Goal: Task Accomplishment & Management: Manage account settings

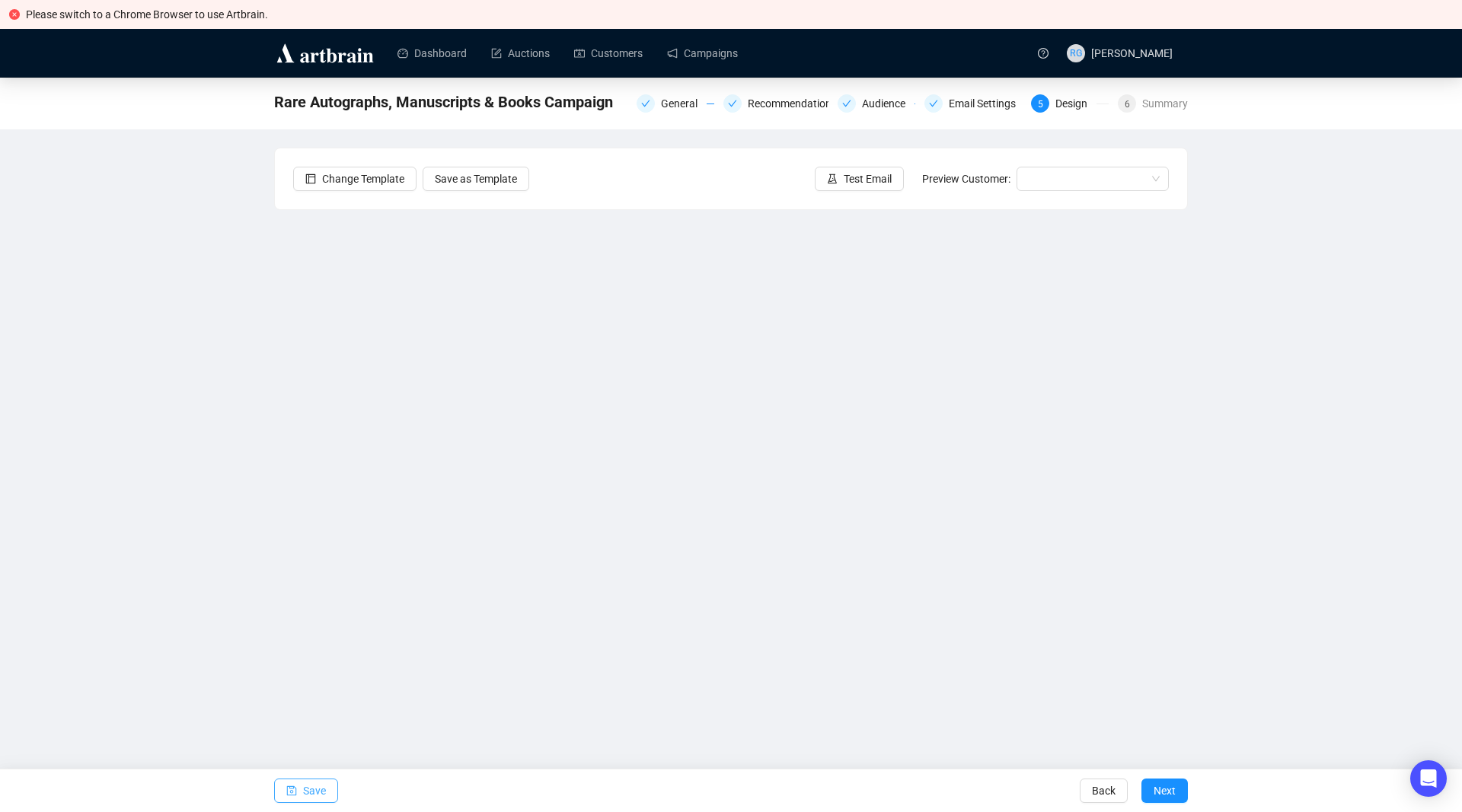
click at [303, 787] on span "Save" at bounding box center [314, 790] width 23 height 42
click at [318, 785] on span "Save" at bounding box center [314, 790] width 23 height 42
click at [1053, 174] on input "search" at bounding box center [1086, 179] width 120 height 23
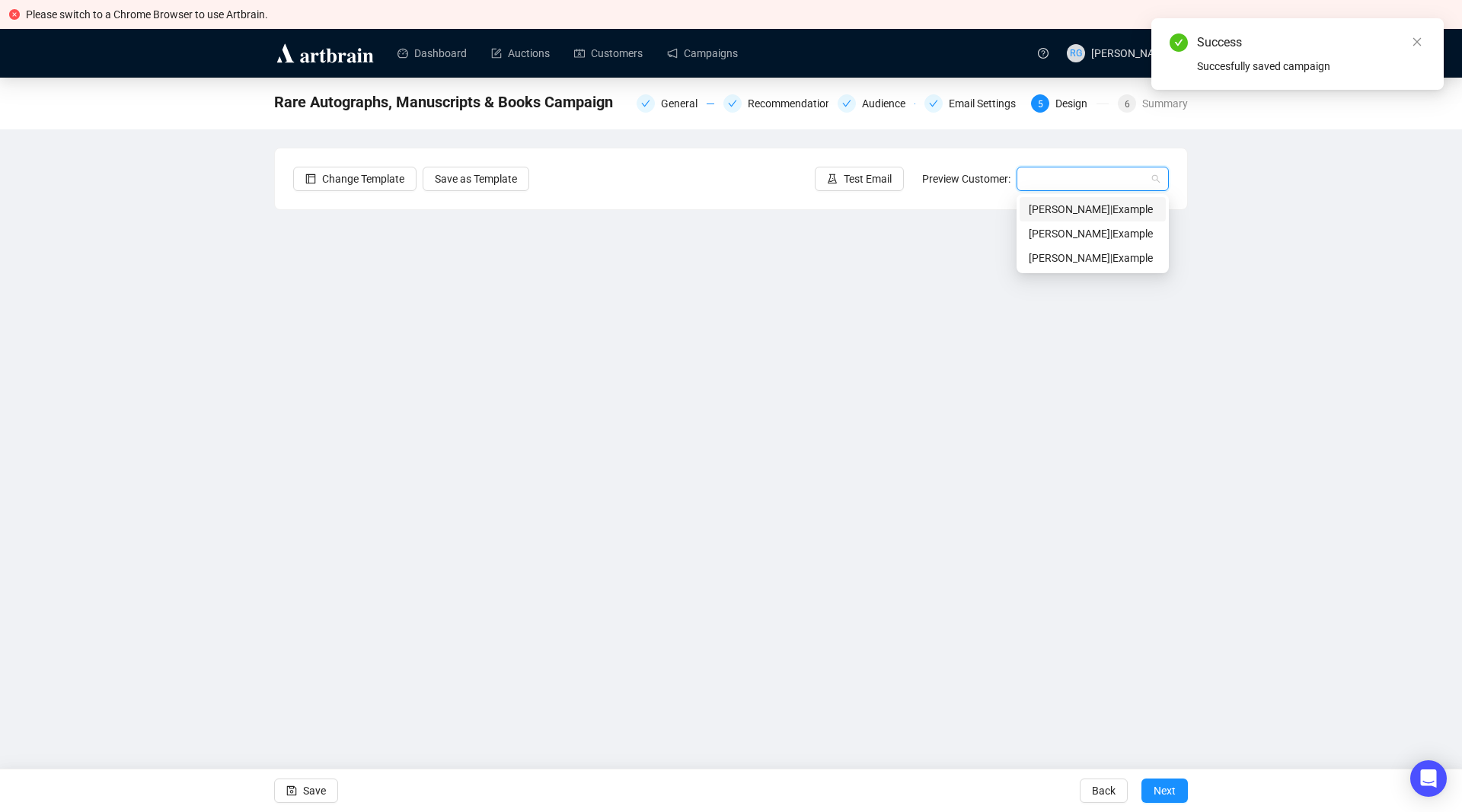
click at [1055, 206] on div "[PERSON_NAME] | Example" at bounding box center [1093, 209] width 128 height 17
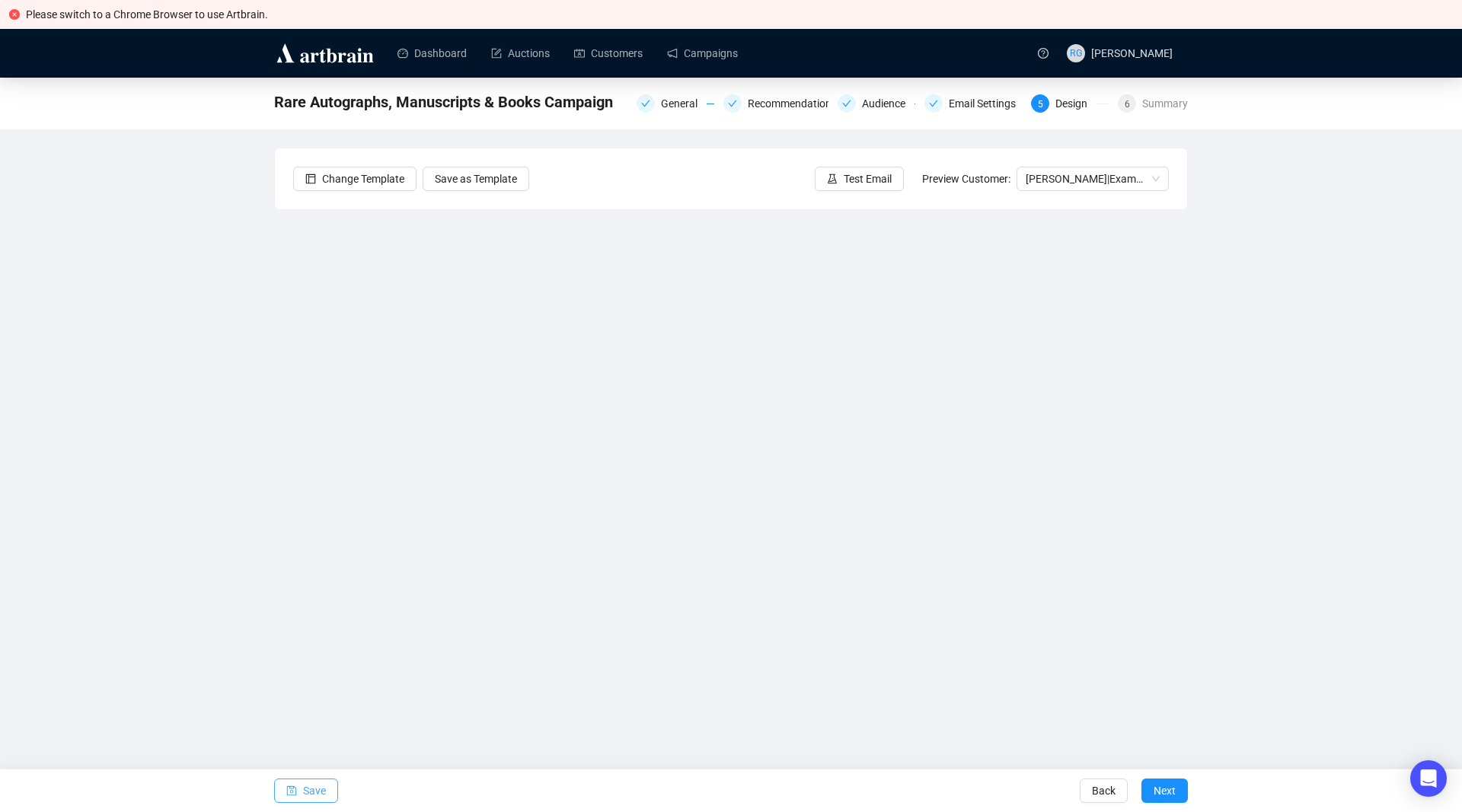
click at [315, 789] on span "Save" at bounding box center [314, 790] width 23 height 42
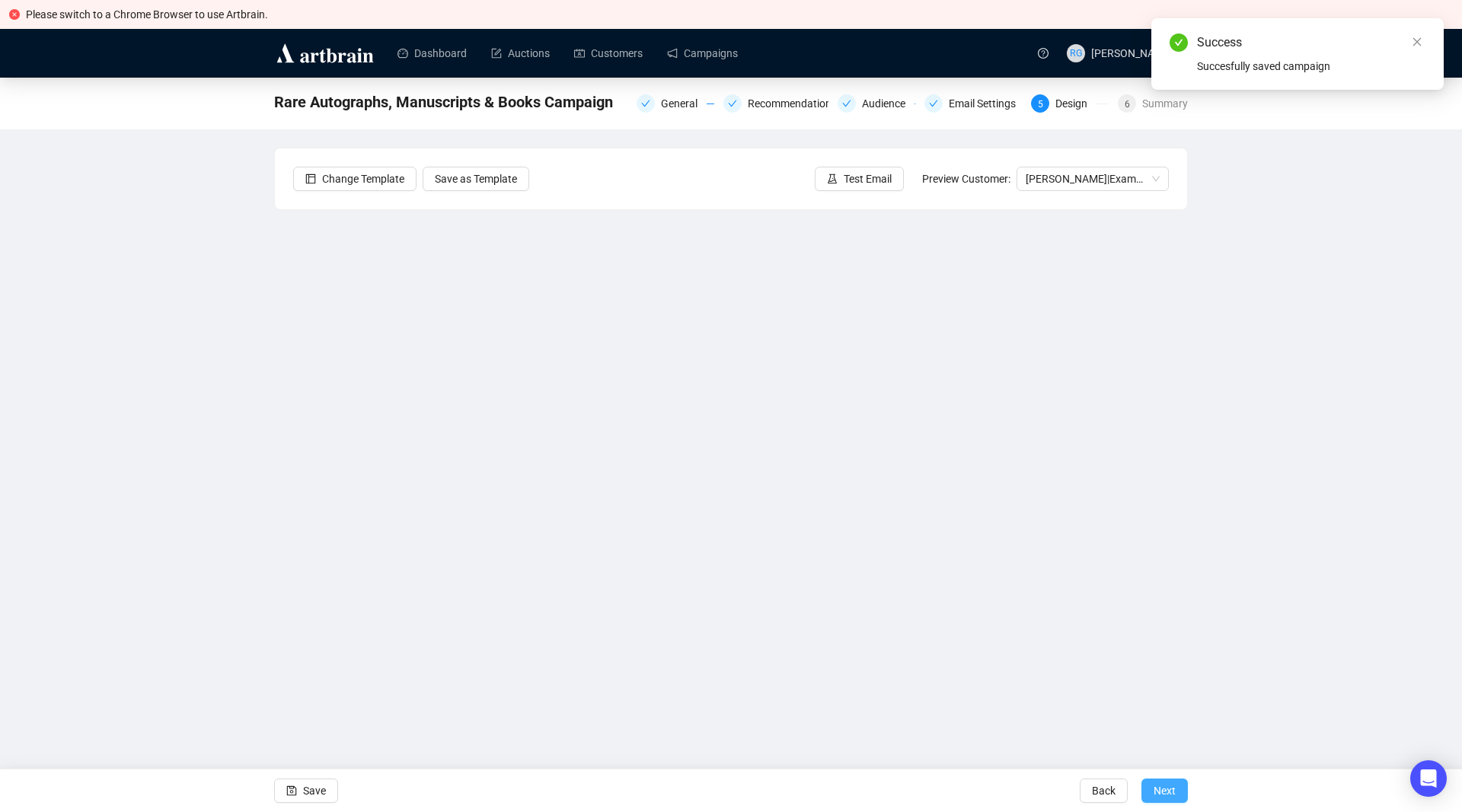
click at [1161, 791] on span "Next" at bounding box center [1164, 790] width 22 height 42
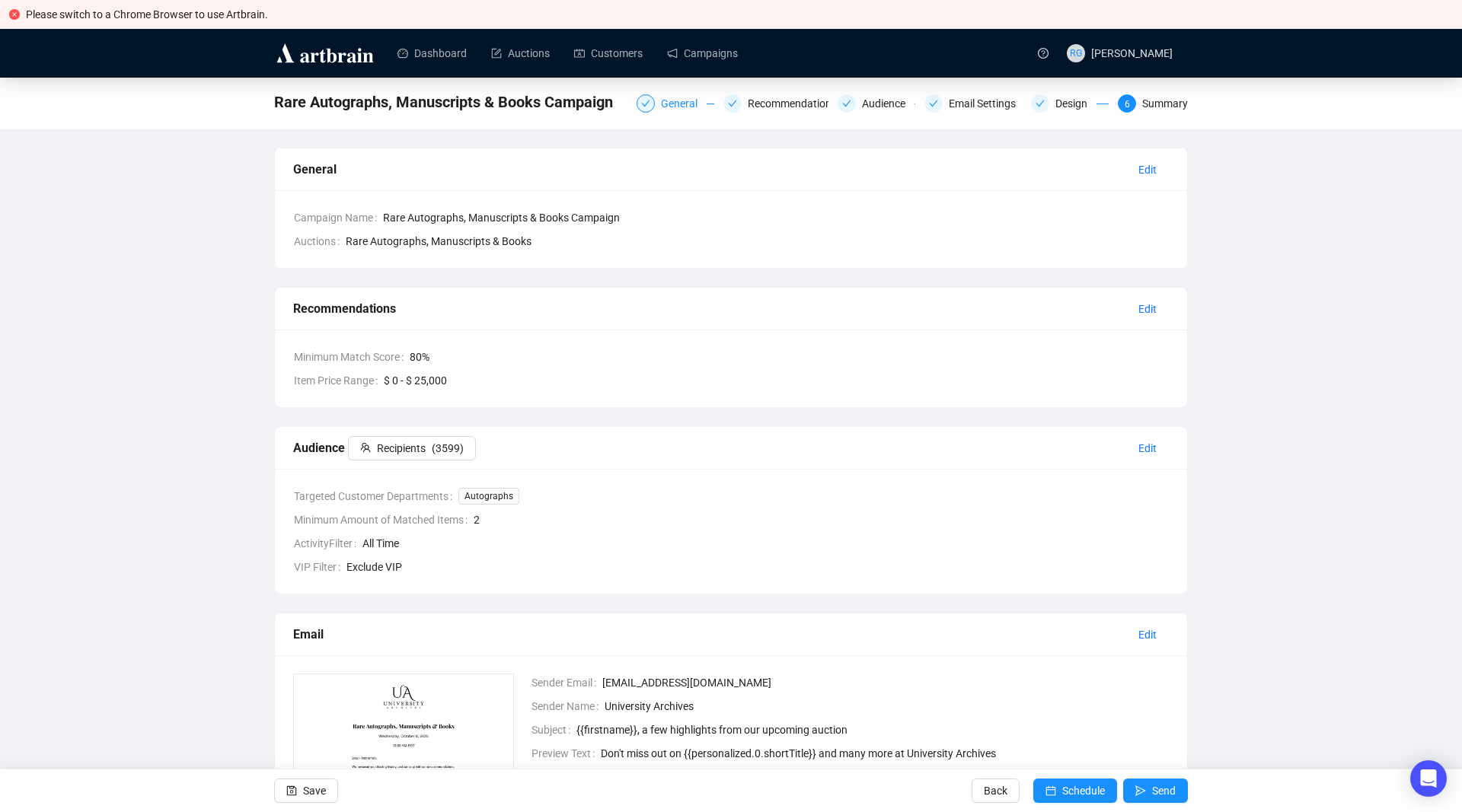
click at [673, 98] on div "General" at bounding box center [683, 104] width 45 height 19
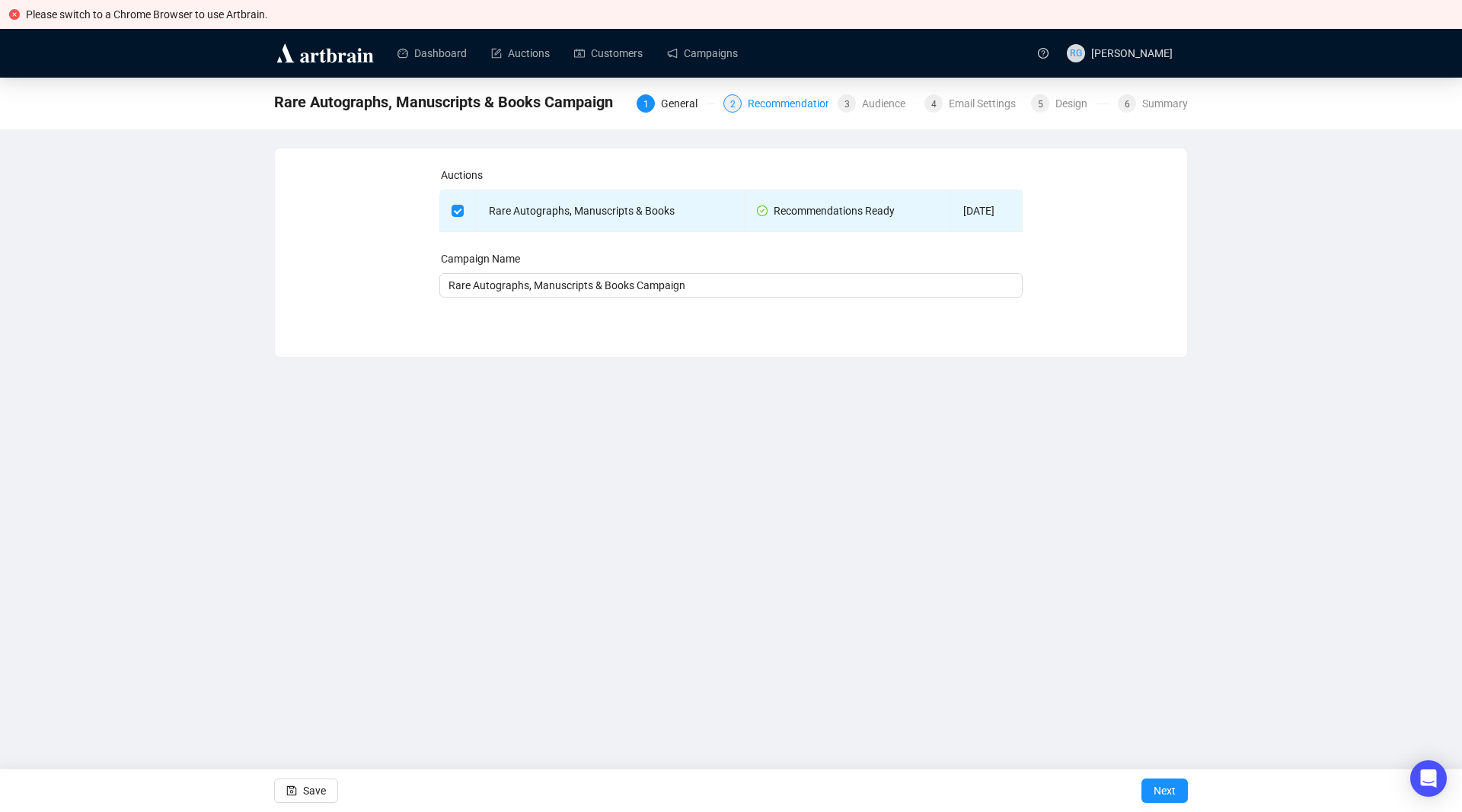
click at [764, 99] on div "Recommendations" at bounding box center [796, 104] width 98 height 19
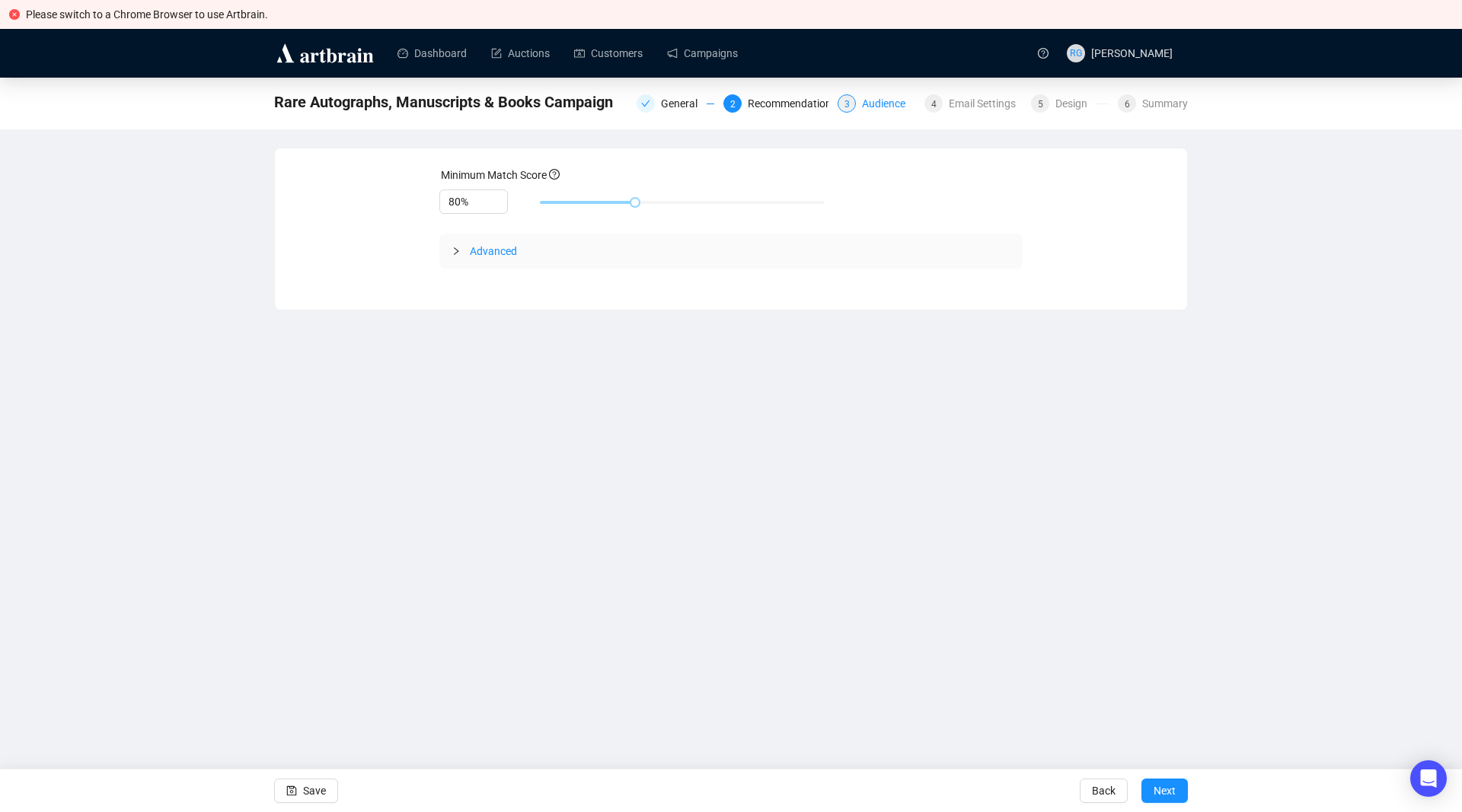
click at [884, 106] on div "Audience" at bounding box center [887, 104] width 52 height 19
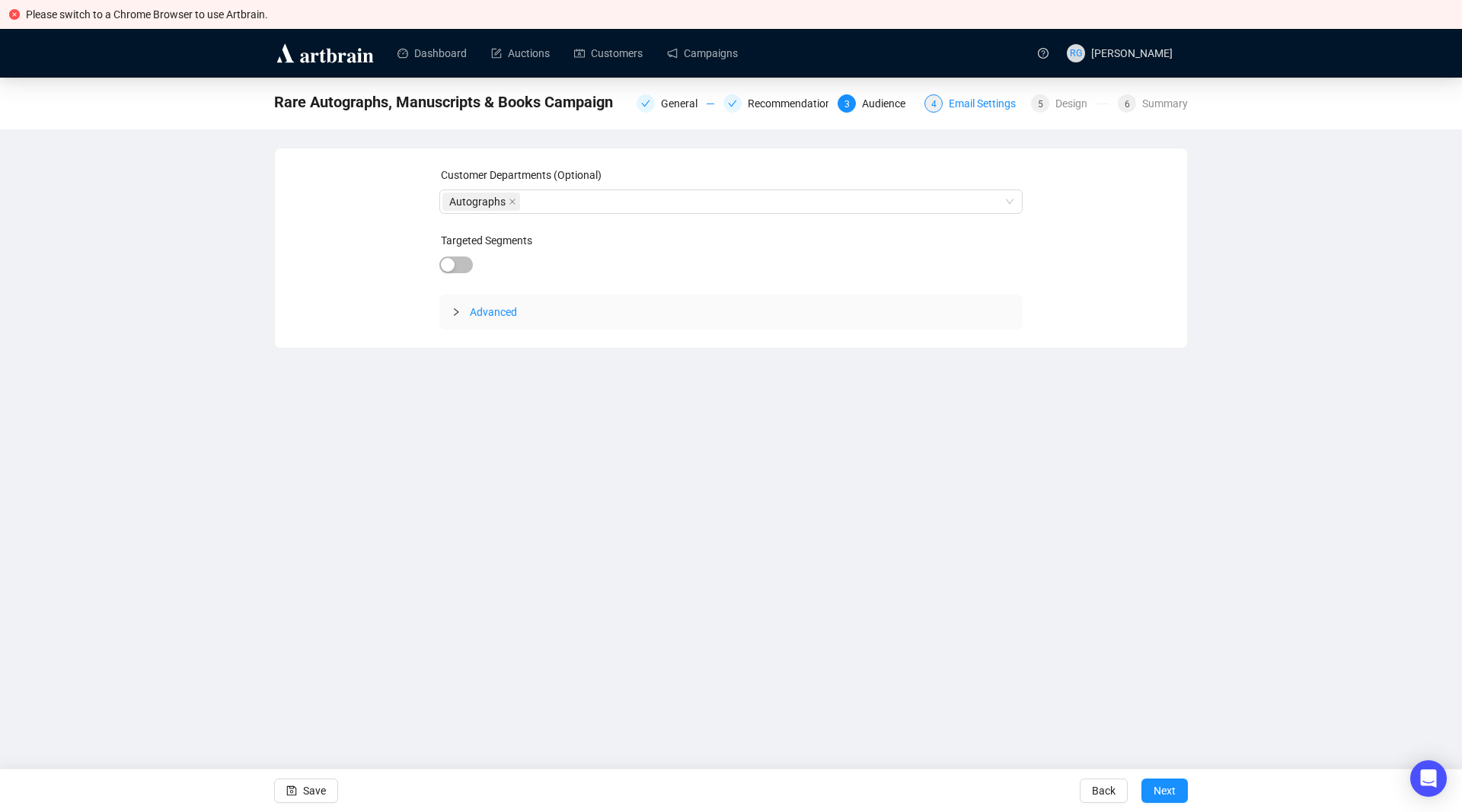
click at [963, 105] on div "Email Settings" at bounding box center [986, 104] width 76 height 19
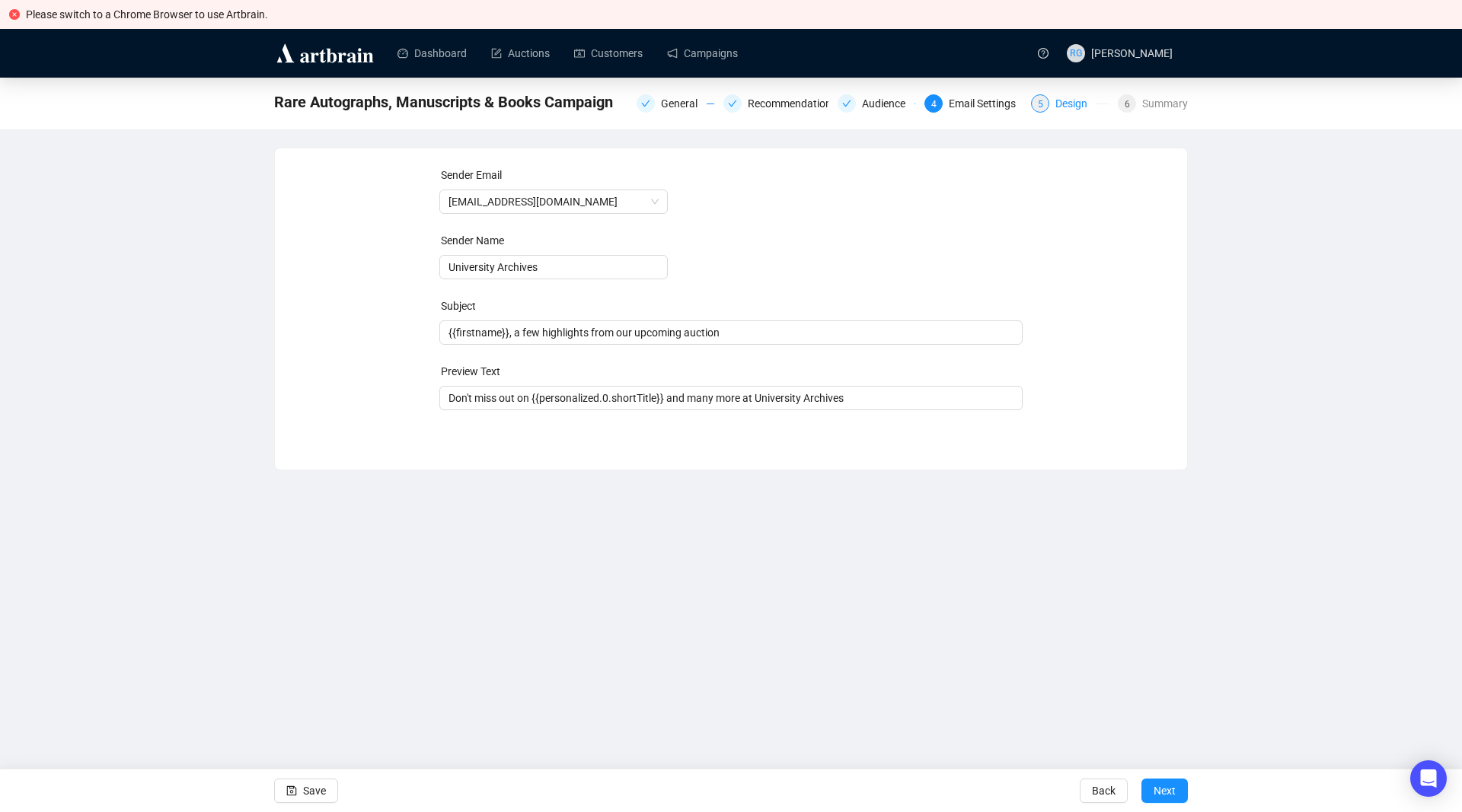
click at [1066, 109] on div "Design" at bounding box center [1076, 104] width 41 height 19
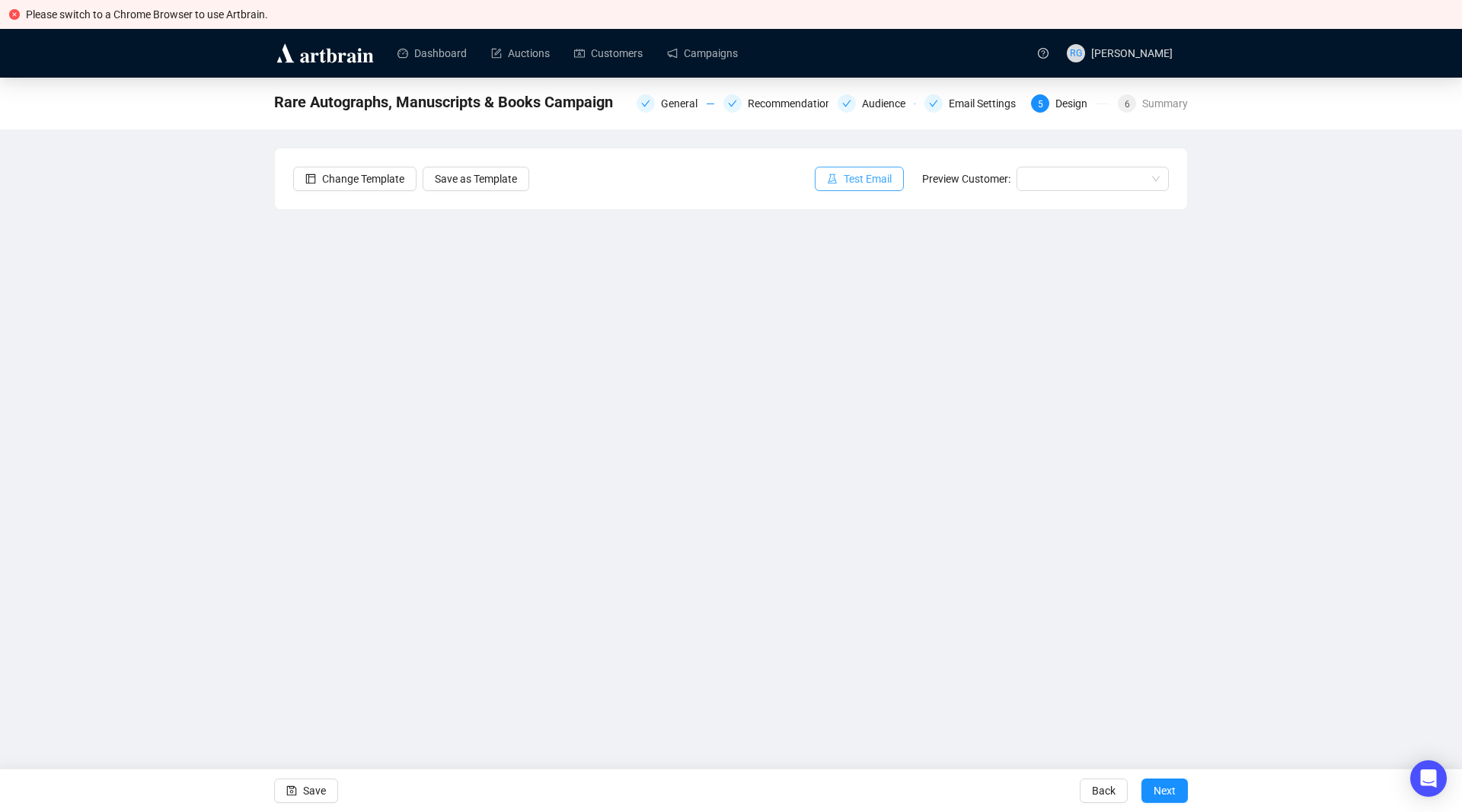
click at [859, 173] on span "Test Email" at bounding box center [868, 179] width 48 height 17
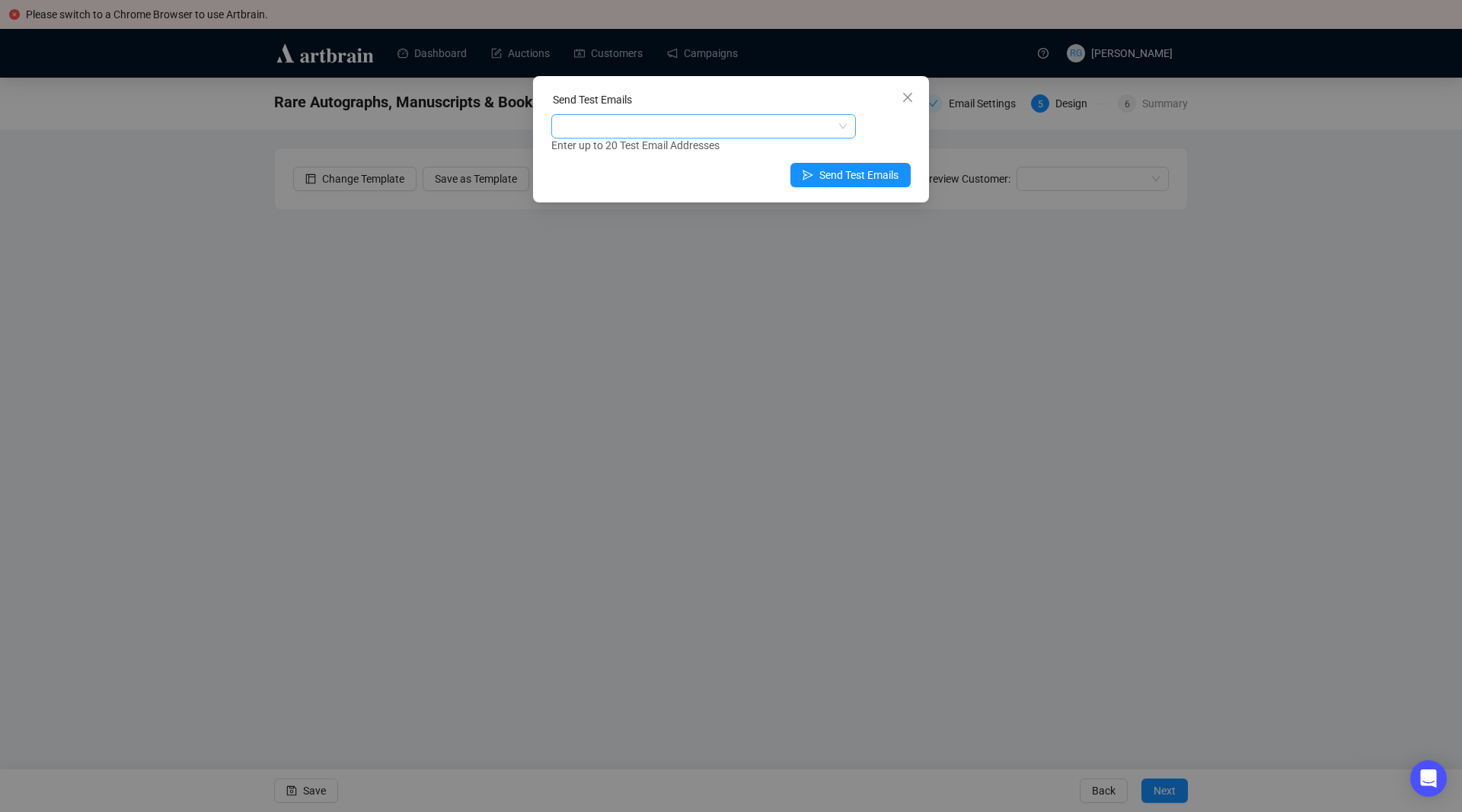
click at [607, 134] on div at bounding box center [695, 126] width 282 height 22
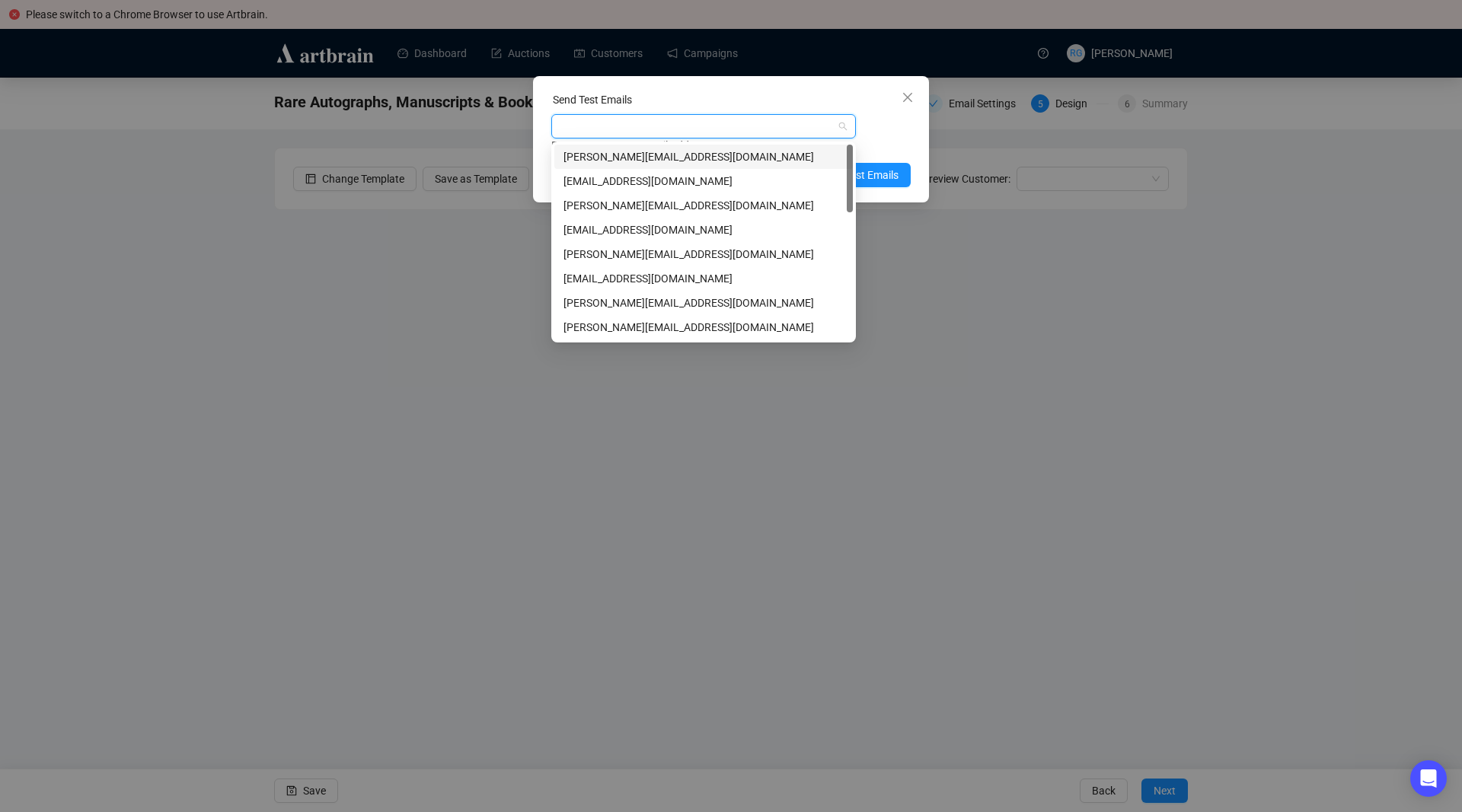
click at [599, 153] on div "[PERSON_NAME][EMAIL_ADDRESS][DOMAIN_NAME]" at bounding box center [704, 156] width 280 height 17
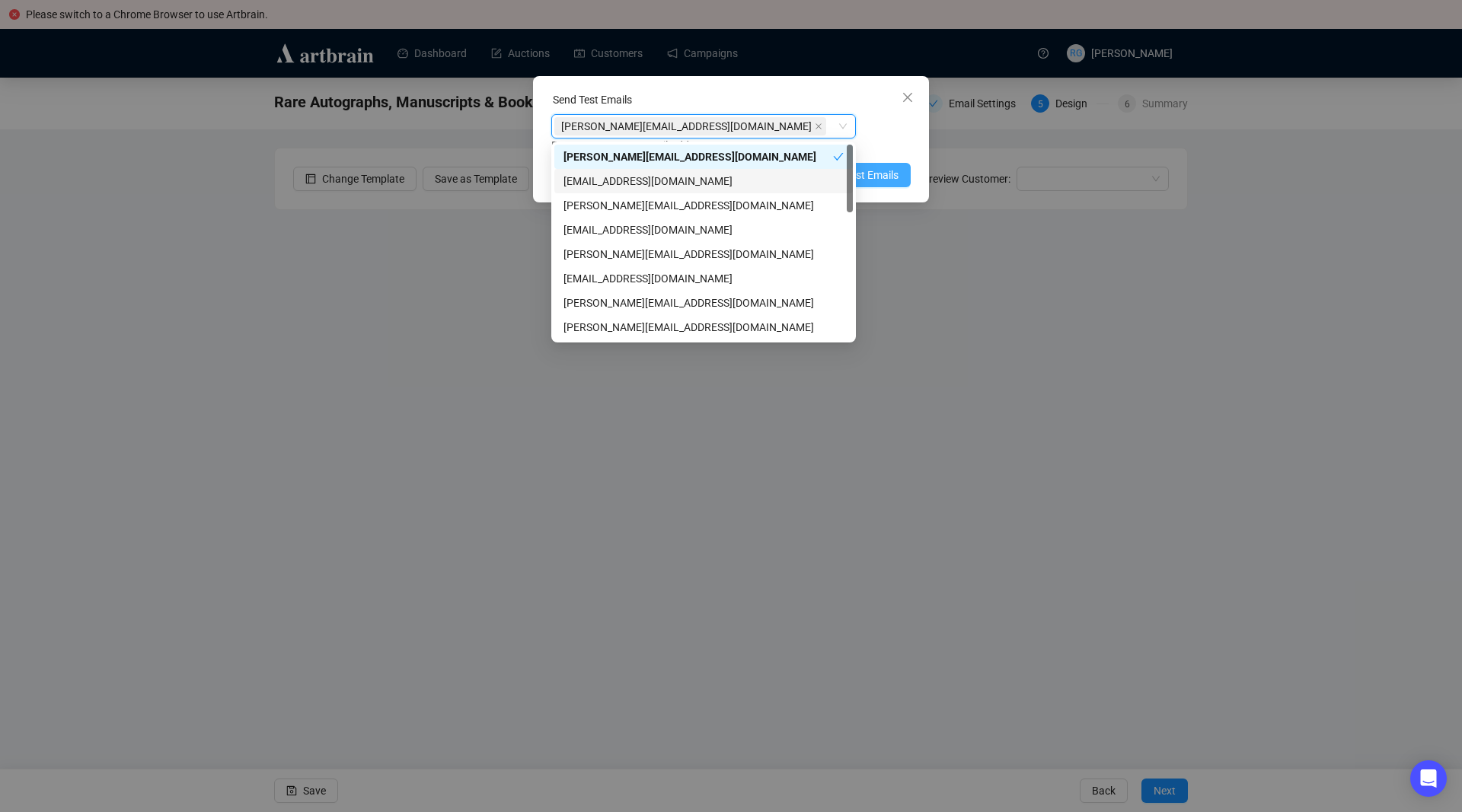
click at [876, 175] on span "Send Test Emails" at bounding box center [859, 175] width 79 height 17
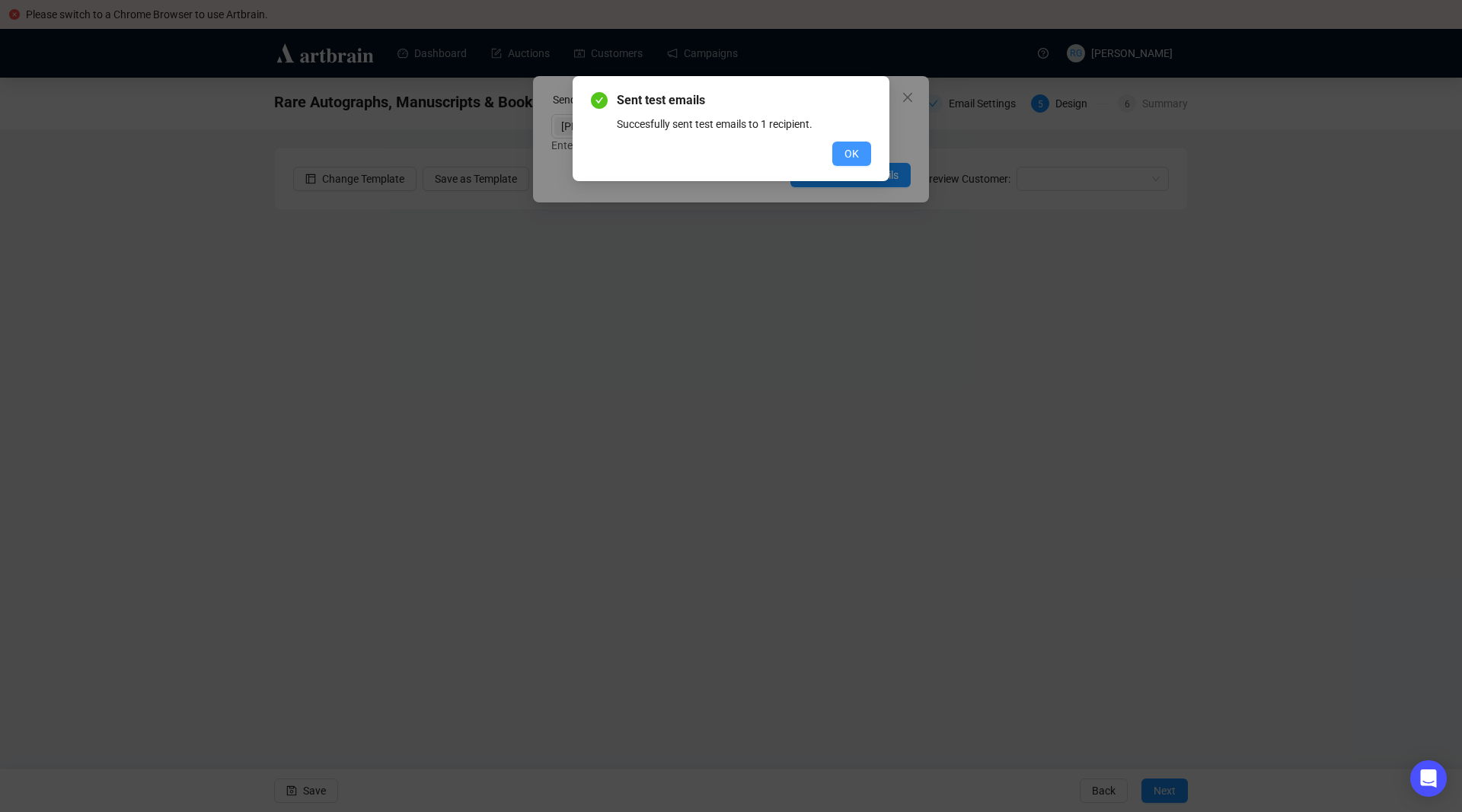
click at [854, 154] on span "OK" at bounding box center [851, 153] width 15 height 17
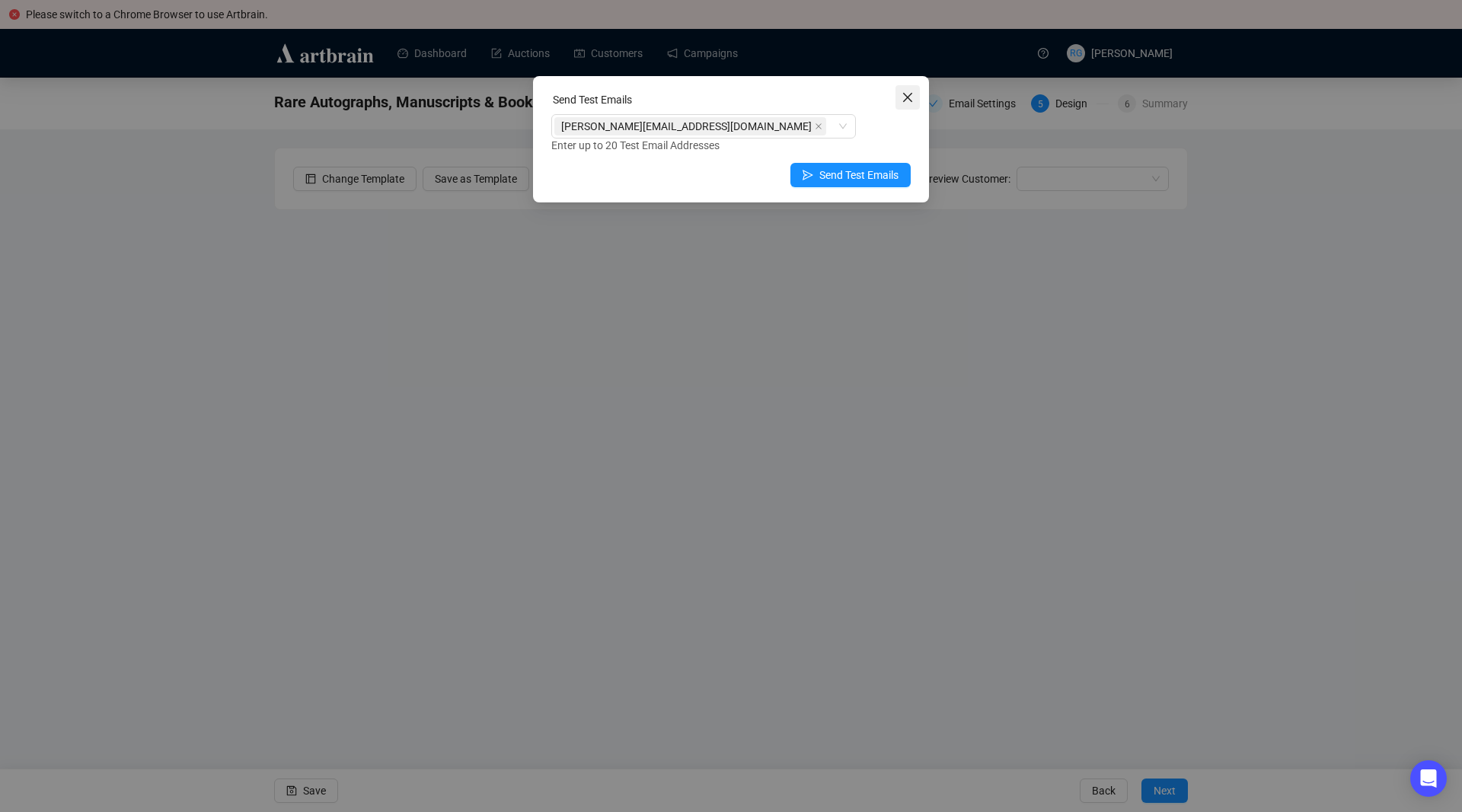
click at [906, 100] on icon "close" at bounding box center [907, 97] width 9 height 9
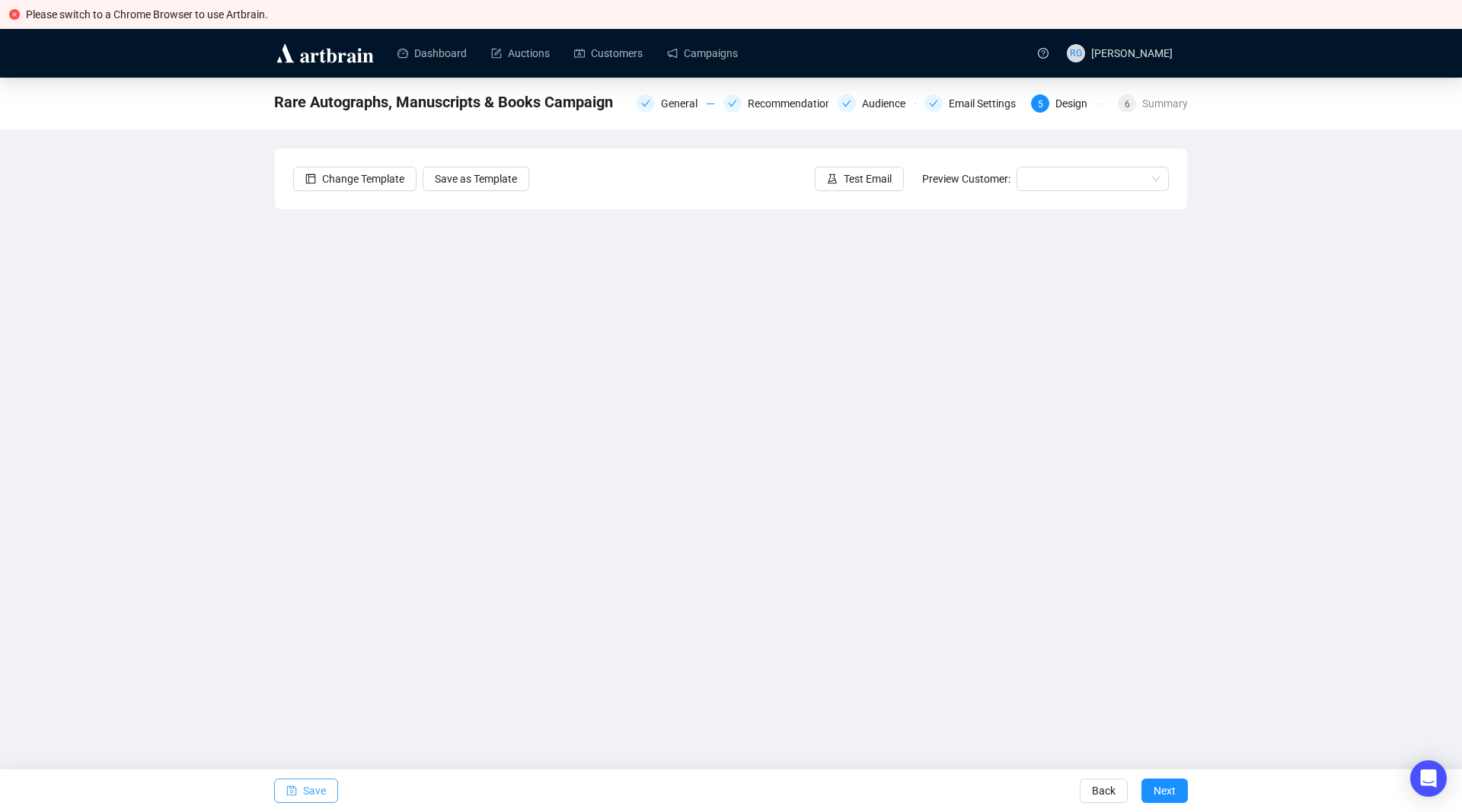
click at [311, 784] on span "Save" at bounding box center [314, 790] width 23 height 42
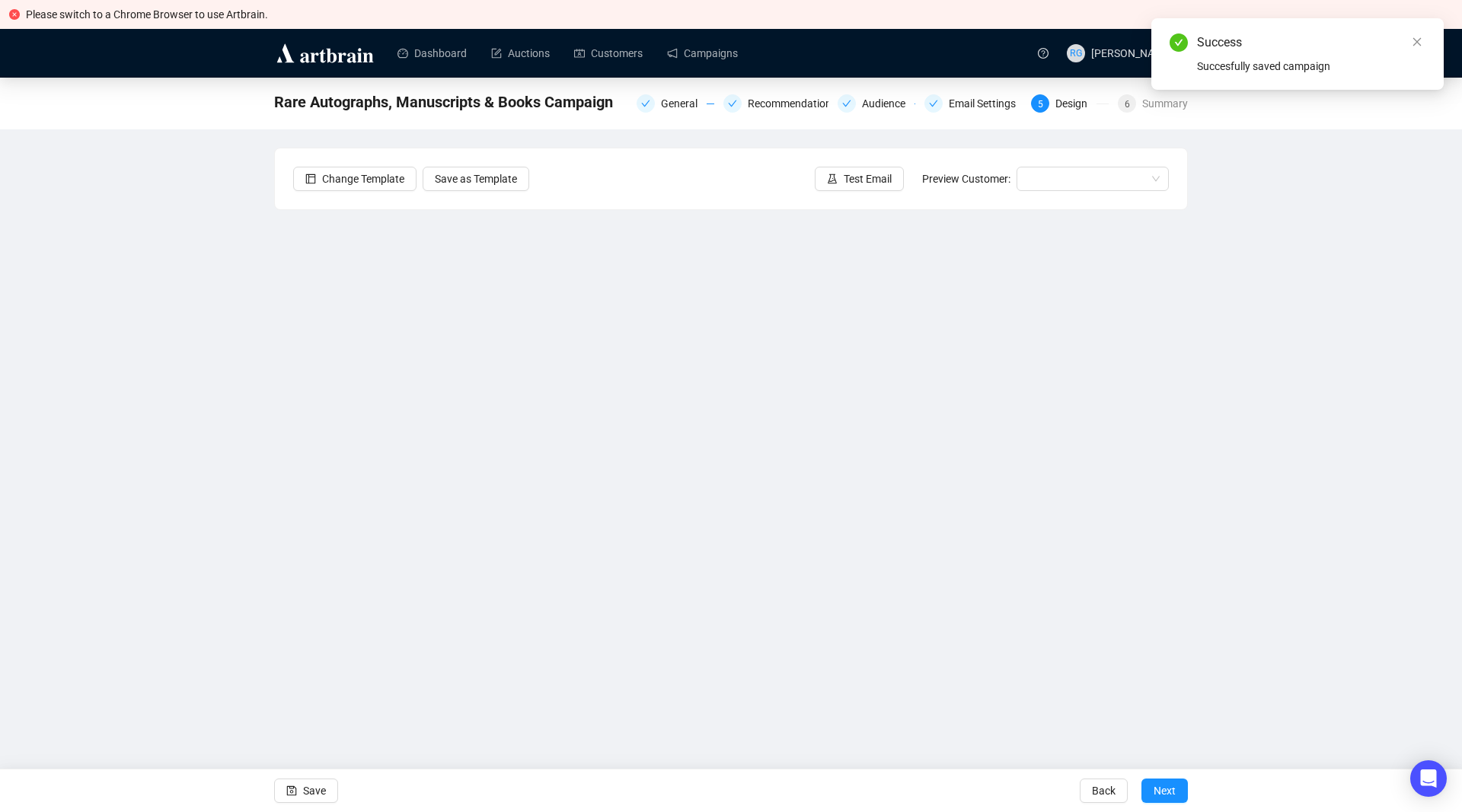
click at [147, 517] on div "Rare Autographs, Manuscripts & Books Campaign General Recommendations Audience …" at bounding box center [731, 396] width 1462 height 636
click at [165, 323] on div "Rare Autographs, Manuscripts & Books Campaign General Recommendations Audience …" at bounding box center [731, 396] width 1462 height 636
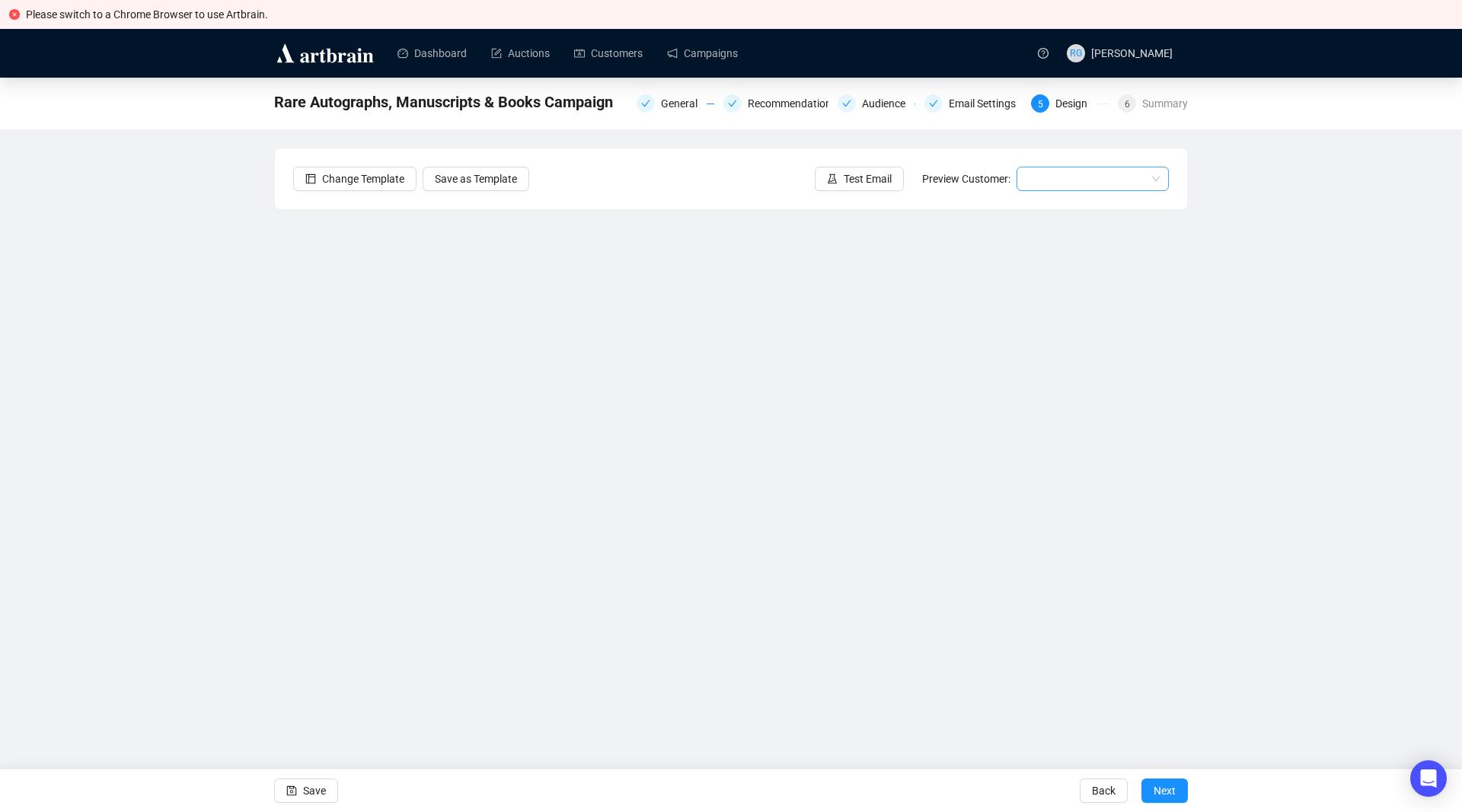
click at [1064, 173] on input "search" at bounding box center [1086, 179] width 120 height 23
click at [1050, 229] on div "[PERSON_NAME] | Example" at bounding box center [1093, 233] width 128 height 17
click at [304, 791] on span "Save" at bounding box center [314, 790] width 23 height 42
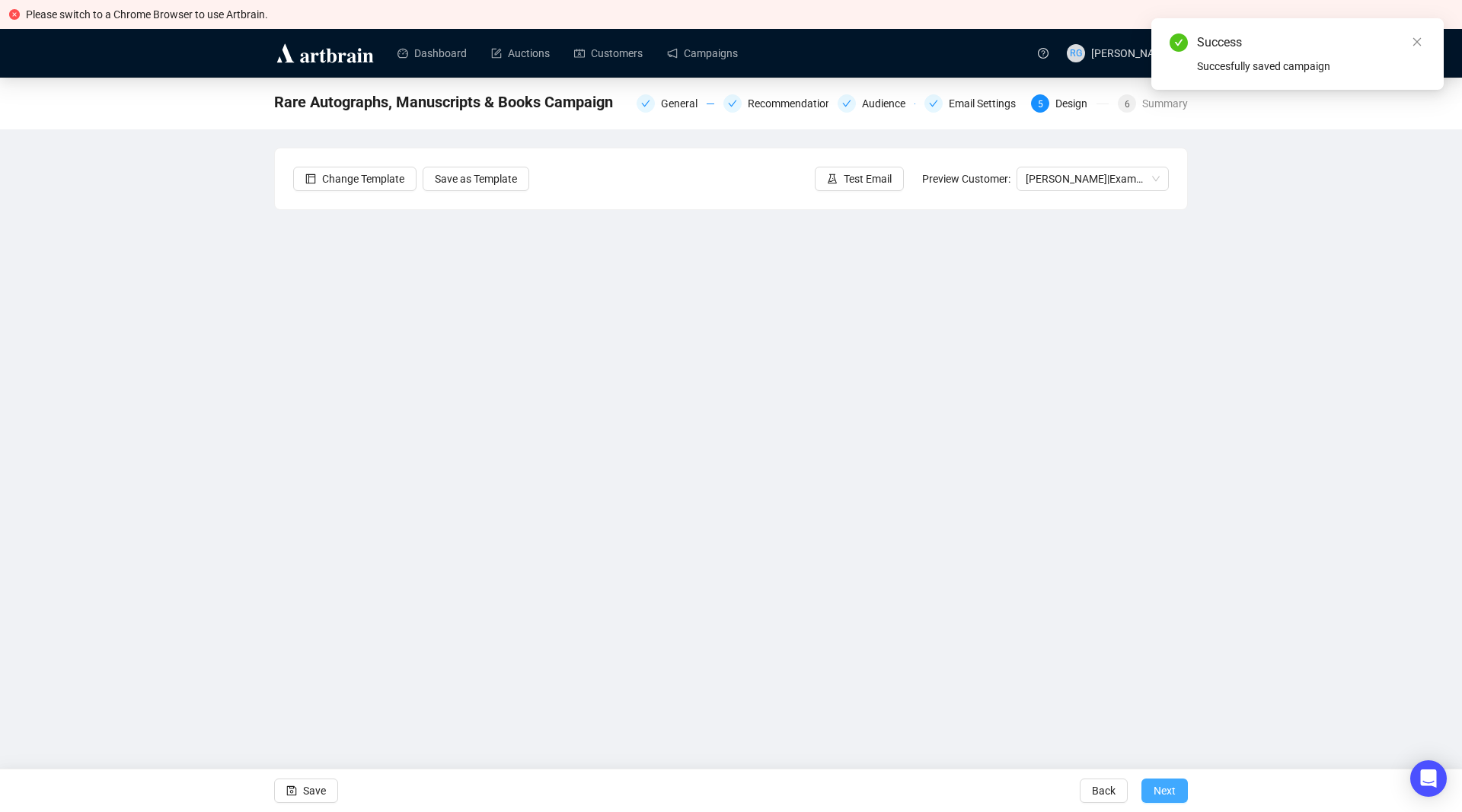
click at [1166, 789] on span "Next" at bounding box center [1164, 790] width 22 height 42
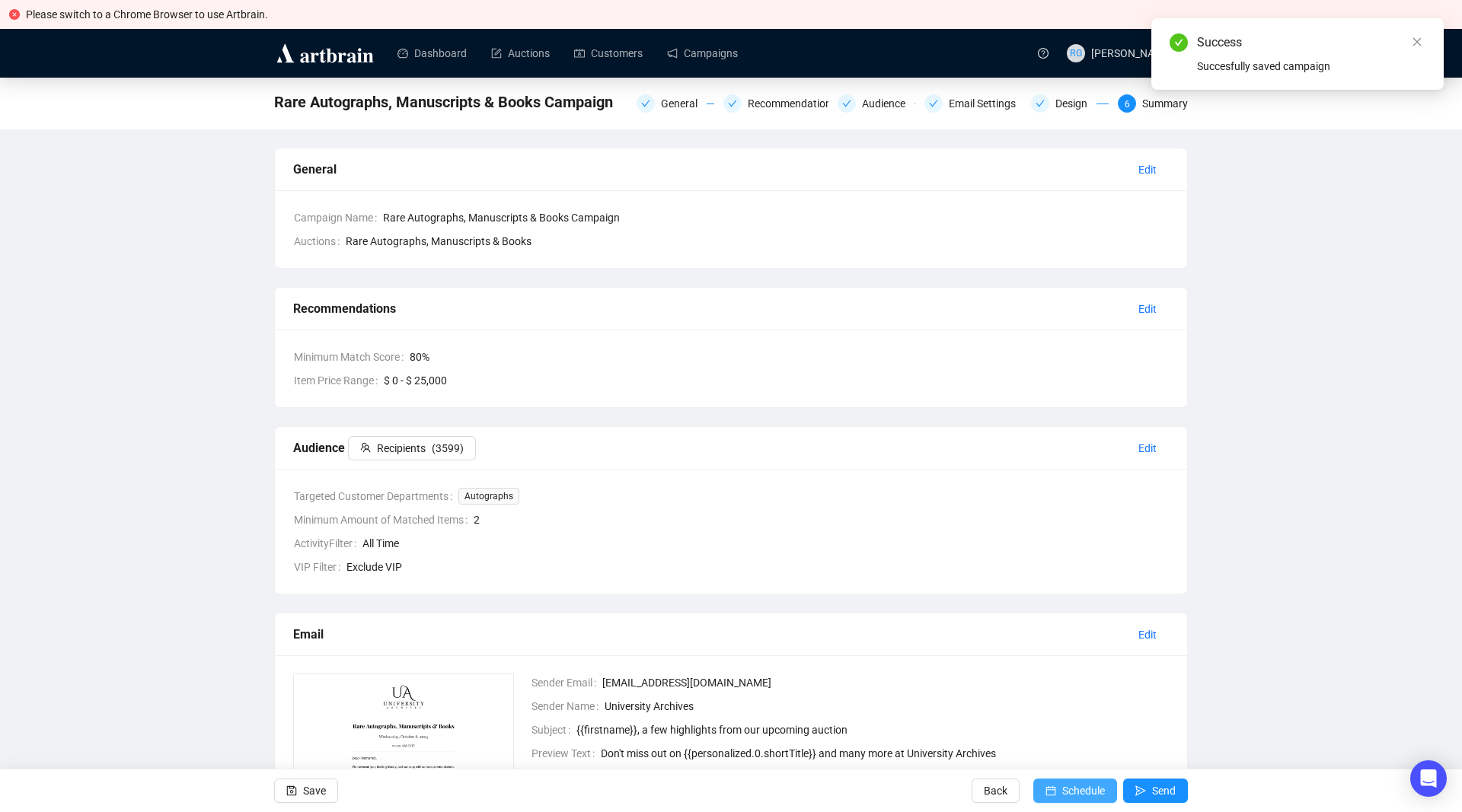
click at [1090, 792] on span "Schedule" at bounding box center [1083, 790] width 42 height 42
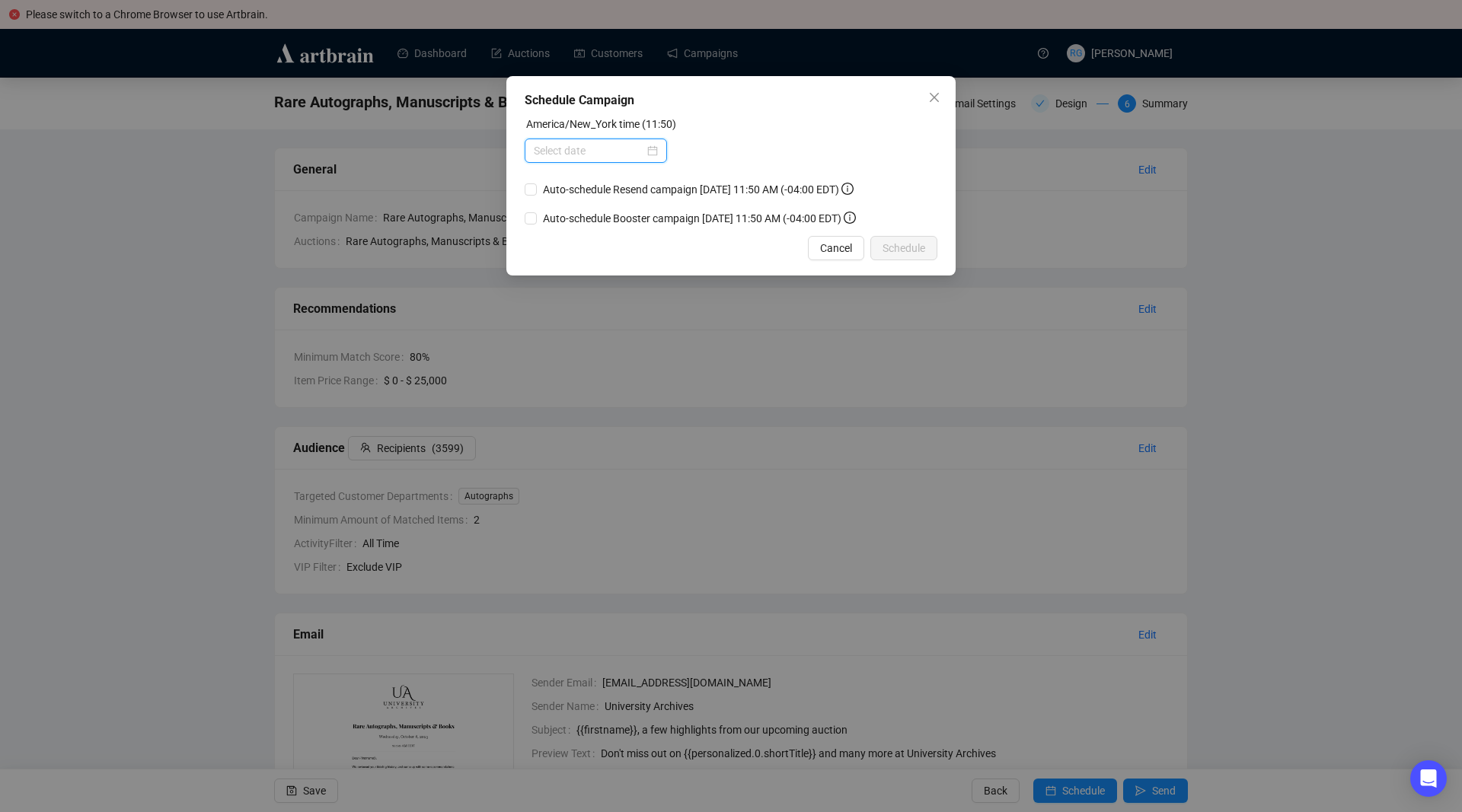
click at [558, 149] on input at bounding box center [589, 150] width 111 height 17
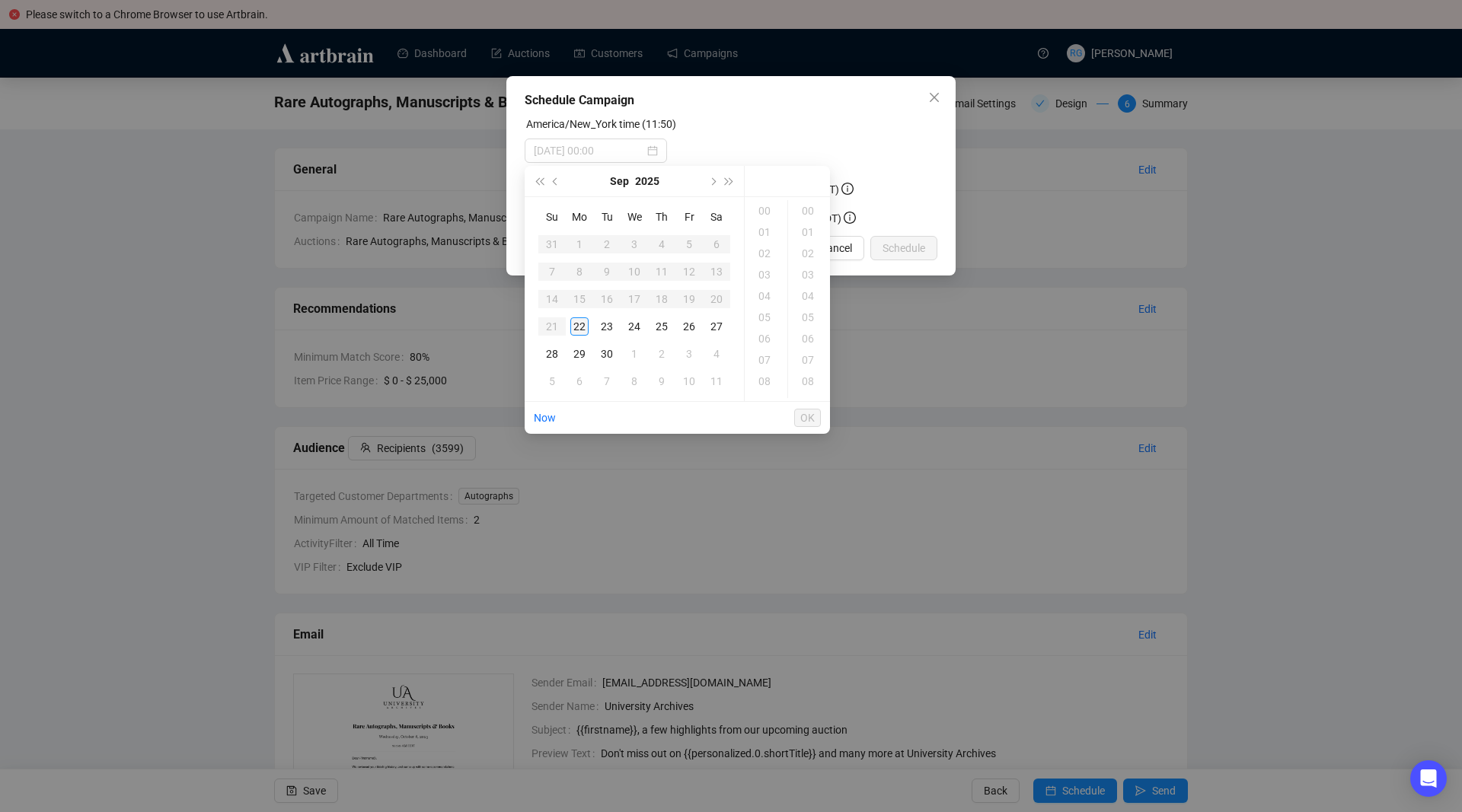
click at [580, 327] on div "22" at bounding box center [579, 327] width 19 height 19
click at [772, 334] on div "18" at bounding box center [765, 338] width 37 height 22
click at [816, 211] on div "10" at bounding box center [808, 217] width 37 height 22
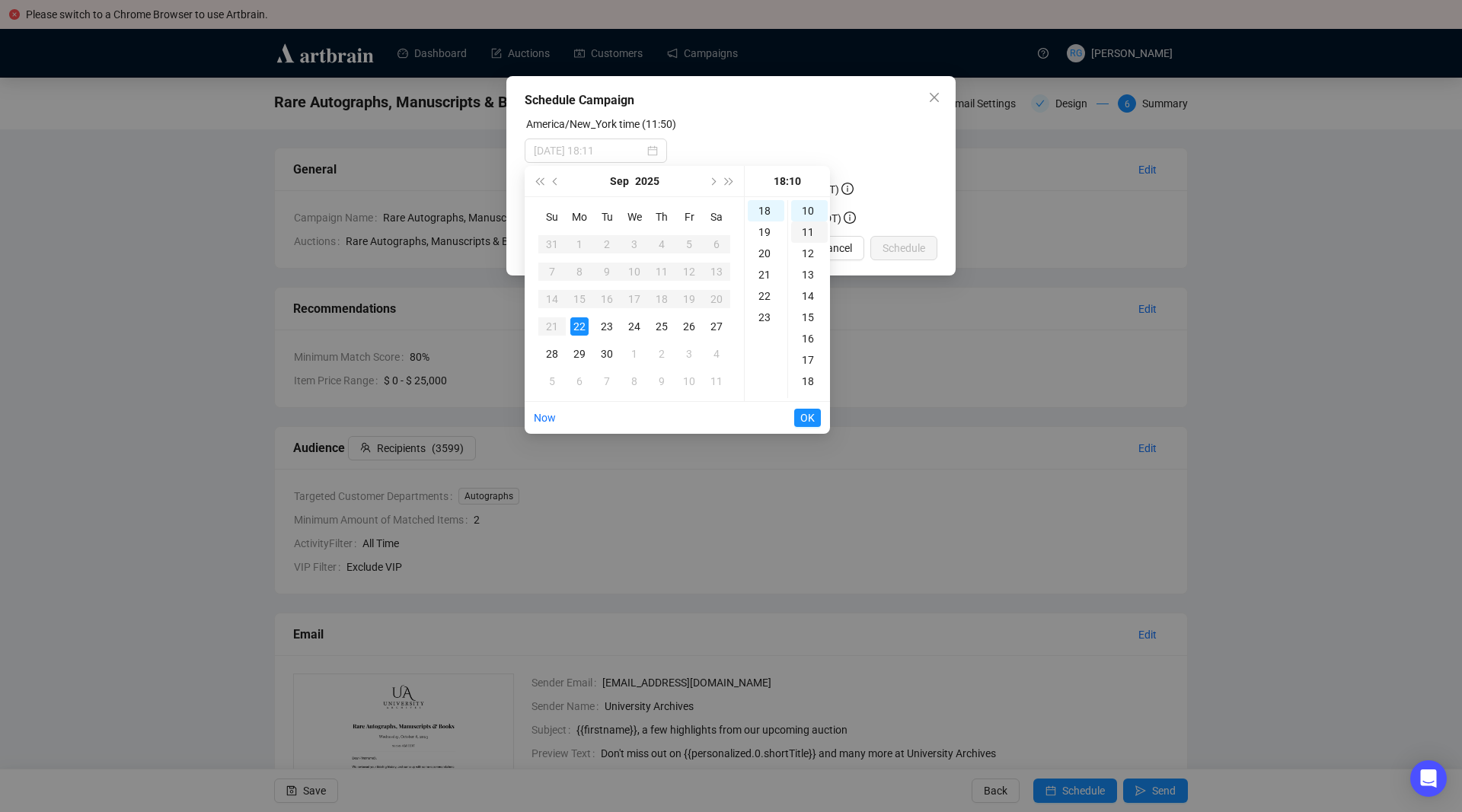
click at [811, 225] on div "11" at bounding box center [808, 232] width 37 height 22
type input "[DATE] 18:11"
click at [812, 419] on span "OK" at bounding box center [808, 417] width 15 height 29
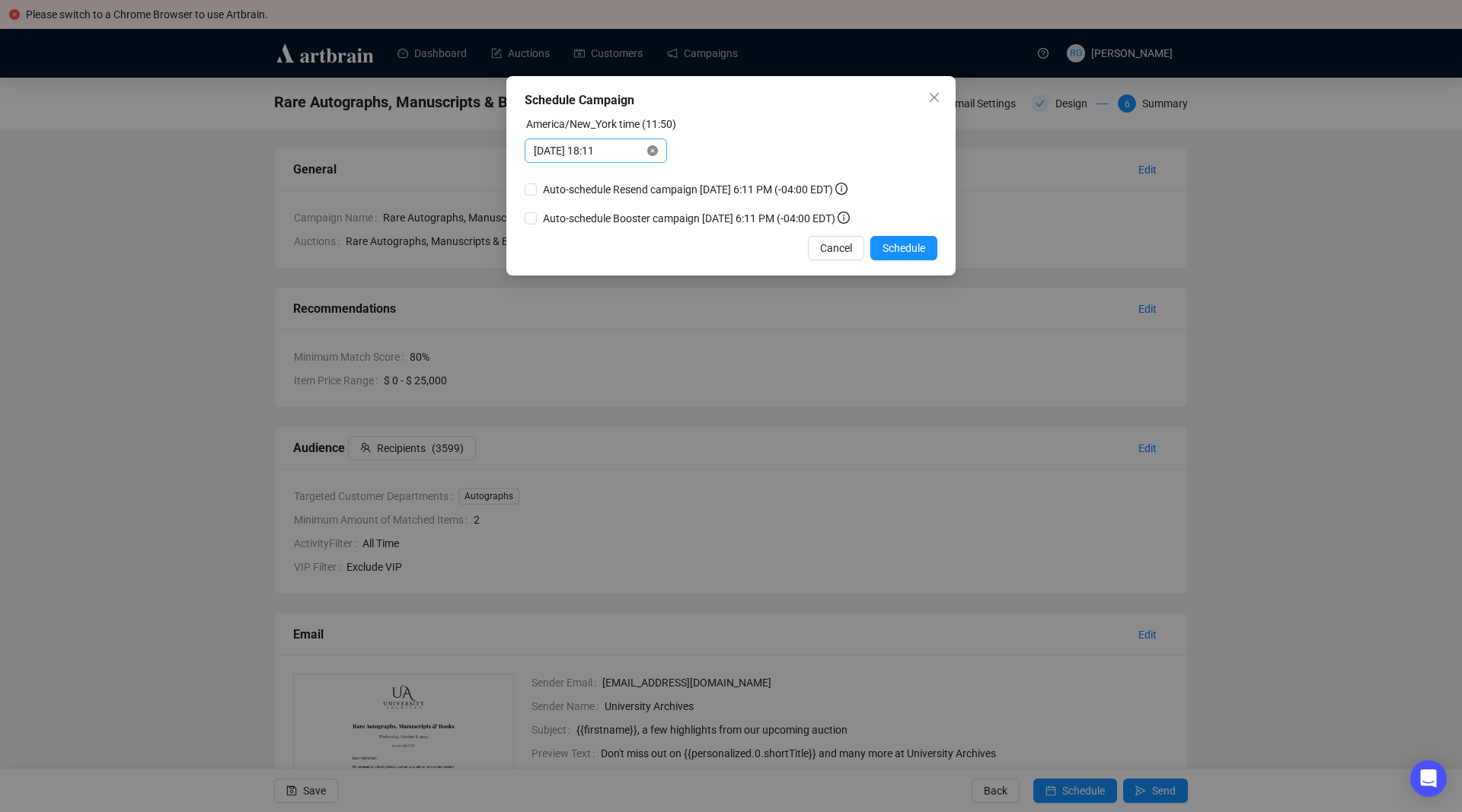
click at [654, 151] on icon "close-circle" at bounding box center [653, 150] width 11 height 11
click at [654, 151] on div at bounding box center [596, 150] width 124 height 17
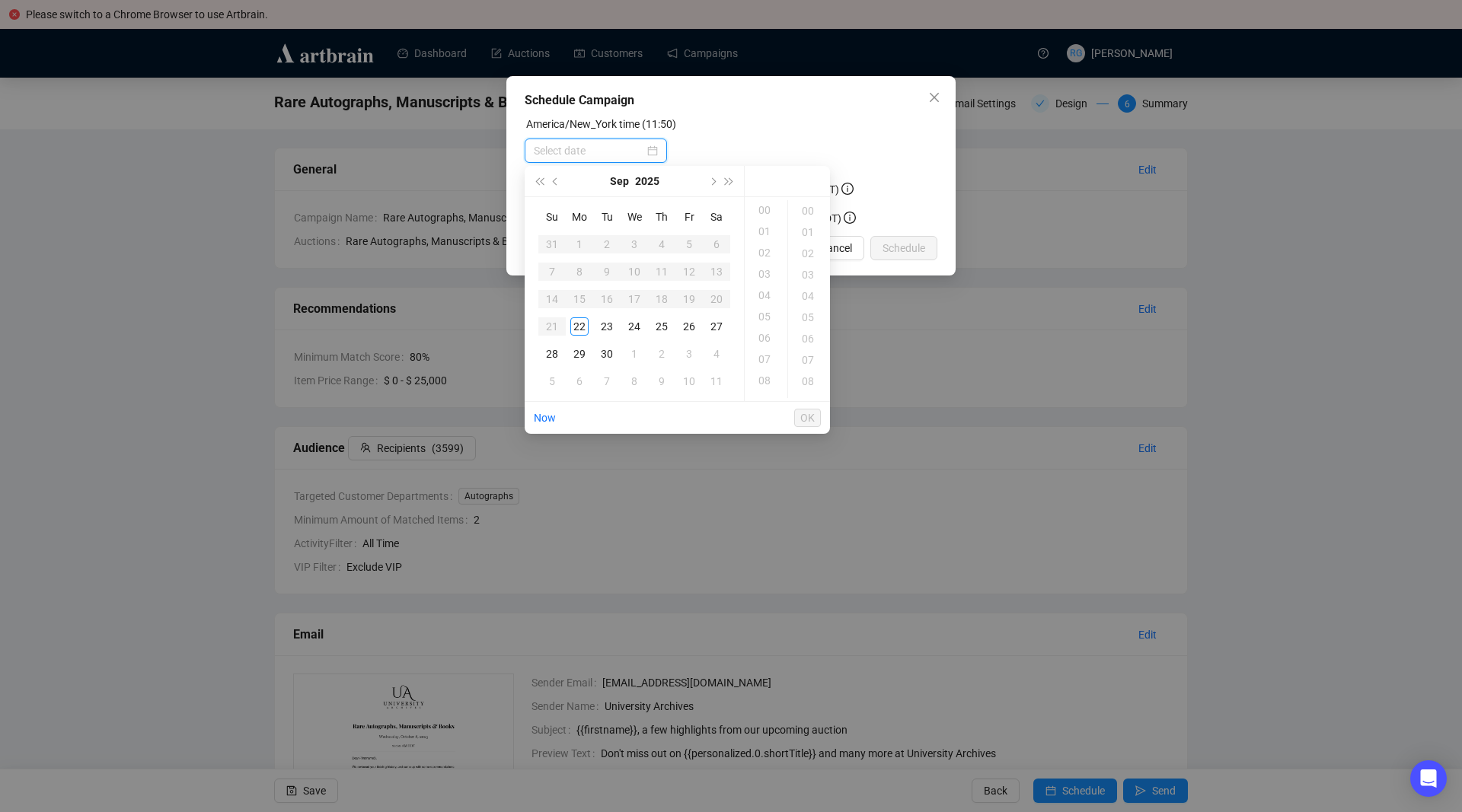
scroll to position [0, 0]
click at [579, 325] on div "22" at bounding box center [579, 327] width 19 height 19
click at [765, 211] on div "12" at bounding box center [765, 211] width 37 height 22
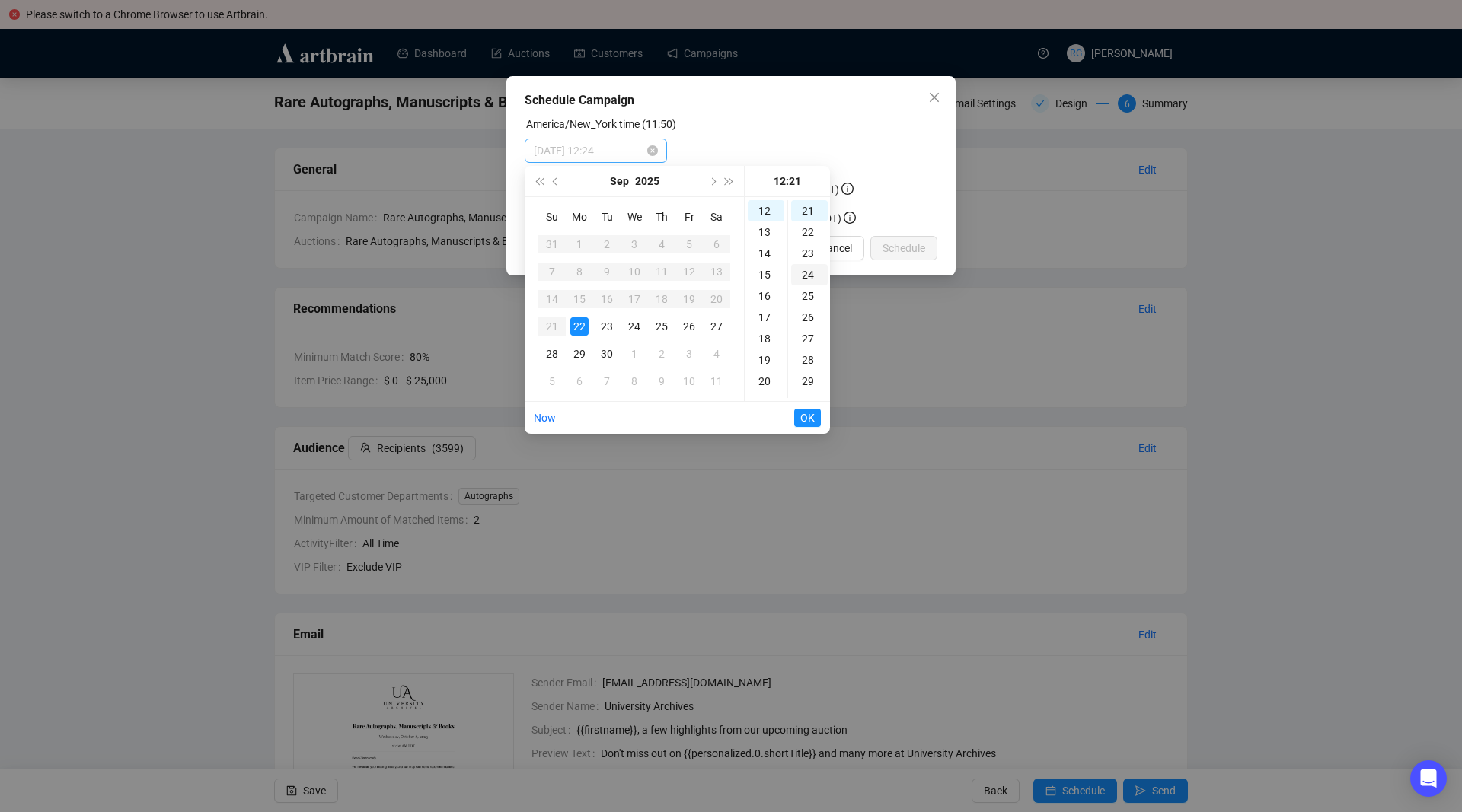
click at [812, 274] on div "24" at bounding box center [808, 275] width 37 height 22
type input "[DATE] 12:24"
click at [808, 417] on span "OK" at bounding box center [808, 417] width 15 height 29
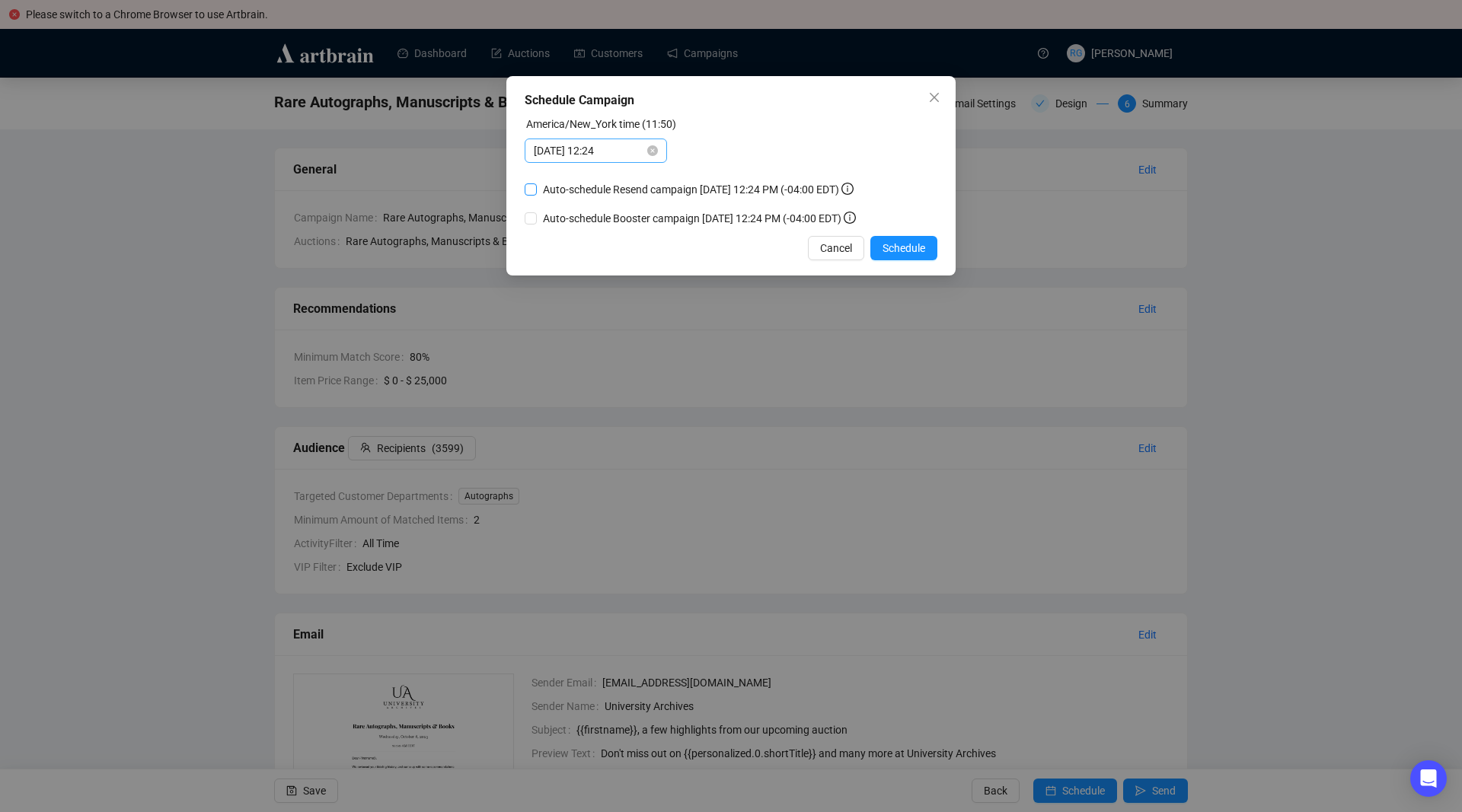
click at [531, 190] on input "Auto-schedule Resend campaign [DATE] 12:24 PM (-04:00 EDT)" at bounding box center [530, 189] width 12 height 12
checkbox input "true"
click at [534, 217] on input "Auto-schedule Booster campaign [DATE] 12:24 PM (-04:00 EDT)" at bounding box center [530, 218] width 12 height 12
checkbox input "true"
click at [910, 248] on span "Schedule" at bounding box center [903, 248] width 42 height 17
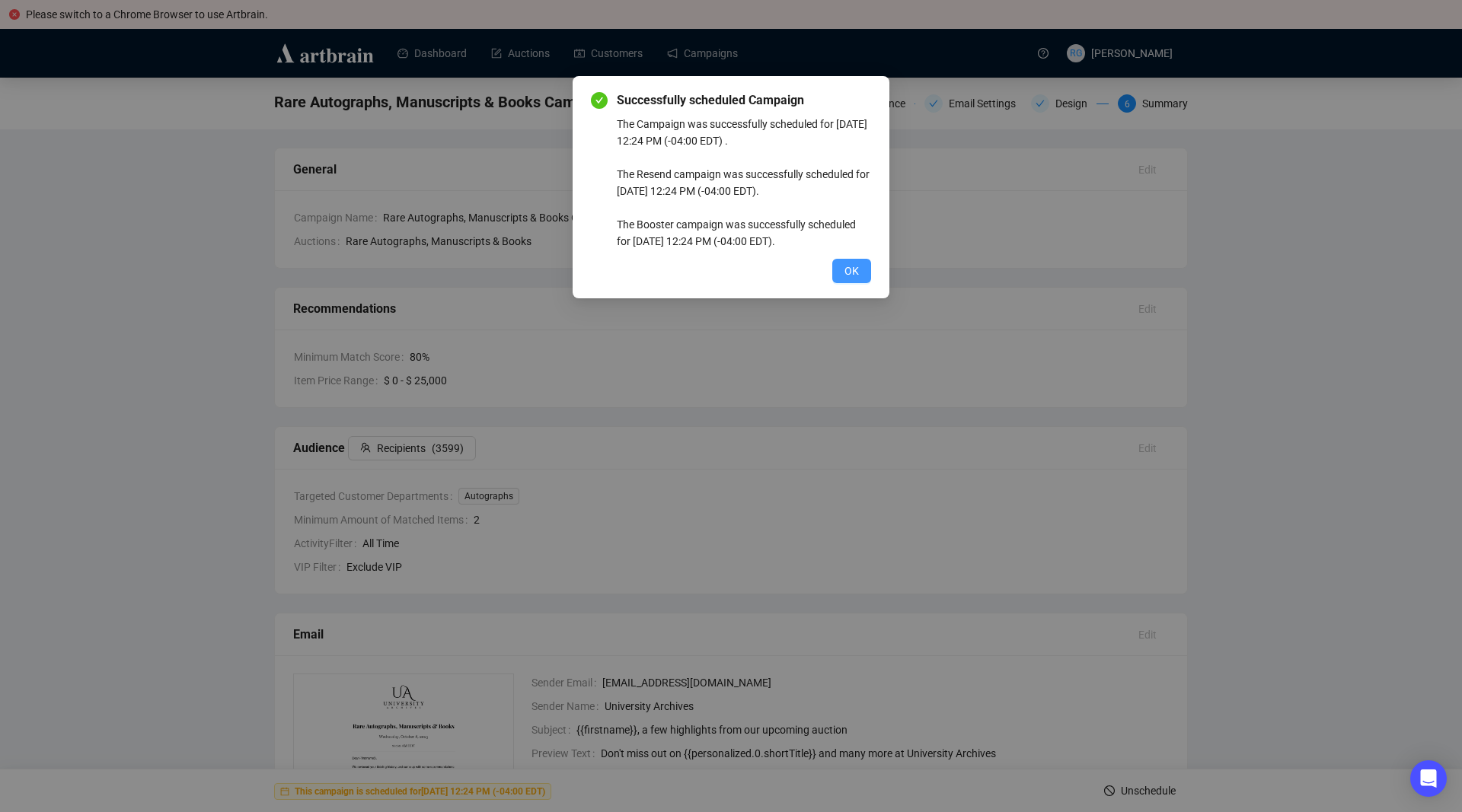
click at [846, 267] on span "OK" at bounding box center [851, 270] width 15 height 17
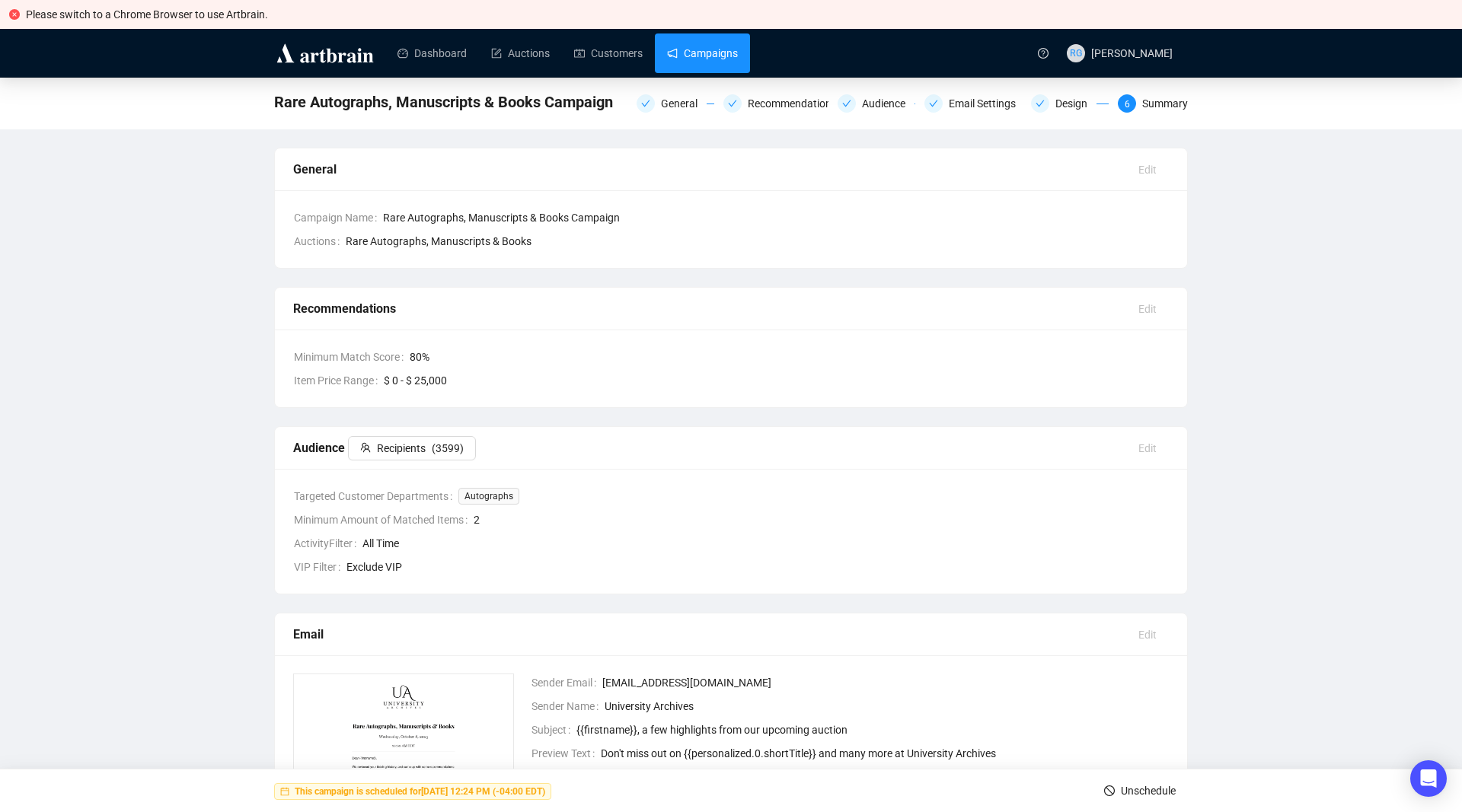
click at [687, 56] on link "Campaigns" at bounding box center [703, 53] width 71 height 39
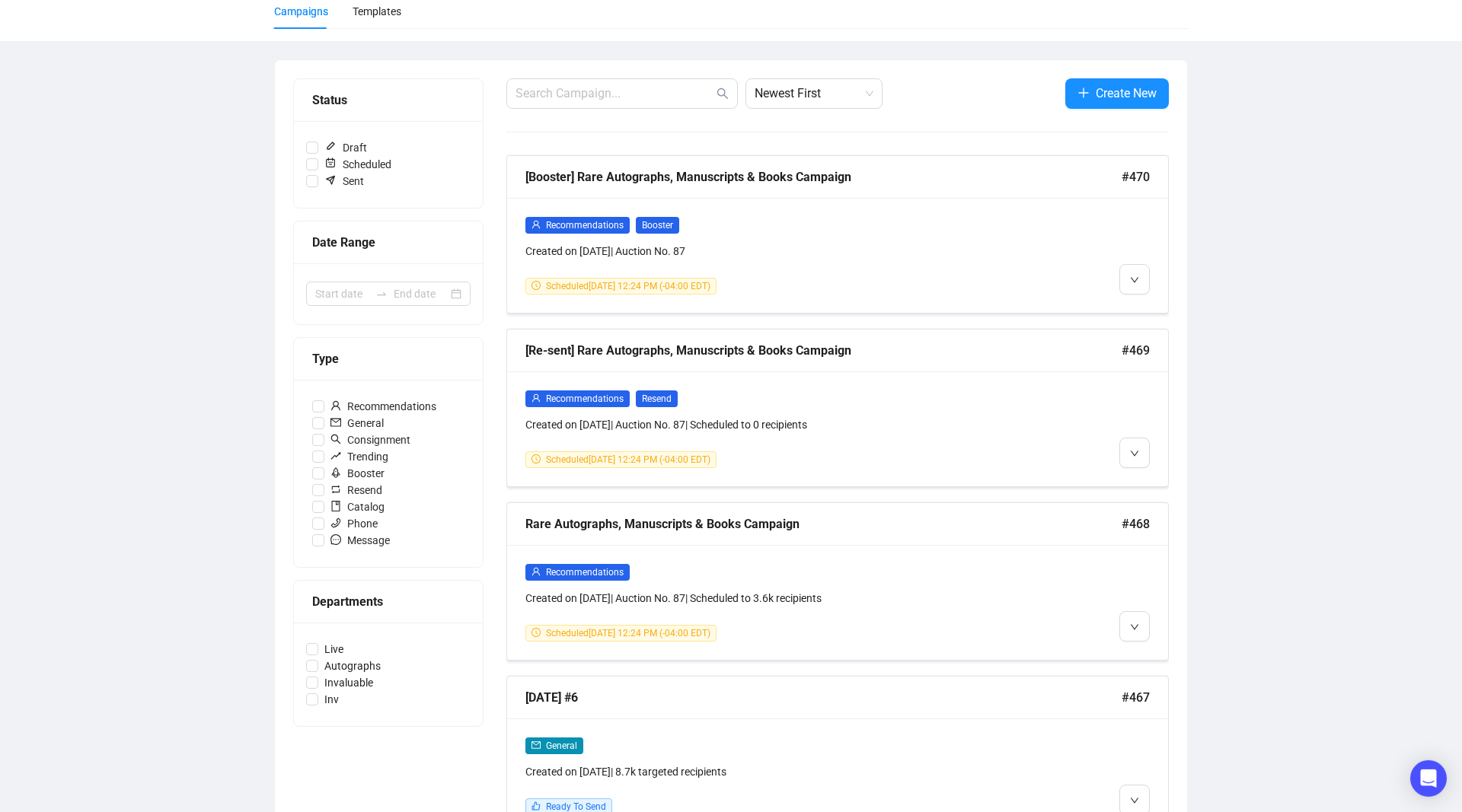
scroll to position [156, 0]
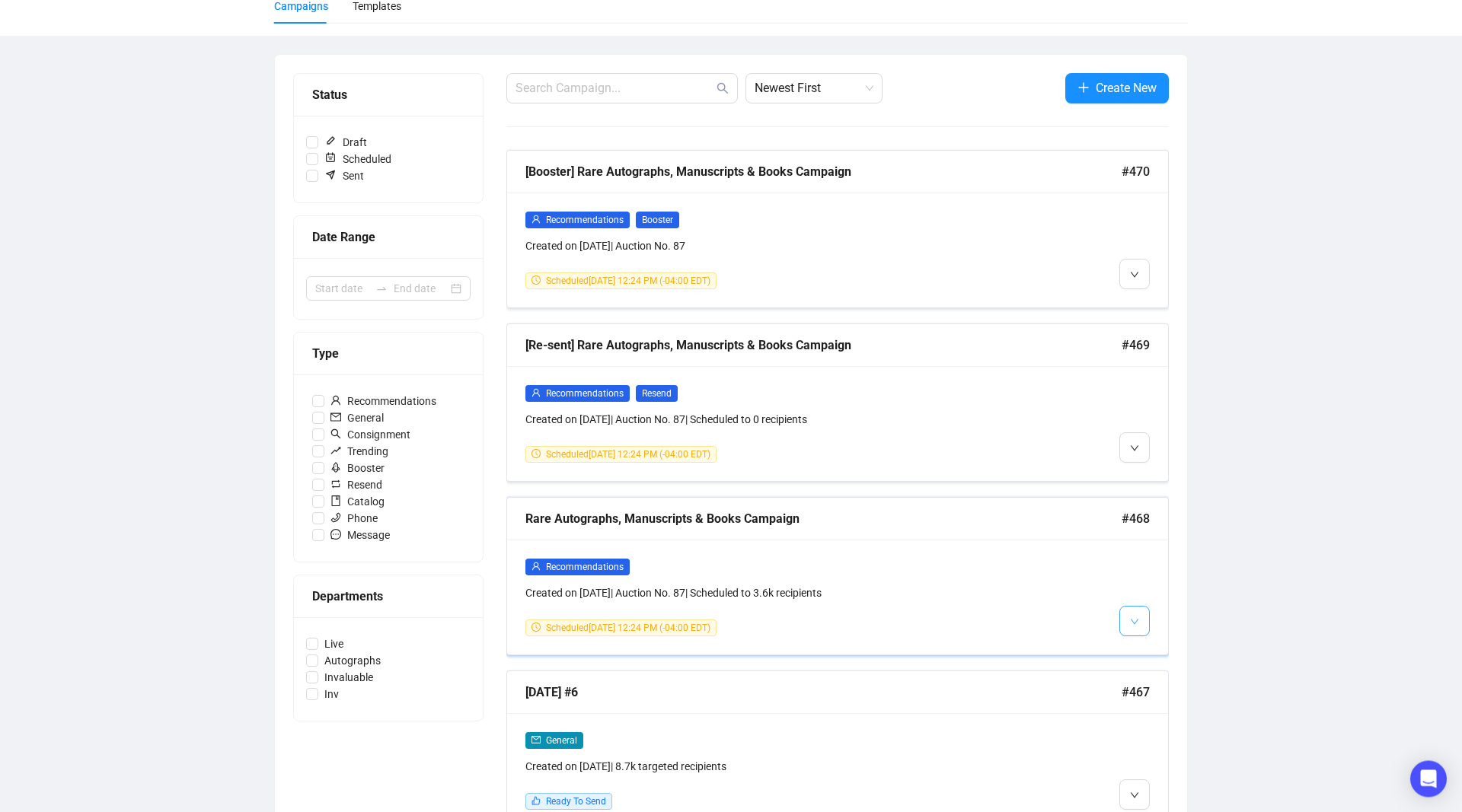
click at [1140, 621] on button "button" at bounding box center [1134, 621] width 31 height 31
click at [1173, 701] on span "Duplicate" at bounding box center [1172, 701] width 44 height 12
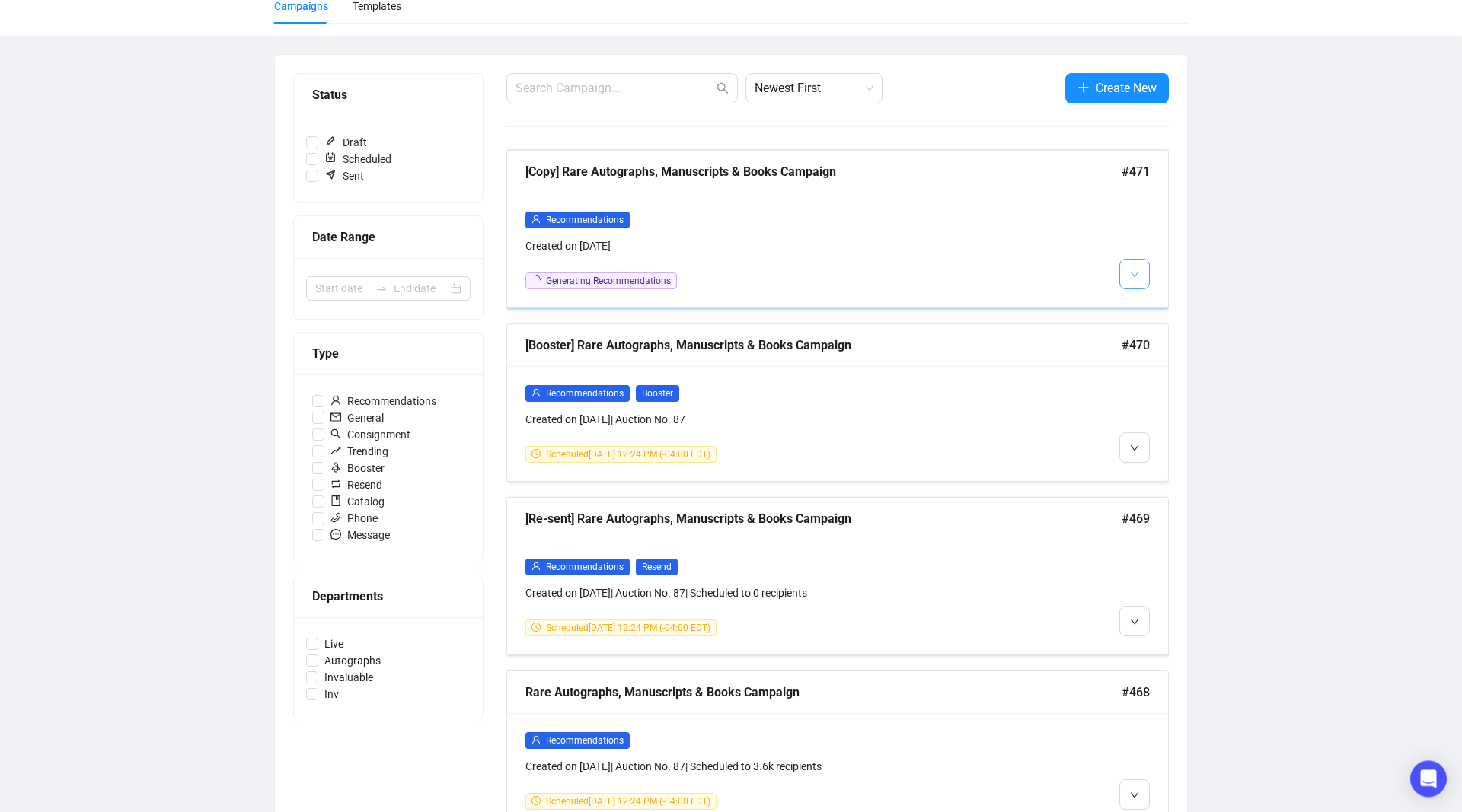
click at [1135, 267] on span "button" at bounding box center [1133, 273] width 9 height 19
click at [1147, 304] on li "Edit" at bounding box center [1163, 306] width 81 height 25
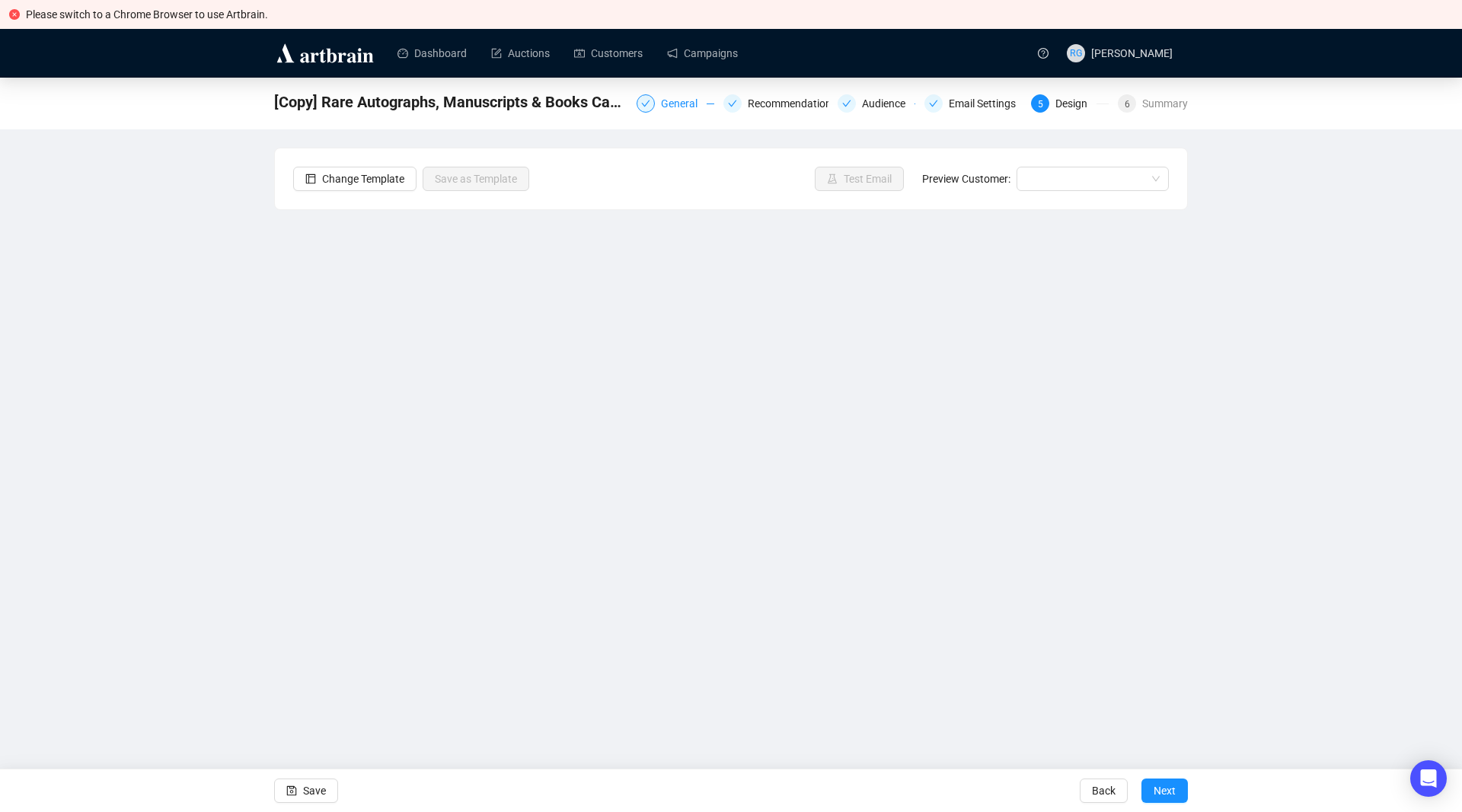
click at [661, 104] on div "General" at bounding box center [675, 104] width 78 height 19
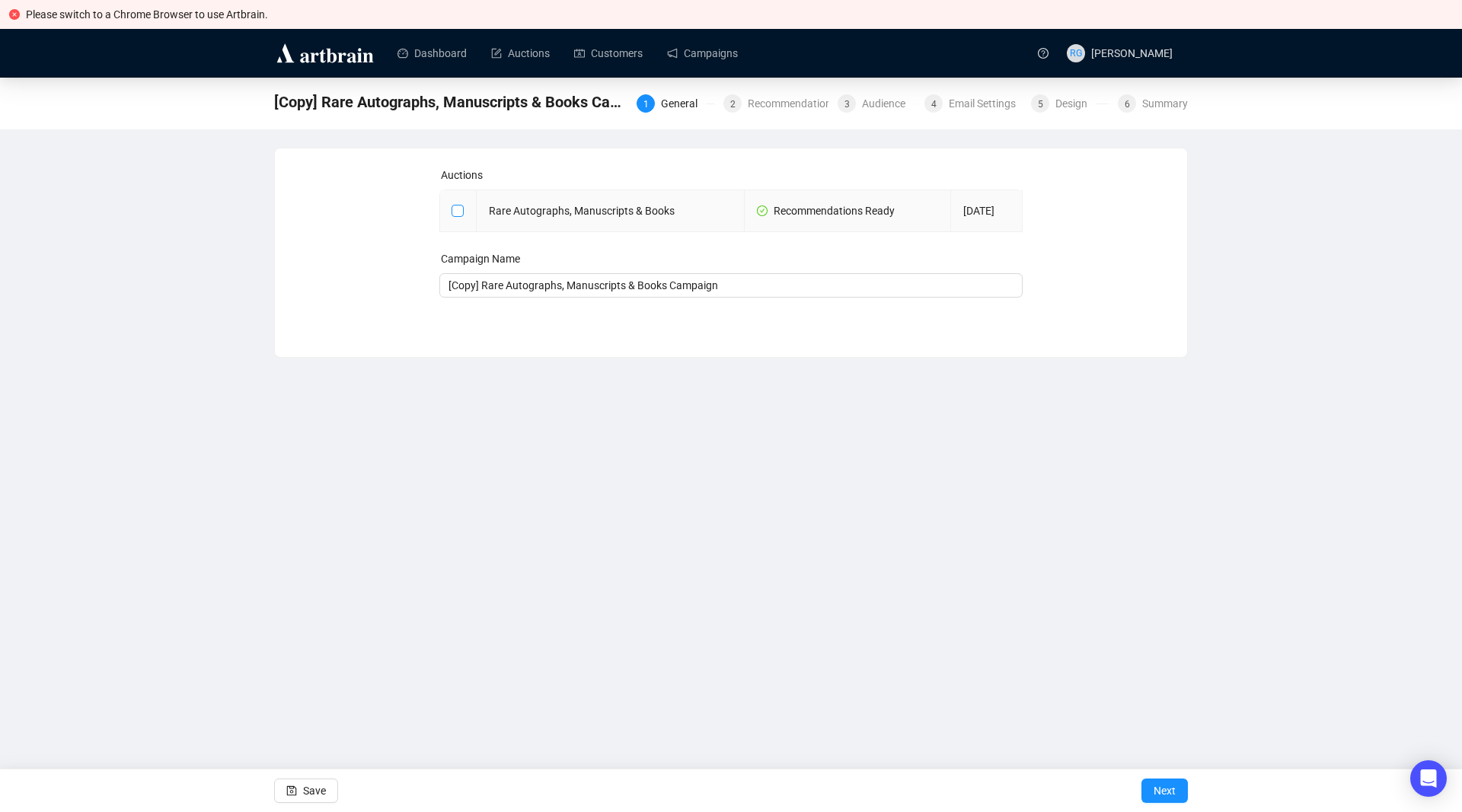
click at [458, 210] on input "checkbox" at bounding box center [456, 209] width 11 height 11
checkbox input "true"
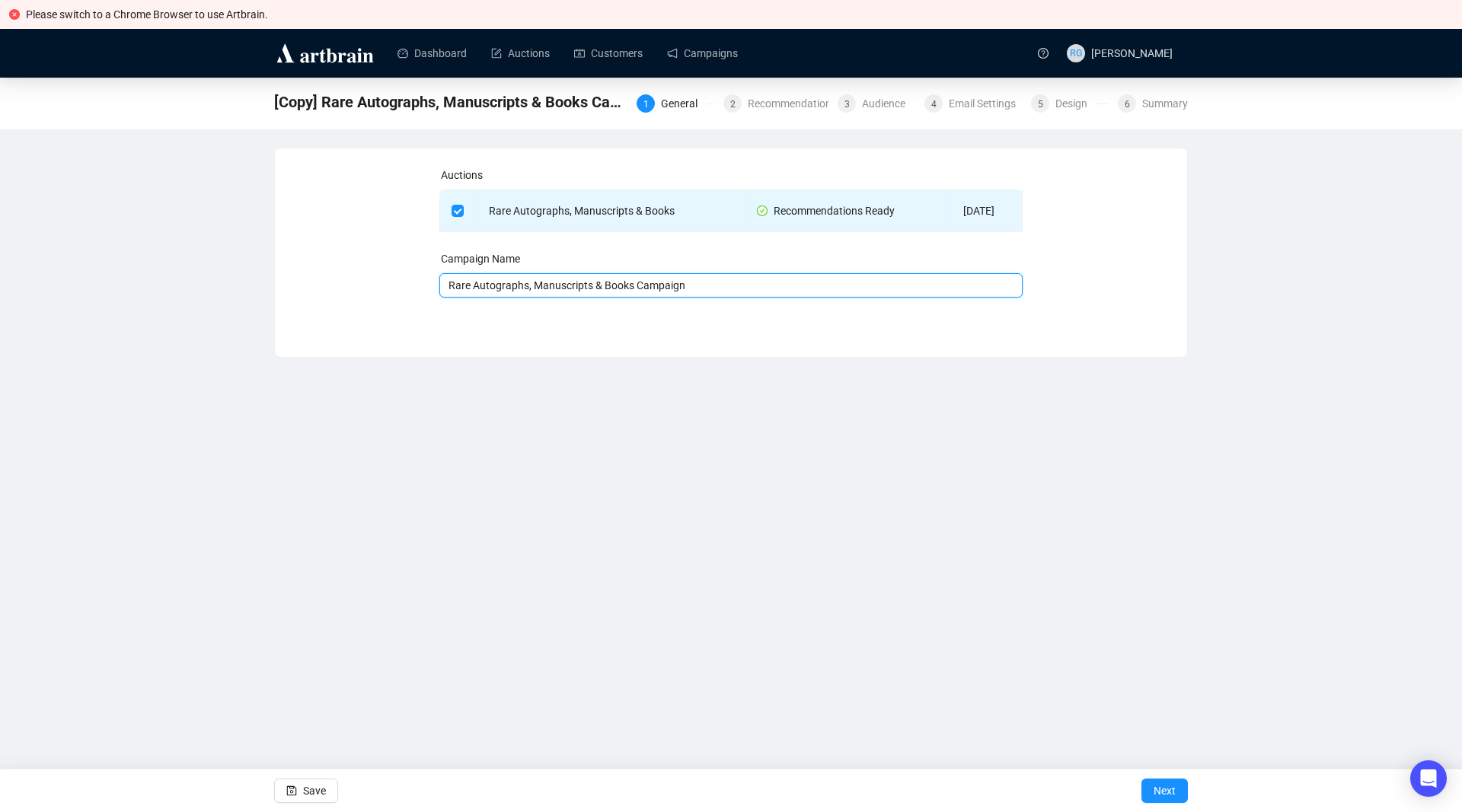
click at [447, 287] on input "Rare Autographs, Manuscripts & Books Campaign" at bounding box center [731, 285] width 584 height 25
type input "Artbrain 2 Rare Autographs, Manuscripts & Books Campaign"
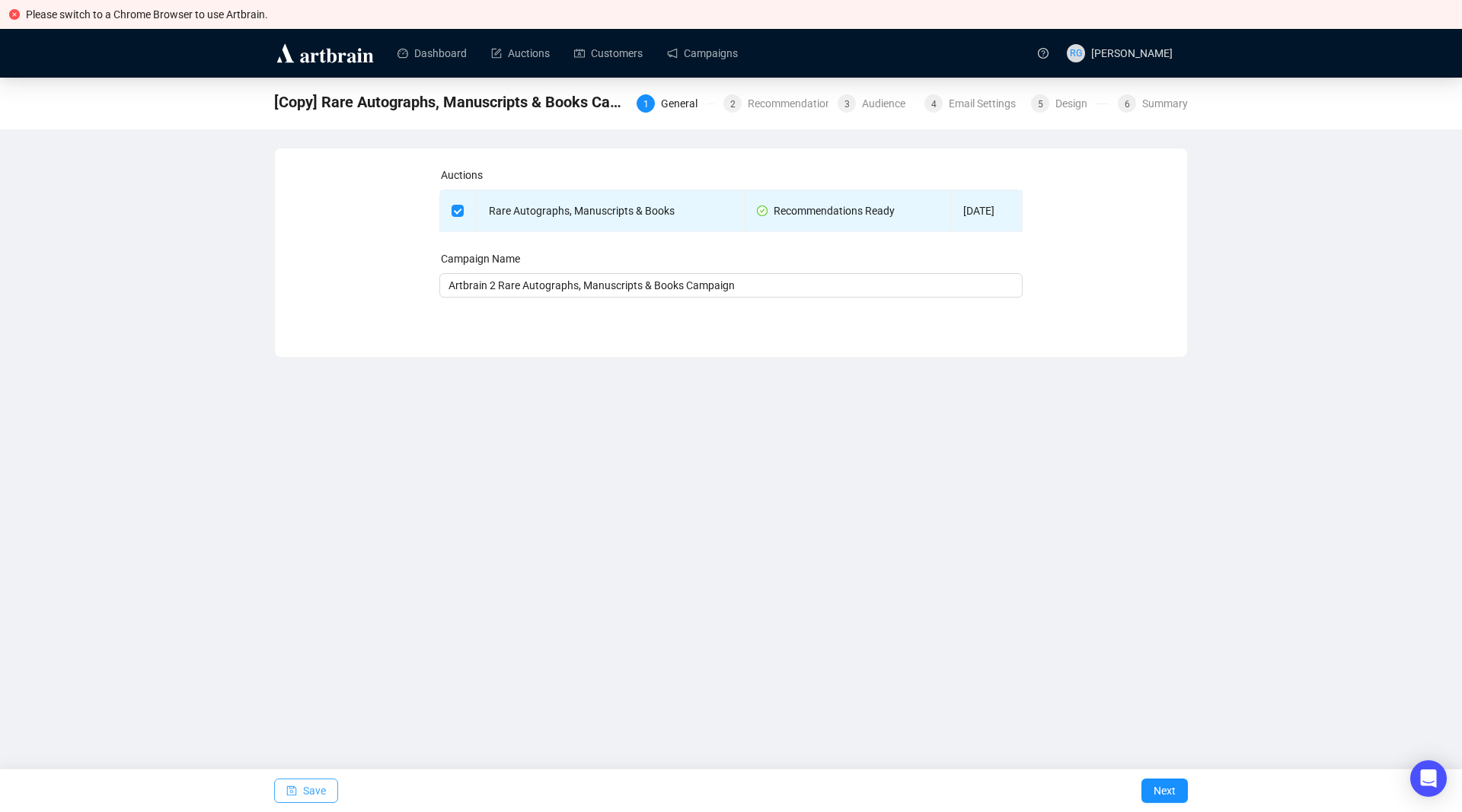
click at [299, 795] on button "Save" at bounding box center [306, 790] width 64 height 25
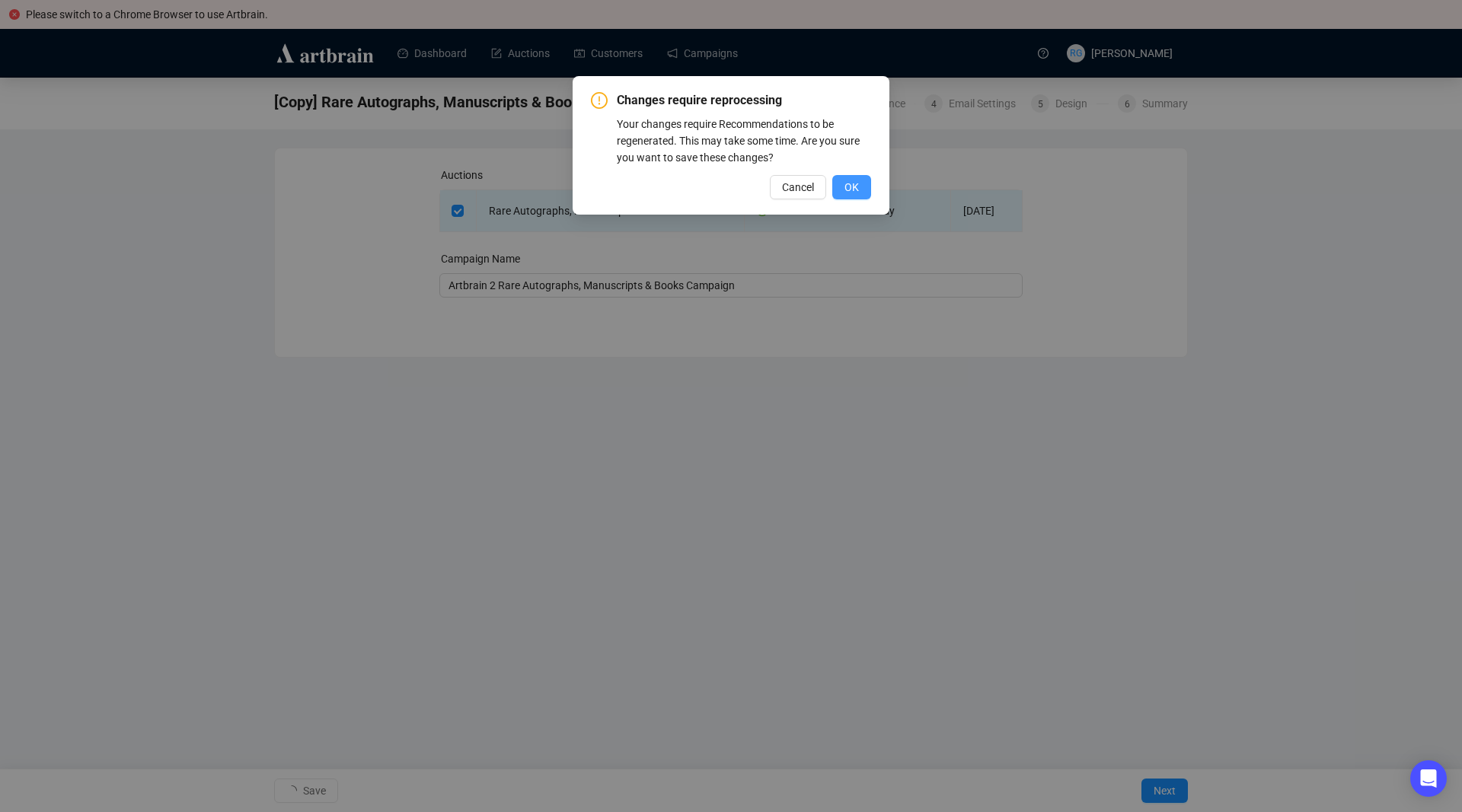
click at [863, 187] on button "OK" at bounding box center [851, 186] width 38 height 25
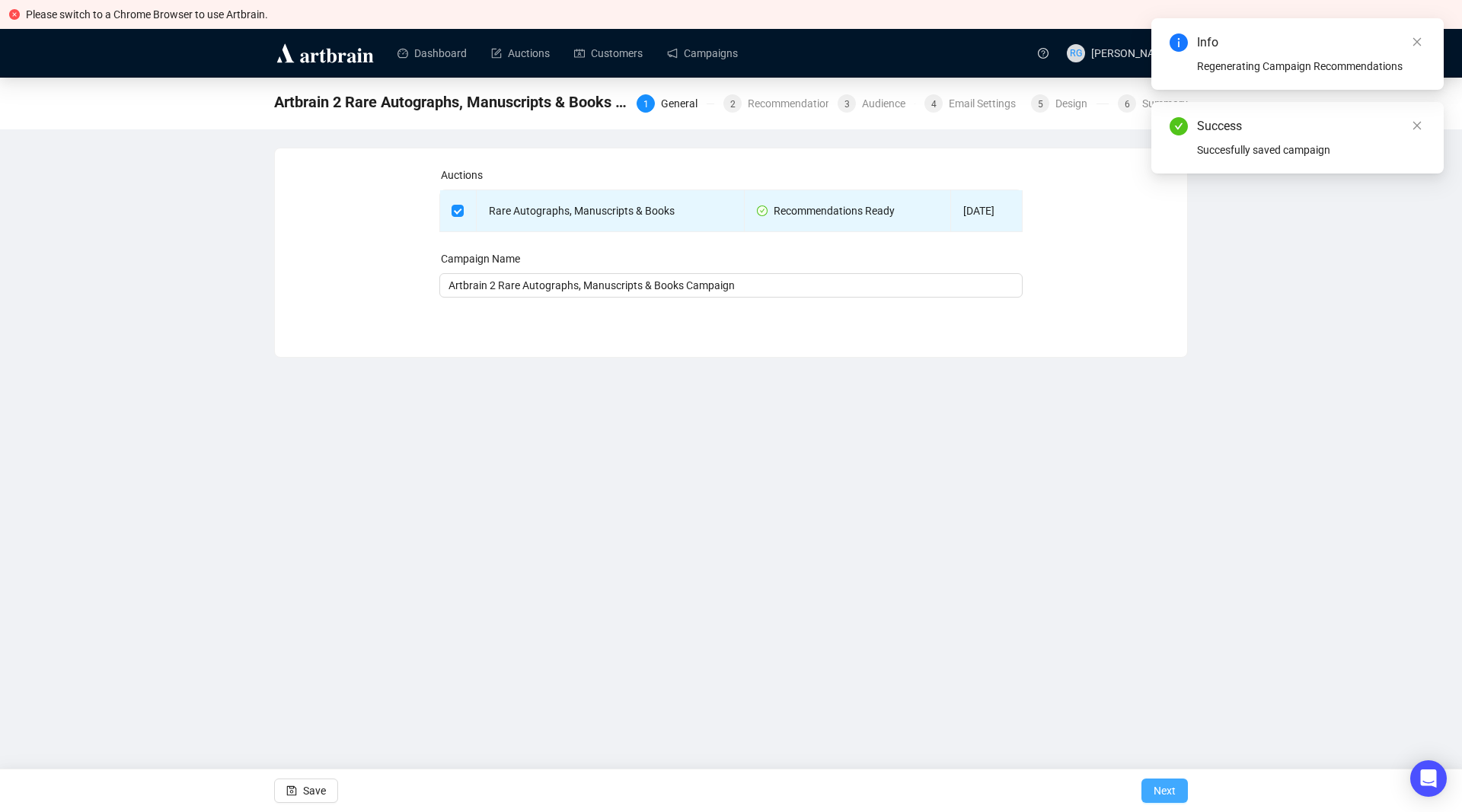
click at [1160, 792] on span "Next" at bounding box center [1164, 790] width 22 height 42
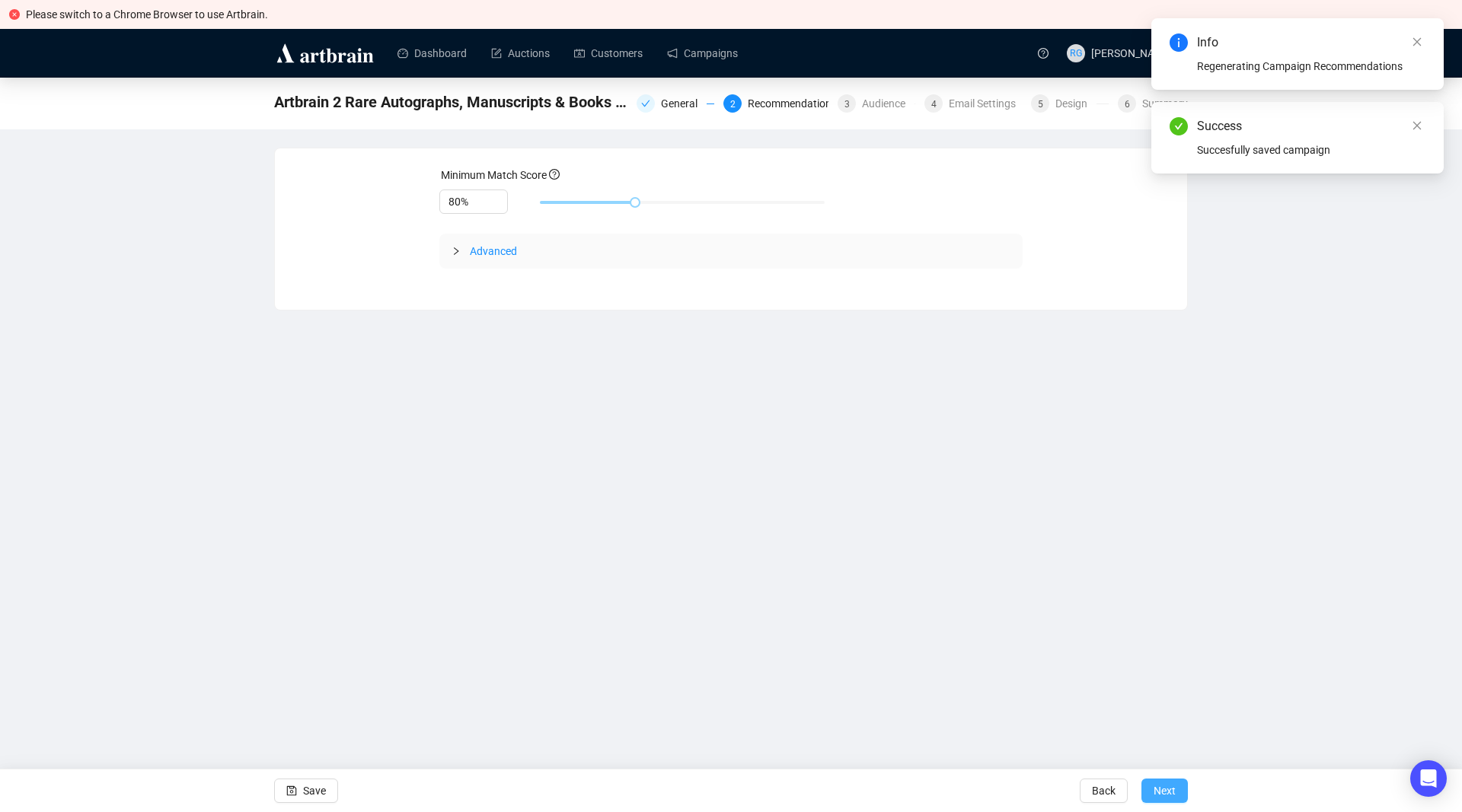
click at [1160, 792] on span "Next" at bounding box center [1164, 790] width 22 height 42
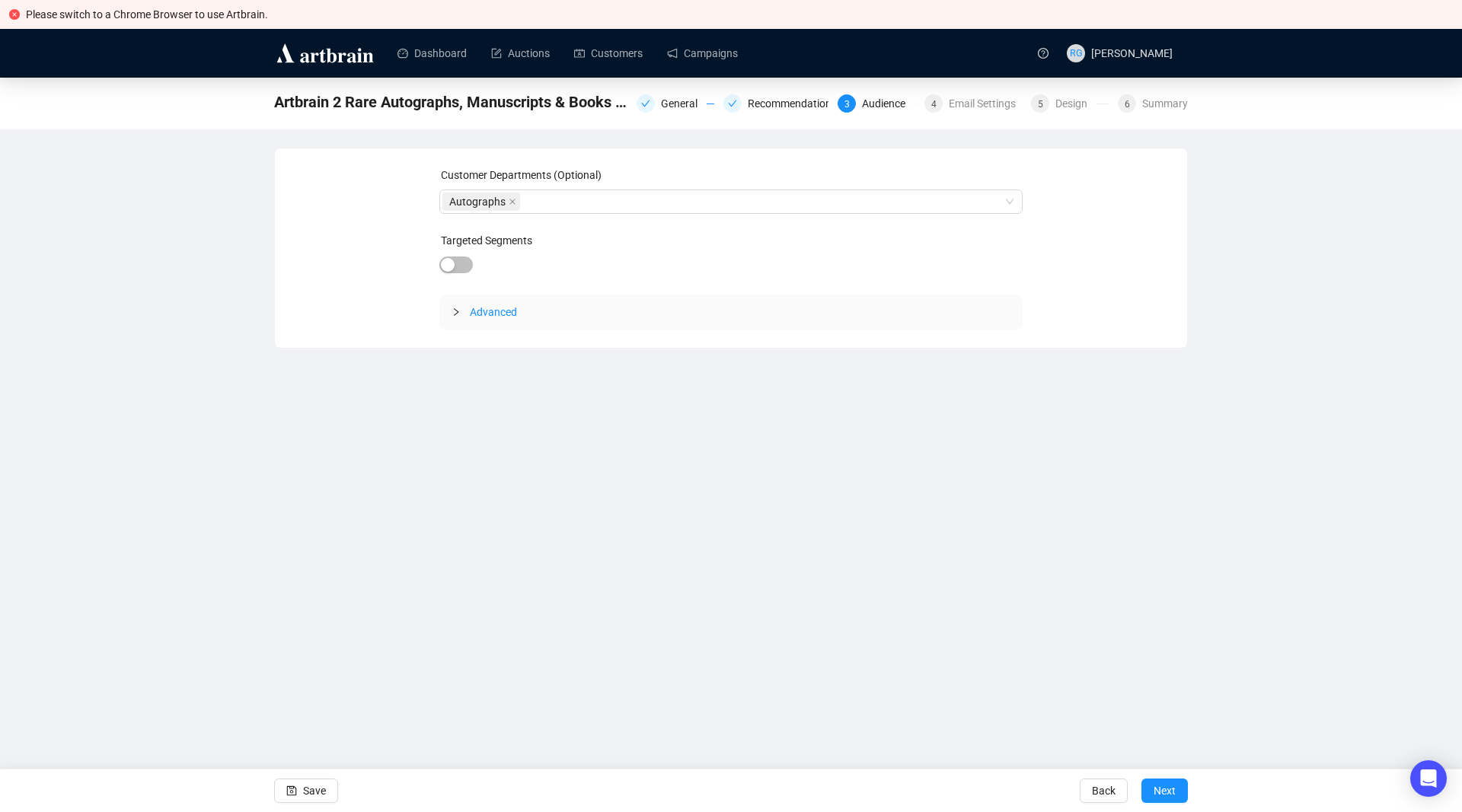
click at [1160, 792] on span "Next" at bounding box center [1164, 790] width 22 height 42
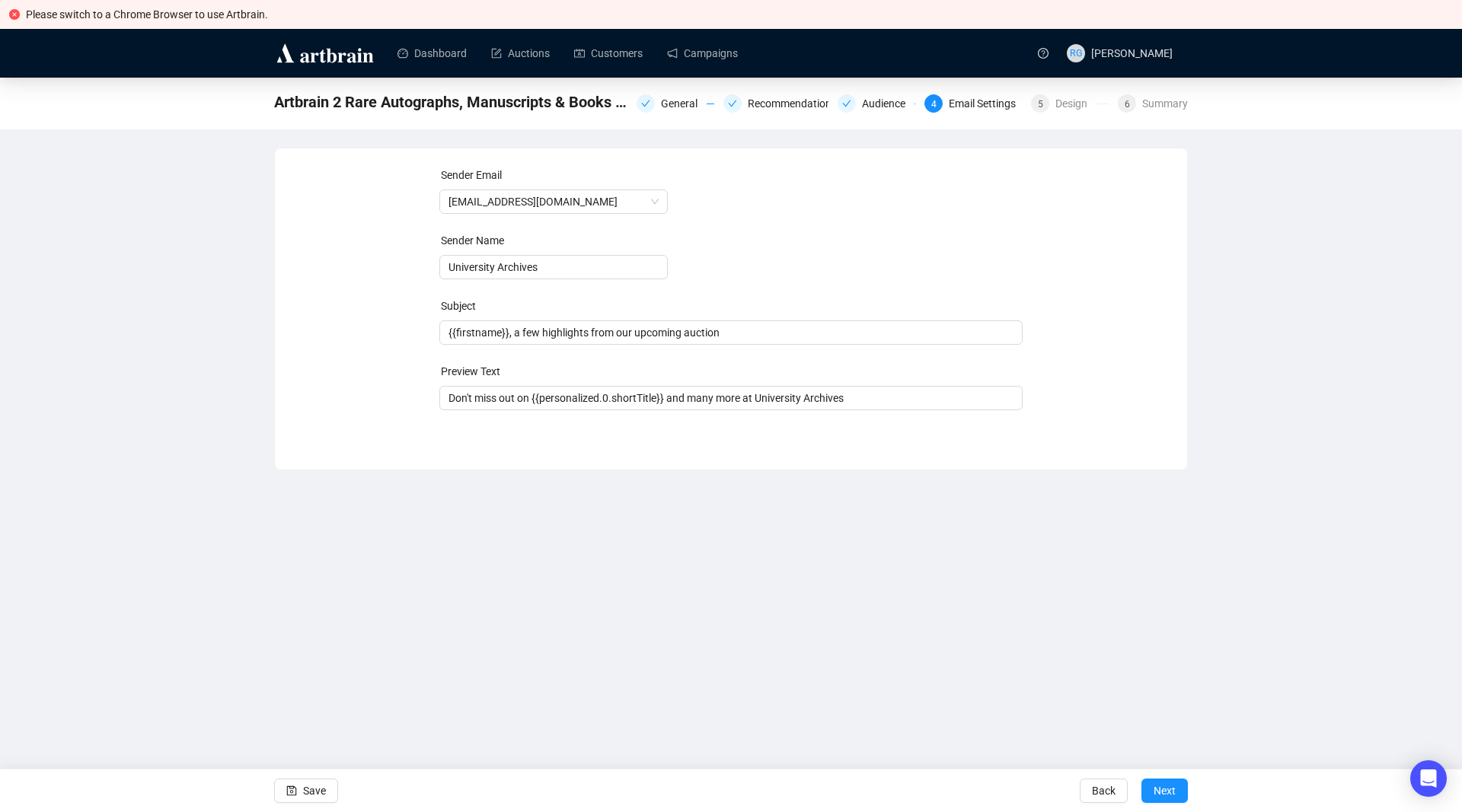
click at [1160, 792] on span "Next" at bounding box center [1164, 790] width 22 height 42
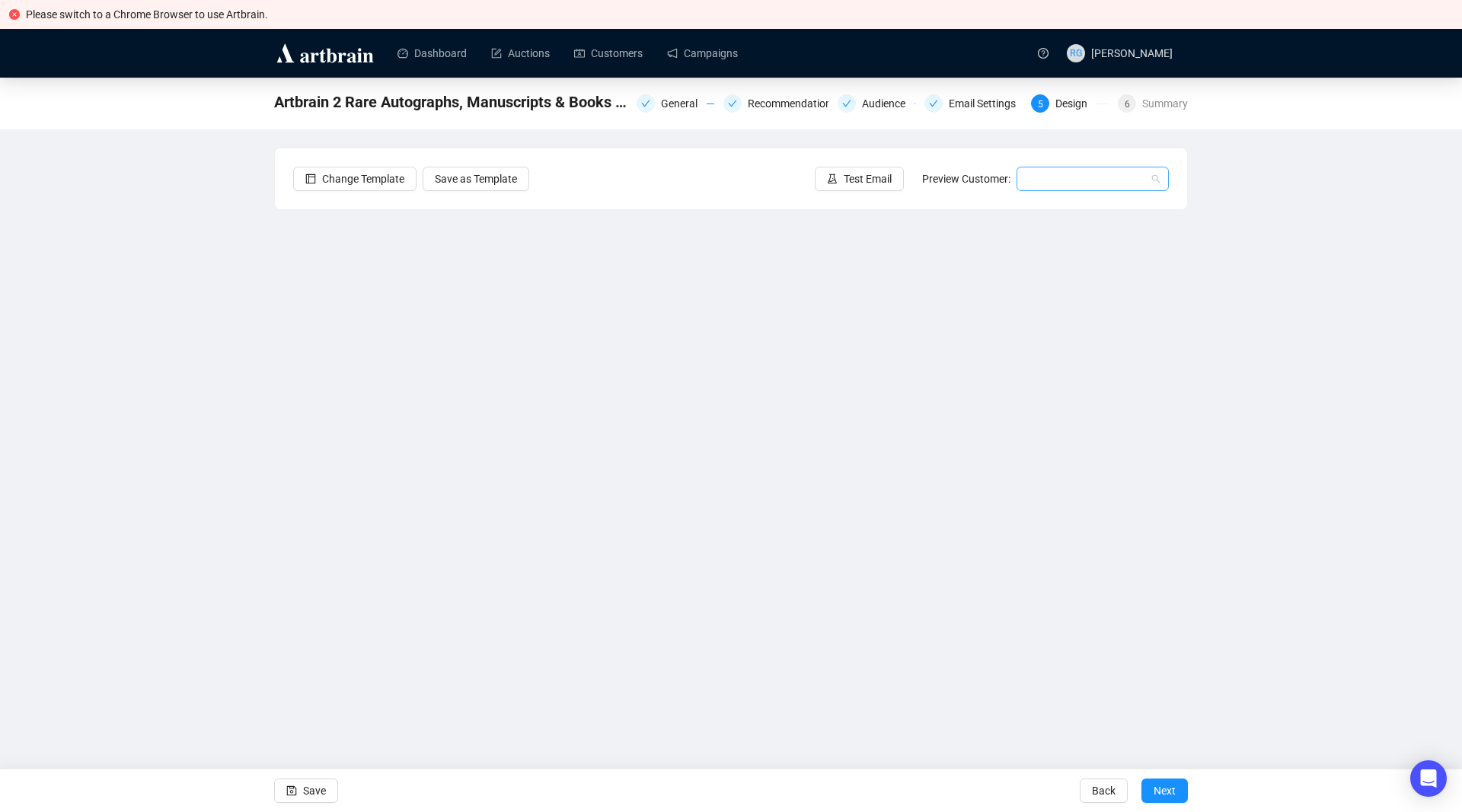
click at [1033, 181] on input "search" at bounding box center [1086, 179] width 120 height 23
click at [1035, 203] on div "[PERSON_NAME] | Example" at bounding box center [1093, 209] width 128 height 17
click at [1163, 789] on span "Next" at bounding box center [1164, 790] width 22 height 42
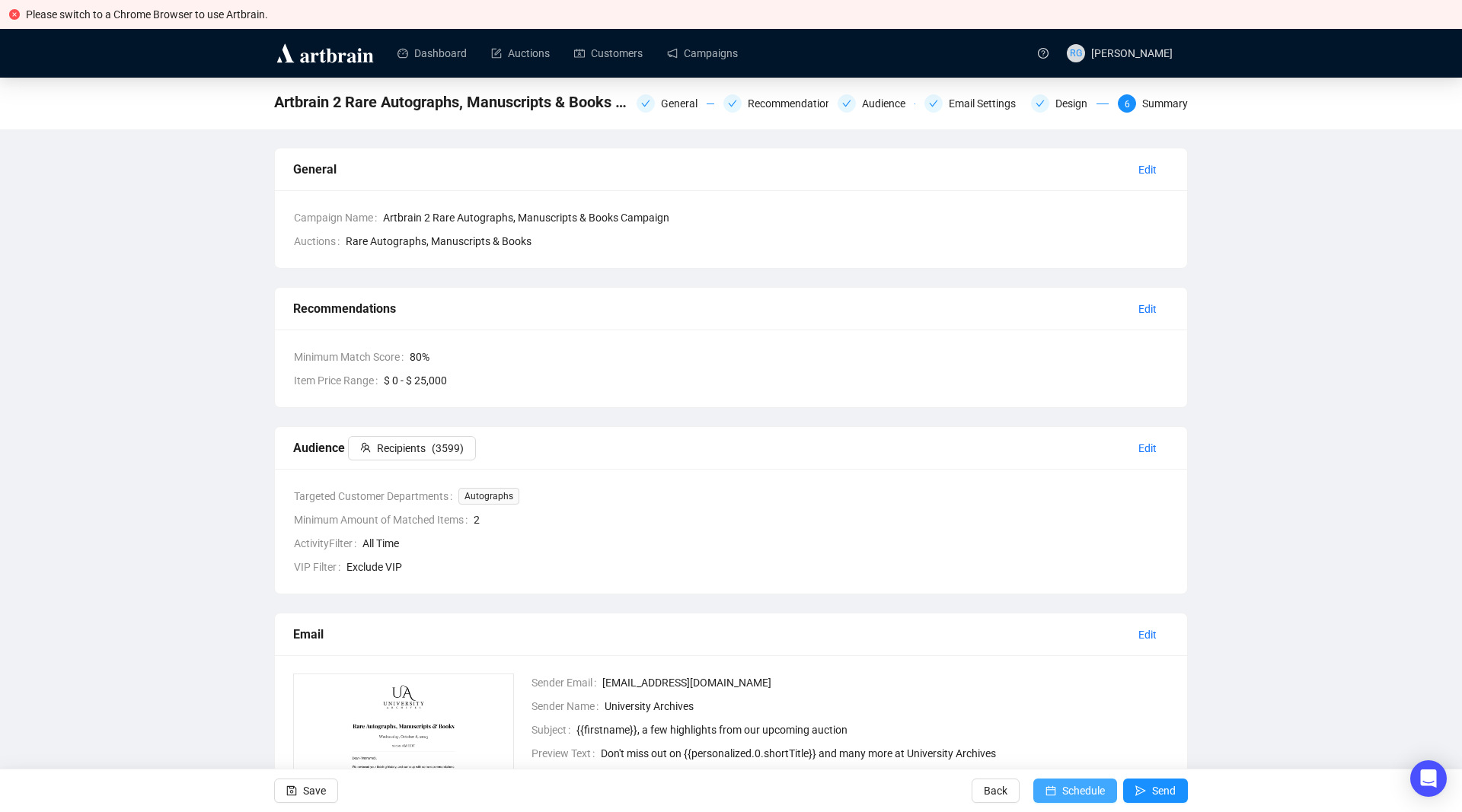
click at [1074, 786] on span "Schedule" at bounding box center [1083, 790] width 42 height 42
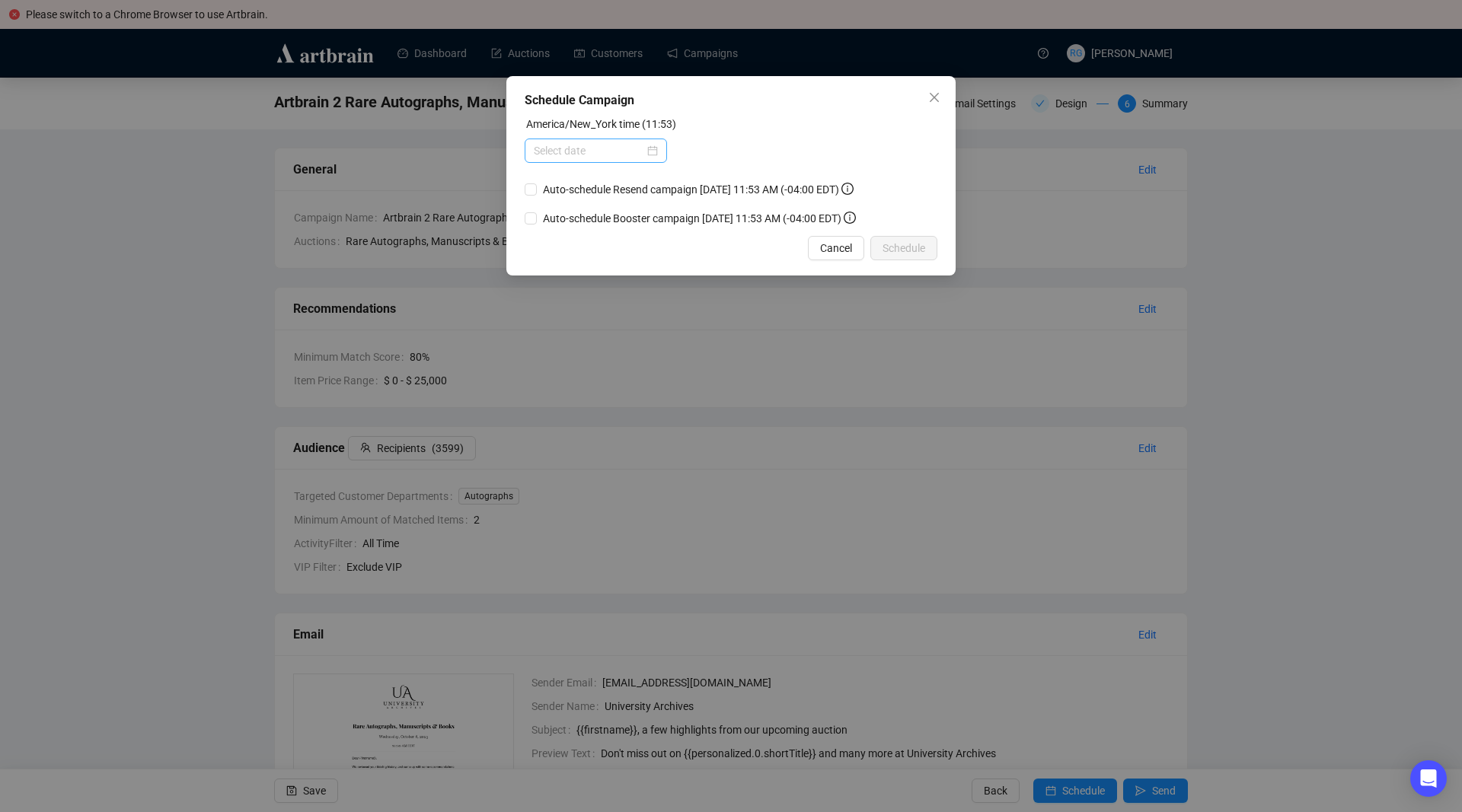
click at [654, 148] on div at bounding box center [596, 150] width 124 height 17
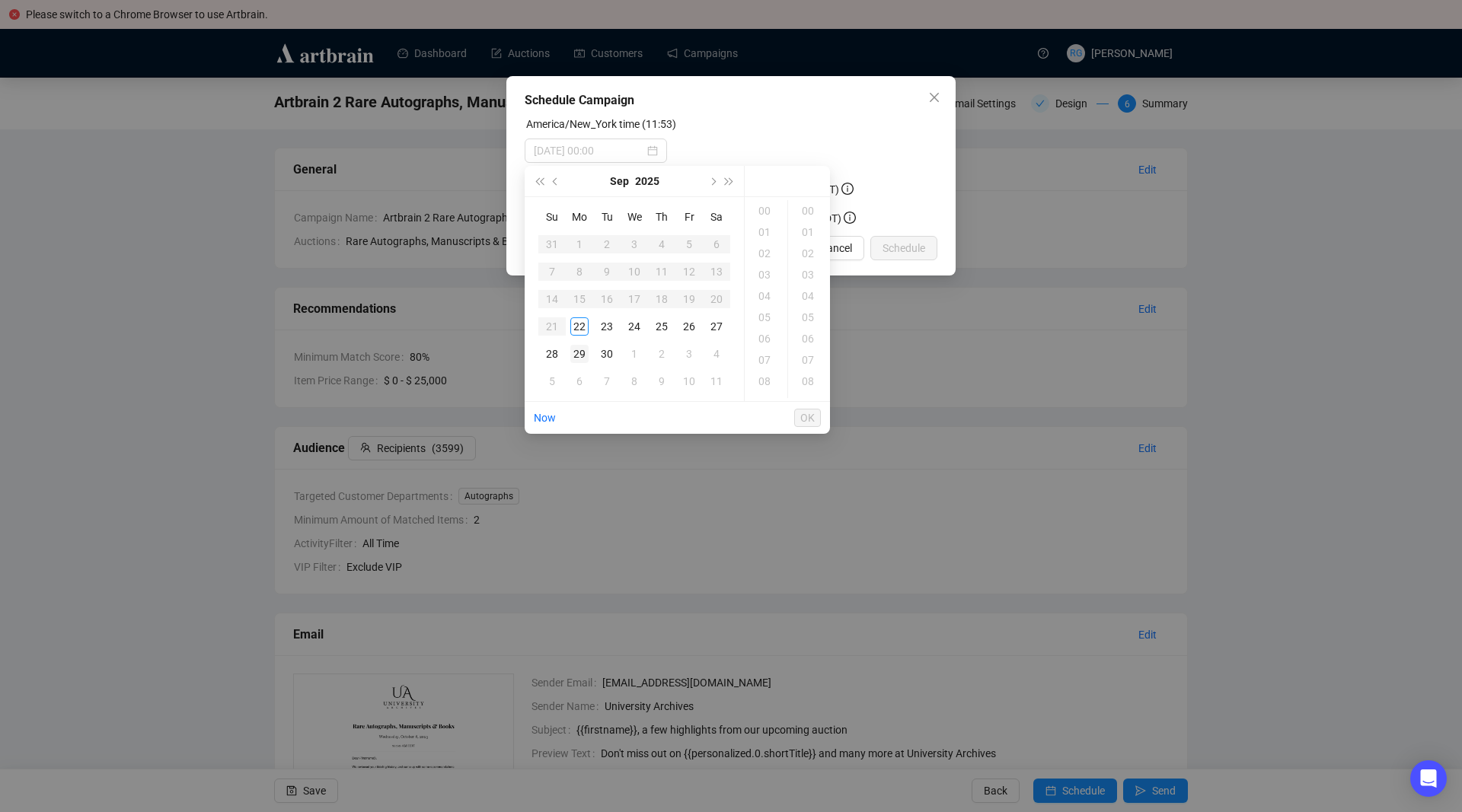
click at [581, 355] on div "29" at bounding box center [579, 353] width 19 height 19
click at [767, 347] on div "11" at bounding box center [765, 345] width 37 height 22
click at [804, 338] on div "06" at bounding box center [808, 338] width 37 height 22
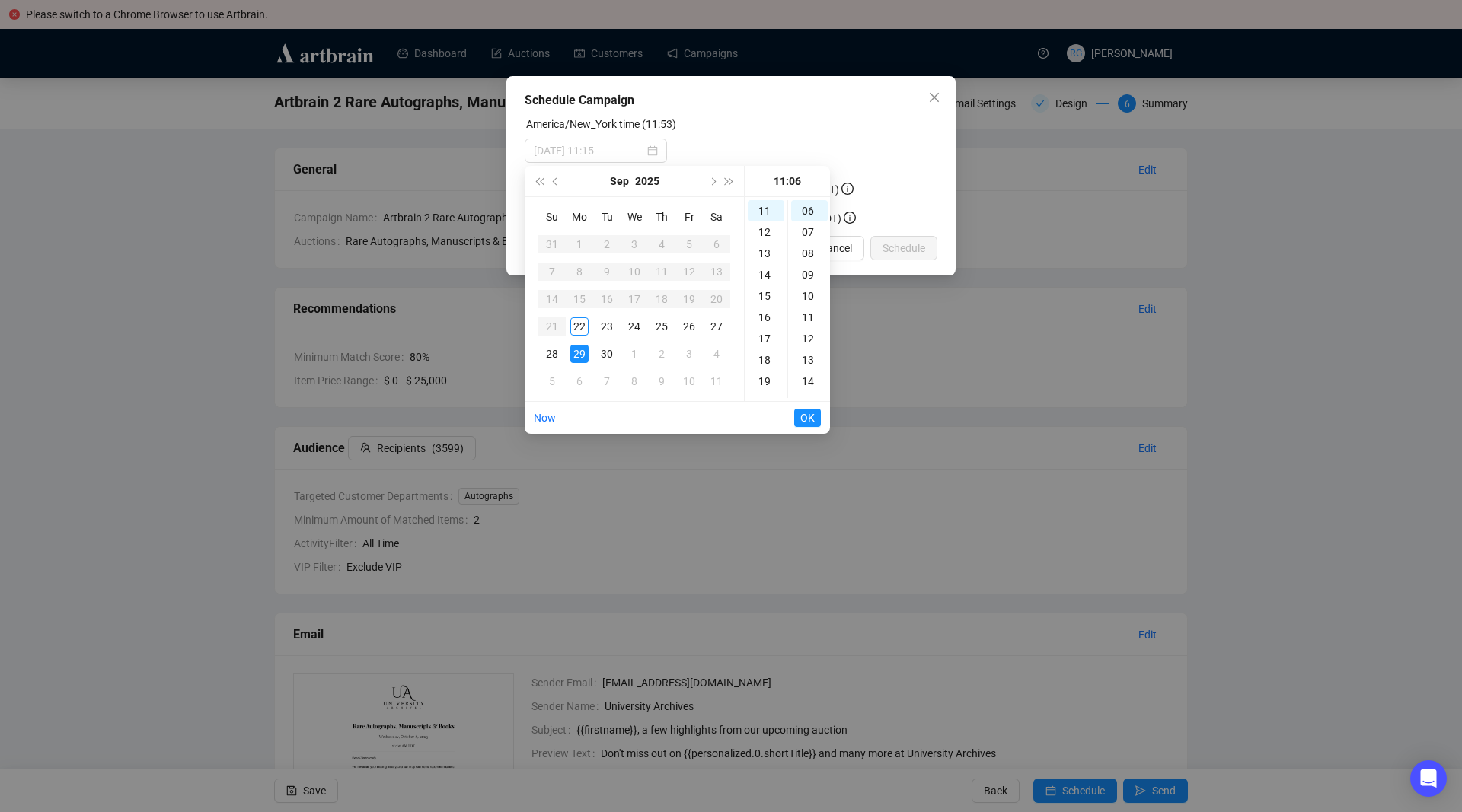
type input "[DATE] 11:06"
click at [810, 414] on span "OK" at bounding box center [808, 417] width 15 height 29
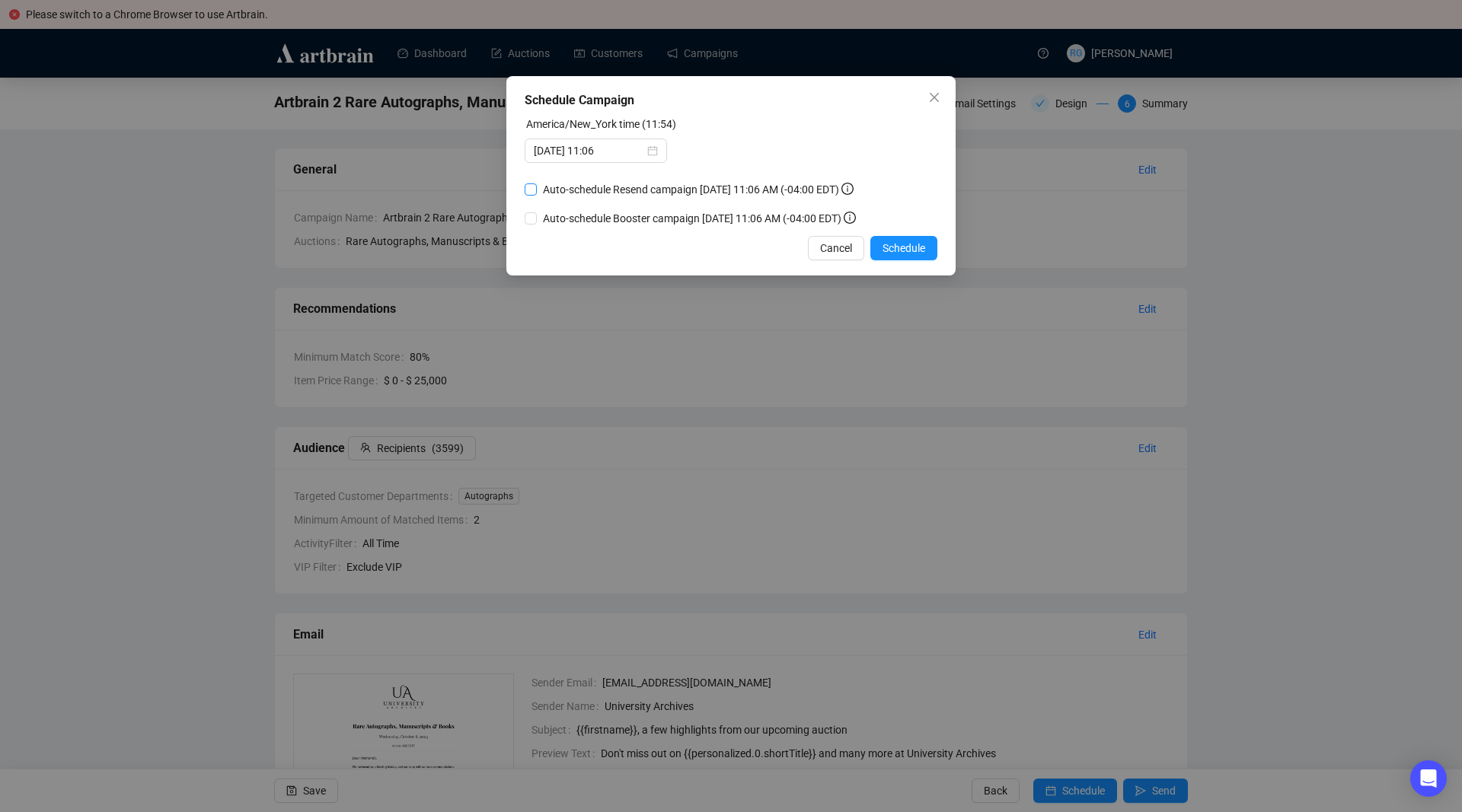
click at [531, 185] on input "Auto-schedule Resend campaign [DATE] 11:06 AM (-04:00 EDT)" at bounding box center [530, 189] width 12 height 12
checkbox input "true"
click at [531, 221] on input "Auto-schedule Booster campaign [DATE] 11:06 AM (-04:00 EDT)" at bounding box center [530, 218] width 12 height 12
checkbox input "true"
click at [903, 247] on span "Schedule" at bounding box center [903, 248] width 42 height 17
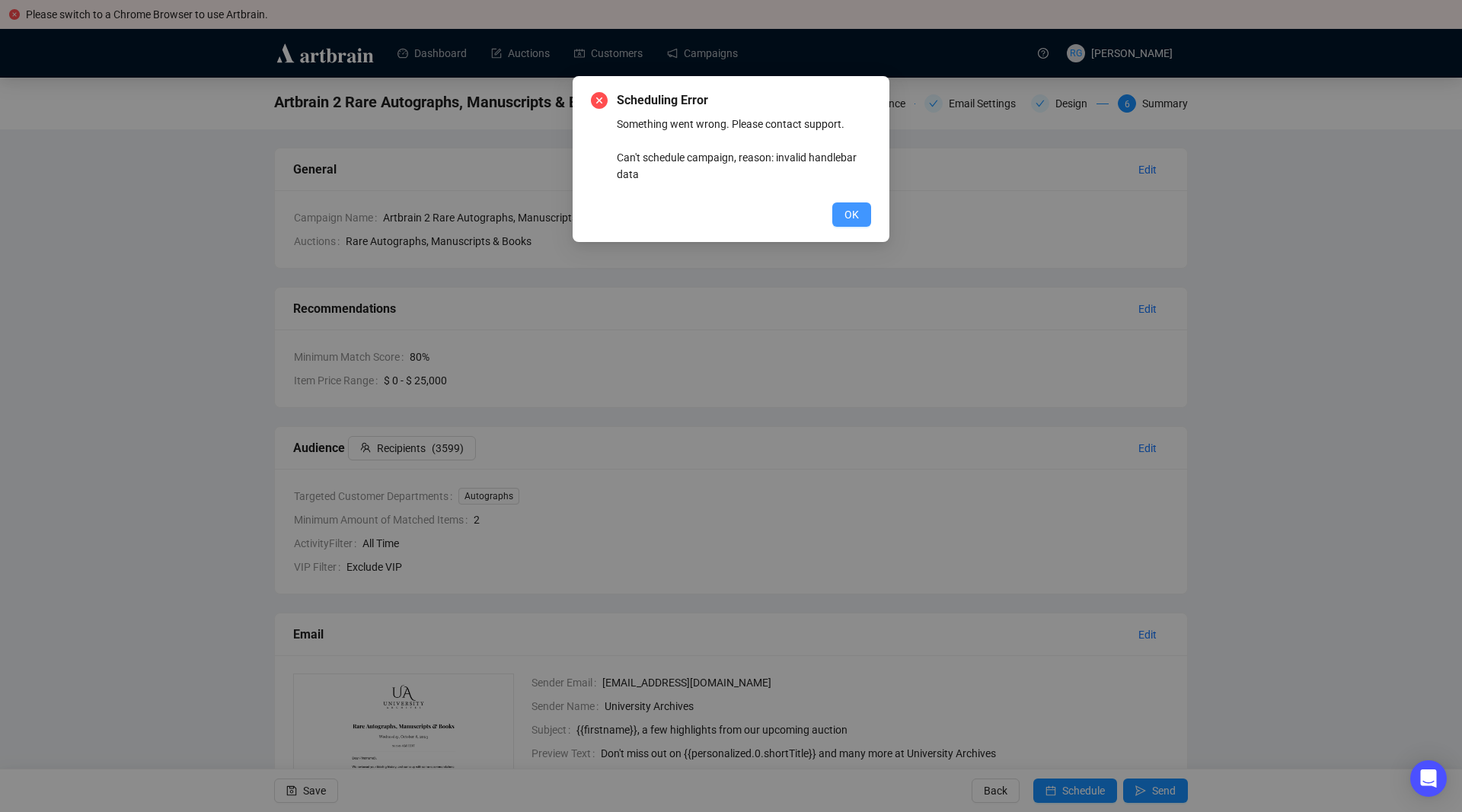
click at [858, 214] on span "OK" at bounding box center [851, 214] width 15 height 17
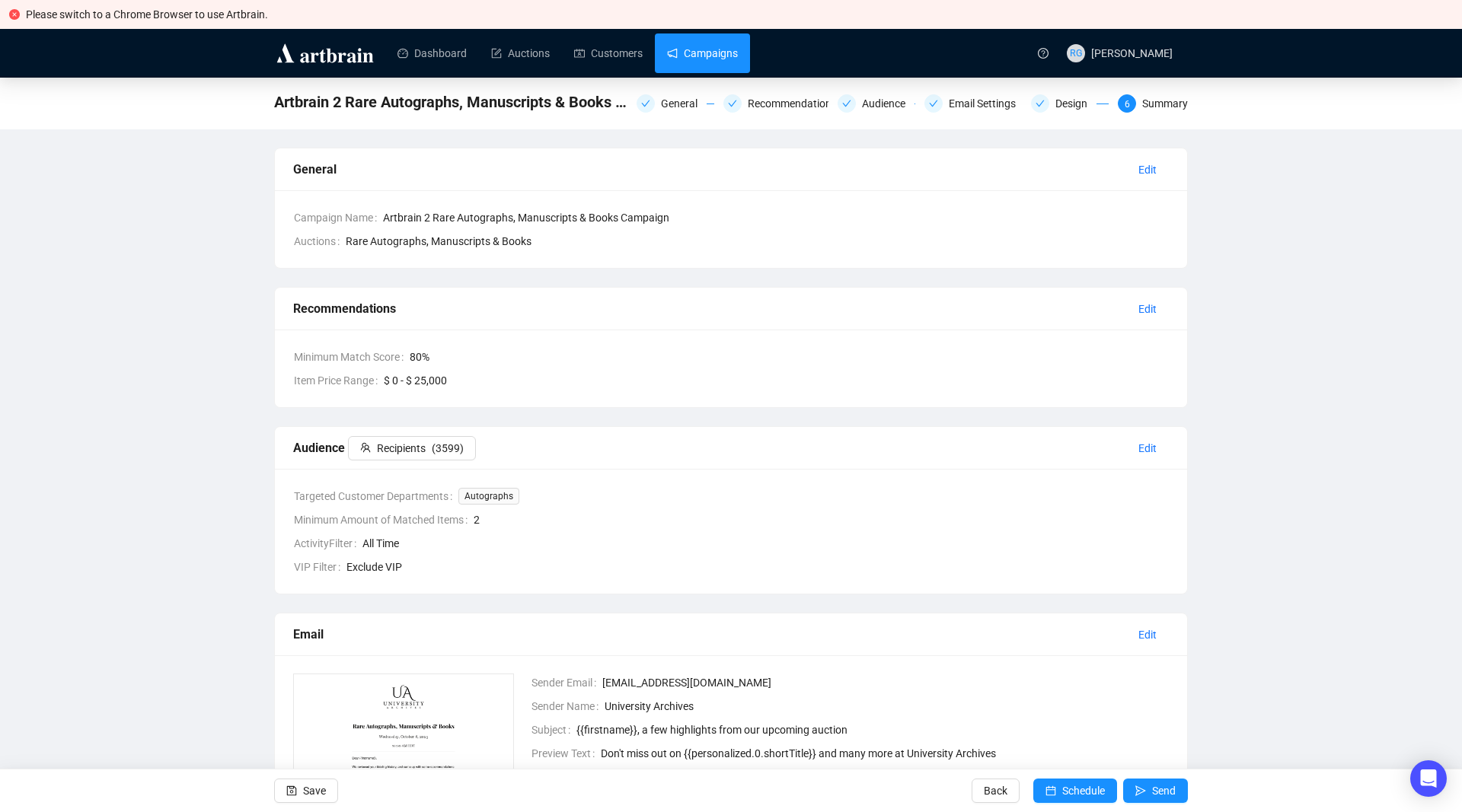
click at [697, 54] on link "Campaigns" at bounding box center [703, 53] width 71 height 39
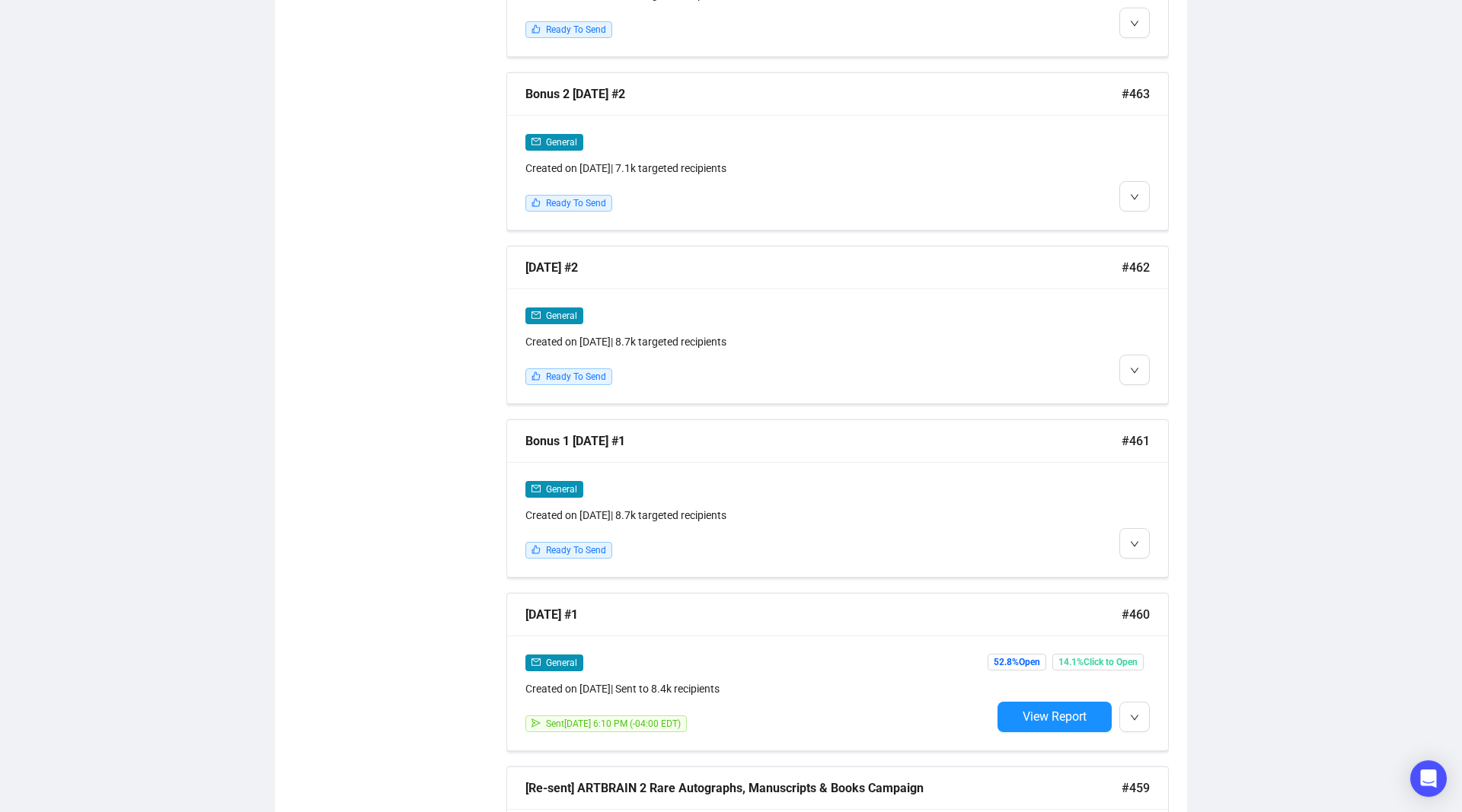
scroll to position [1645, 0]
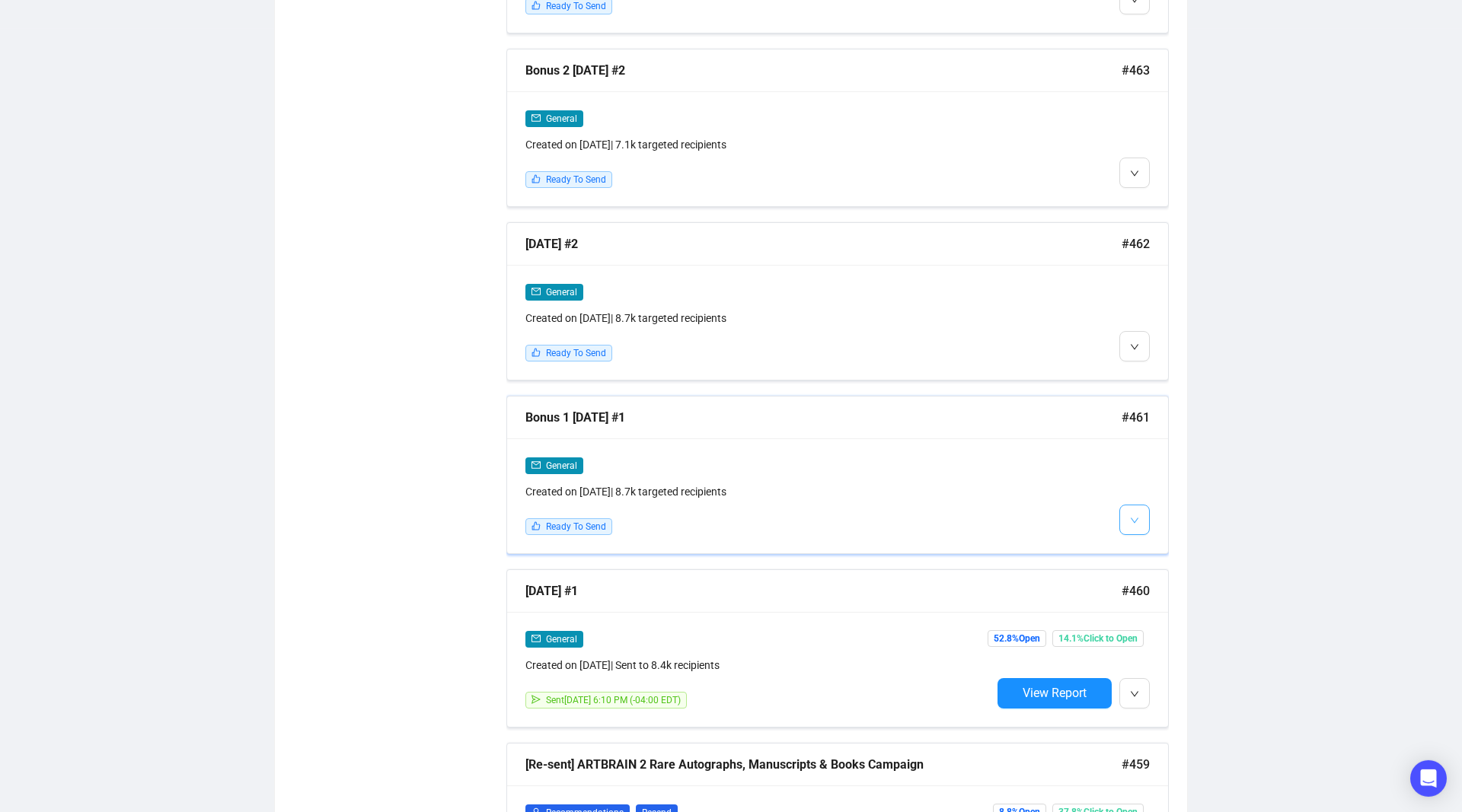
click at [1128, 510] on button "button" at bounding box center [1134, 519] width 31 height 31
click at [1140, 544] on img at bounding box center [1137, 549] width 12 height 12
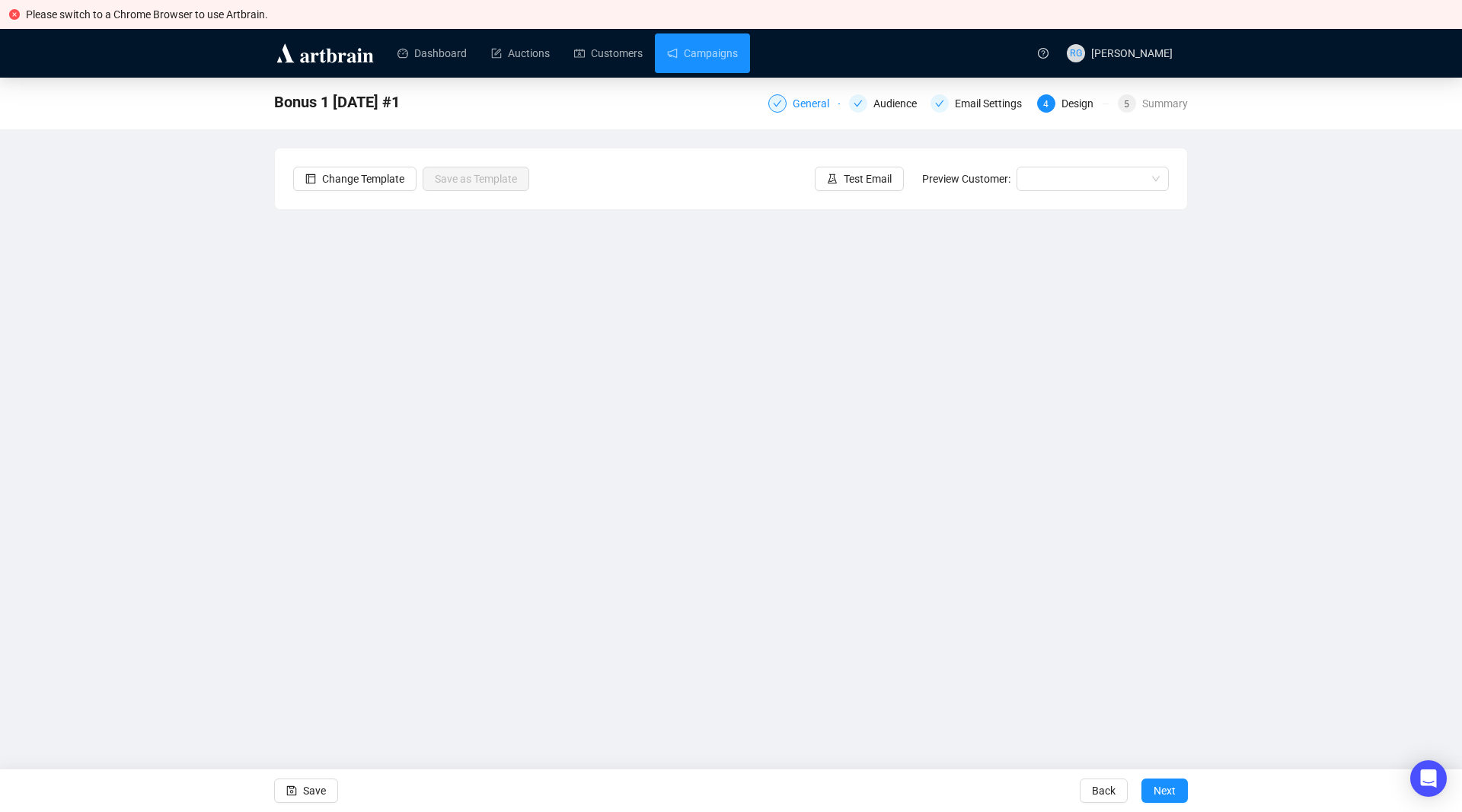
click at [802, 103] on div "General" at bounding box center [815, 104] width 45 height 19
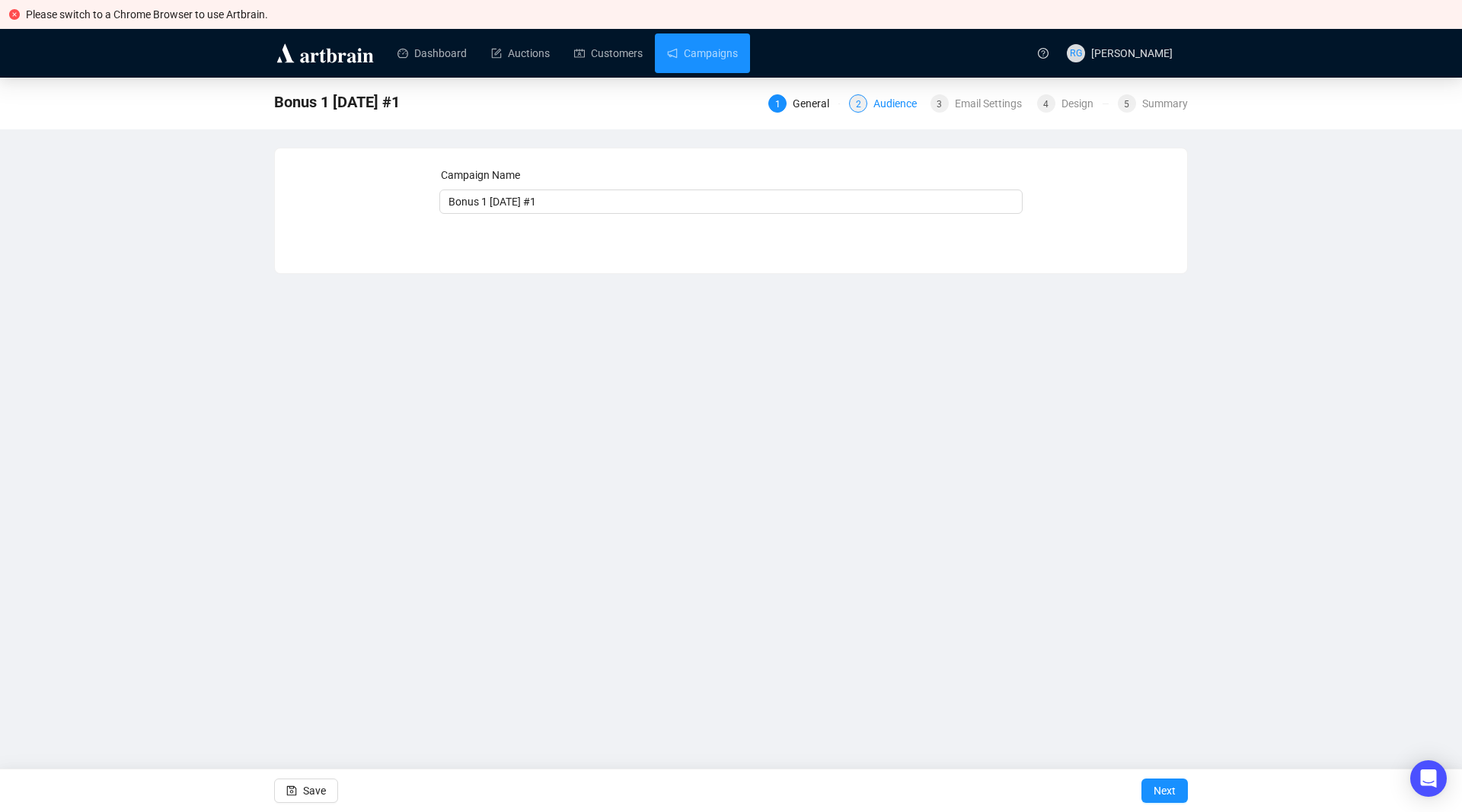
click at [877, 105] on div "Audience" at bounding box center [899, 104] width 52 height 19
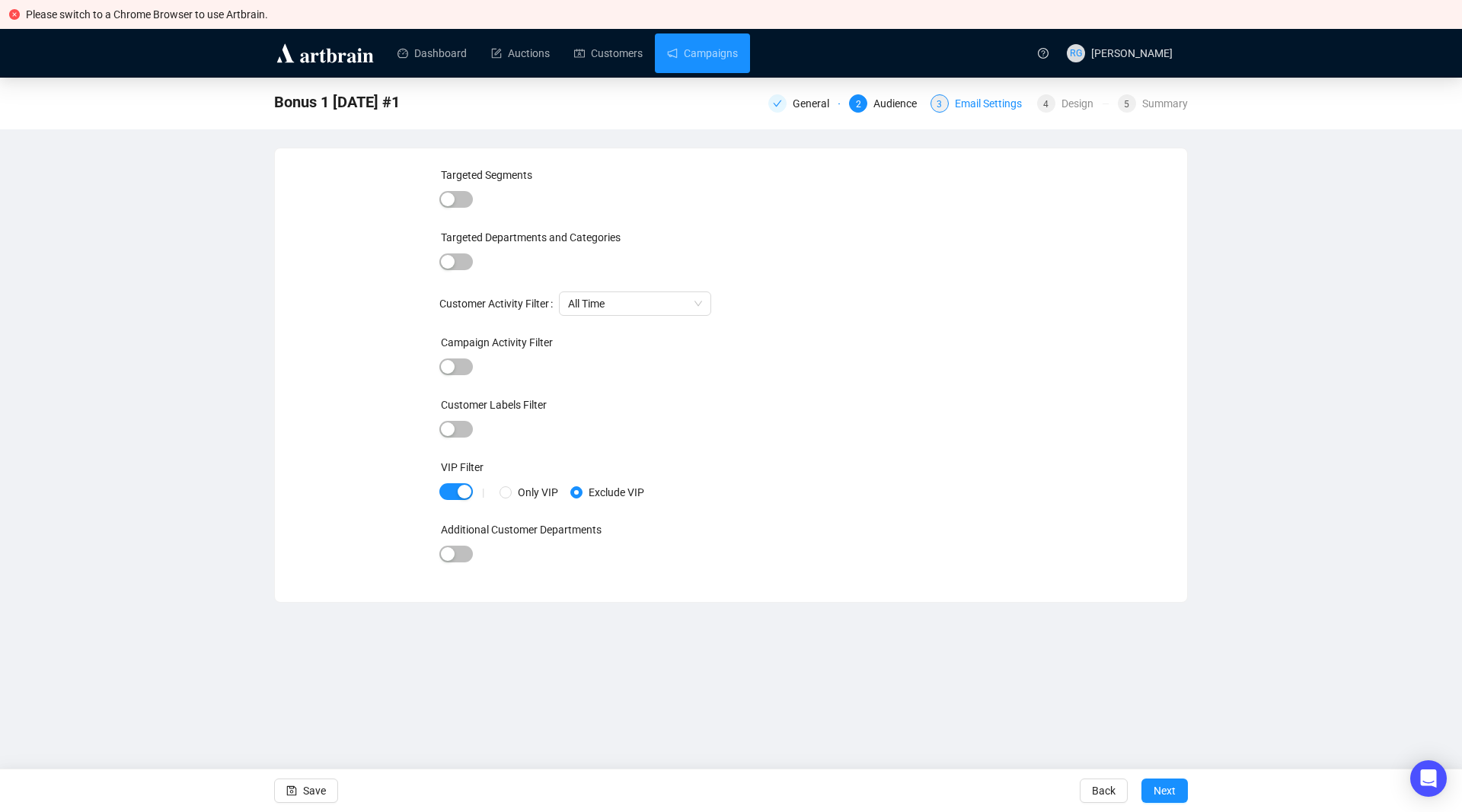
click at [958, 108] on div "Email Settings" at bounding box center [992, 104] width 76 height 19
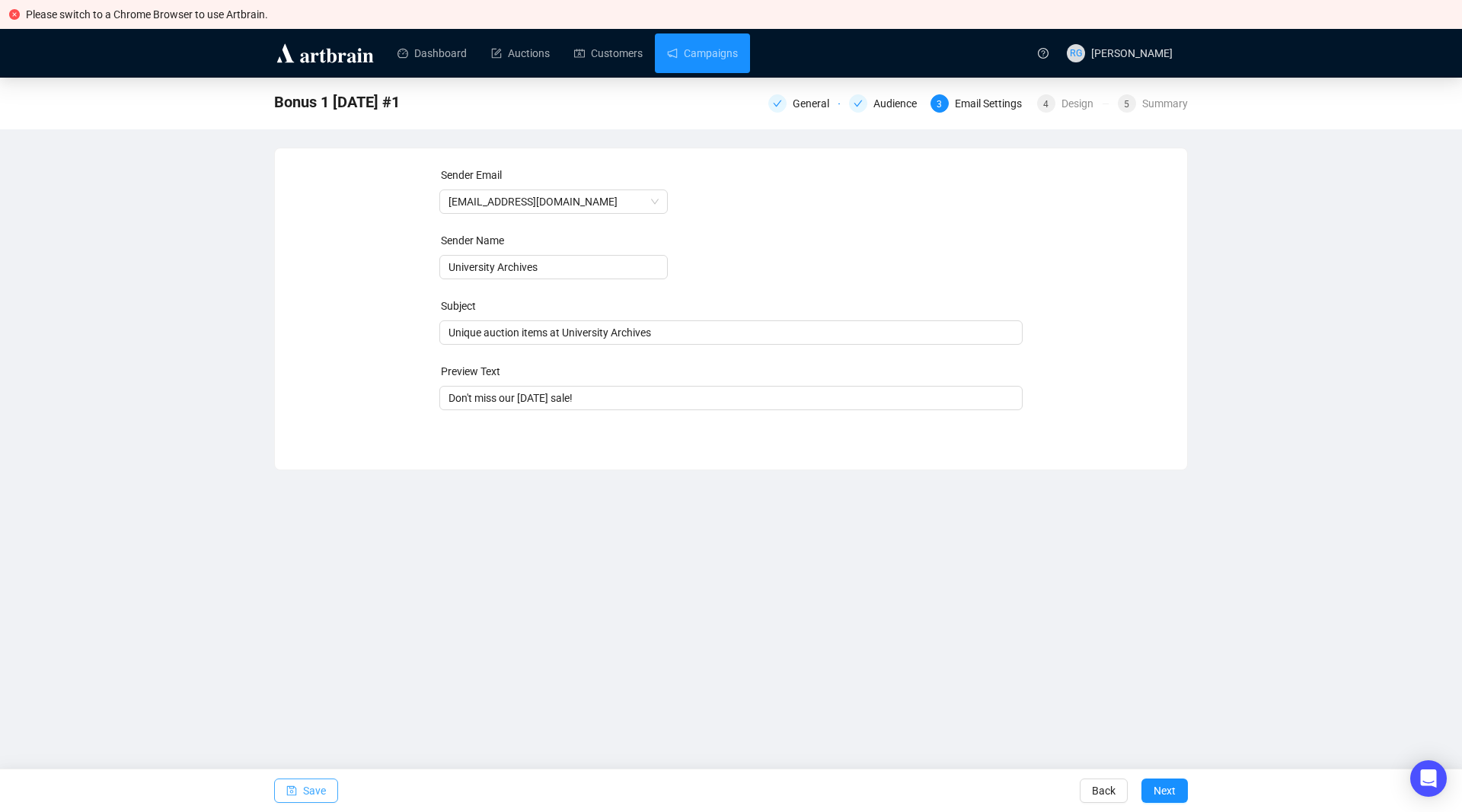
click at [316, 786] on span "Save" at bounding box center [314, 790] width 23 height 42
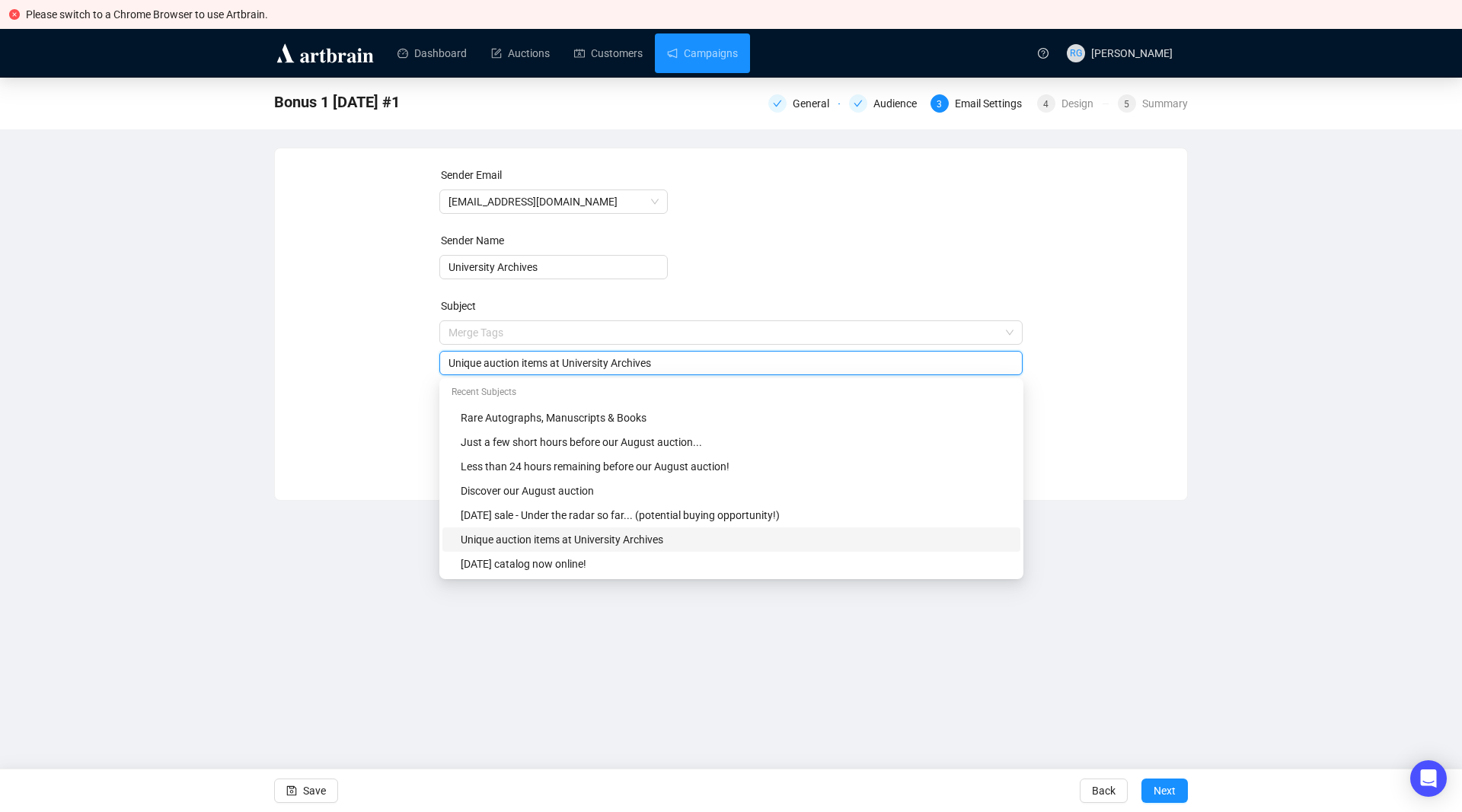
drag, startPoint x: 547, startPoint y: 335, endPoint x: 444, endPoint y: 342, distance: 103.2
click at [448, 354] on input "Unique auction items at University Archives" at bounding box center [731, 362] width 566 height 17
click at [383, 381] on div "Sender Email [EMAIL_ADDRESS][DOMAIN_NAME] Sender Name University Archives Subje…" at bounding box center [731, 313] width 876 height 292
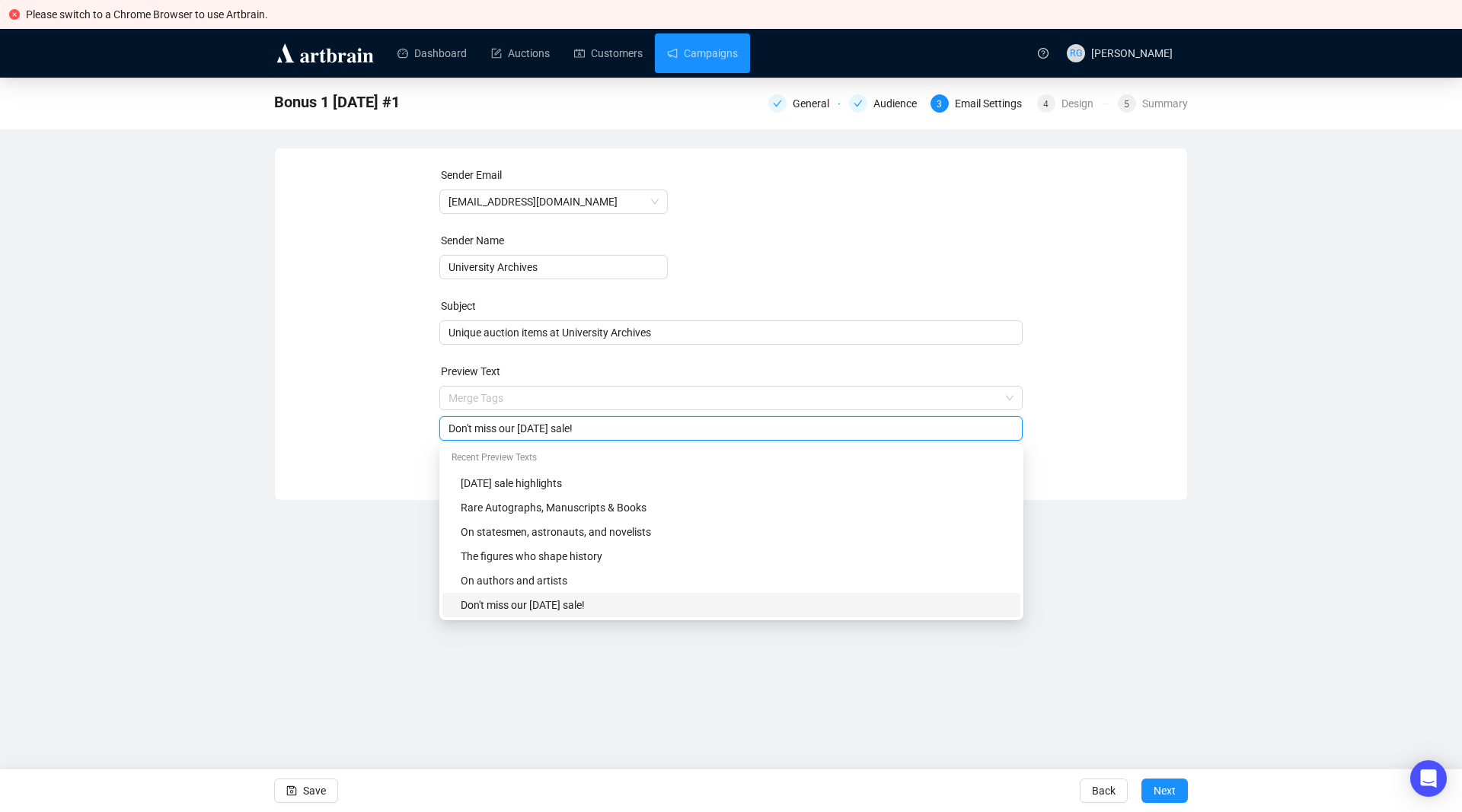
drag, startPoint x: 448, startPoint y: 431, endPoint x: 664, endPoint y: 437, distance: 216.1
click at [664, 437] on input "Don't miss our [DATE] sale!" at bounding box center [731, 428] width 566 height 17
type input "Most popular lots in our [DATE] sale"
click at [302, 783] on button "Save" at bounding box center [306, 790] width 64 height 25
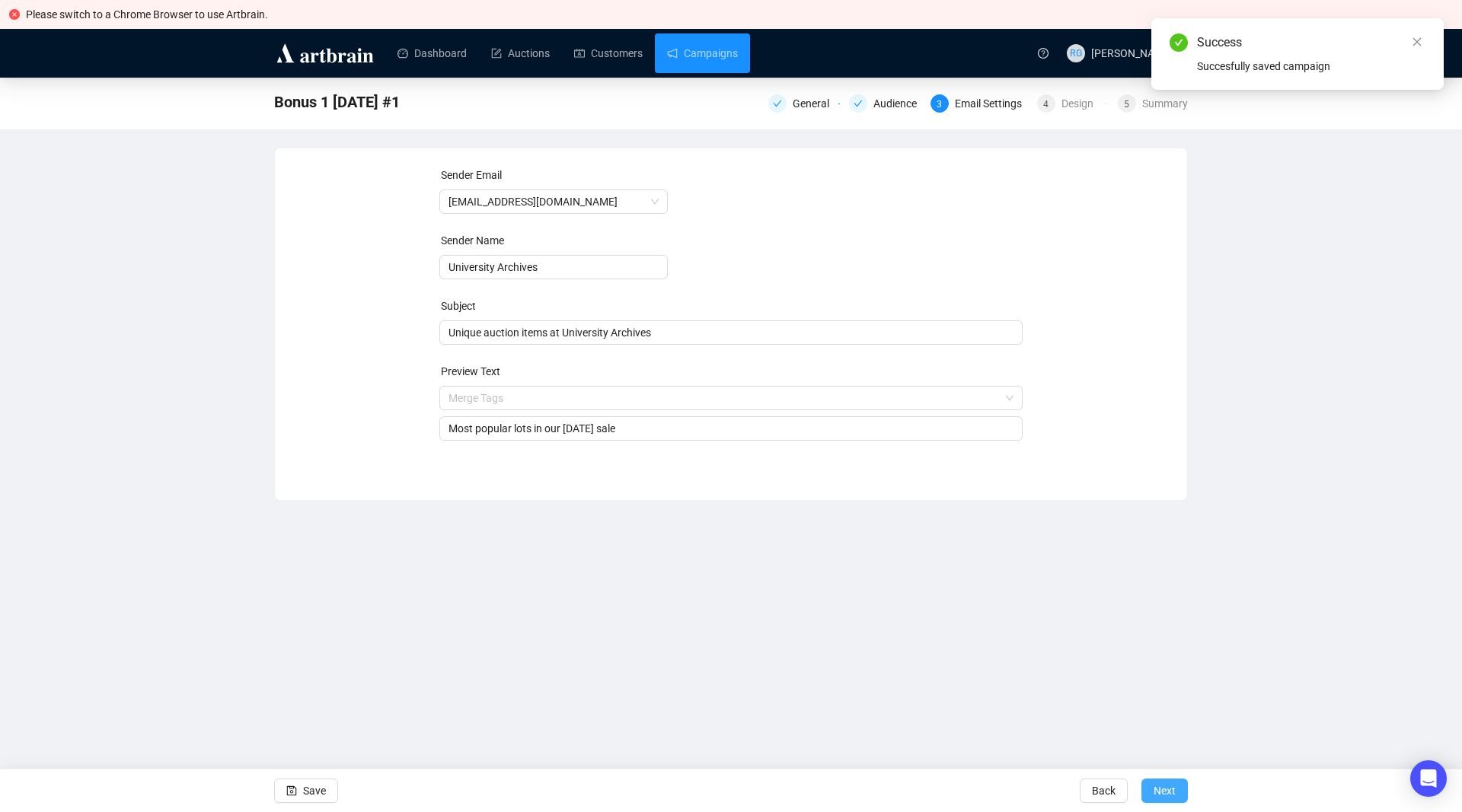
click at [1182, 790] on button "Next" at bounding box center [1164, 790] width 46 height 25
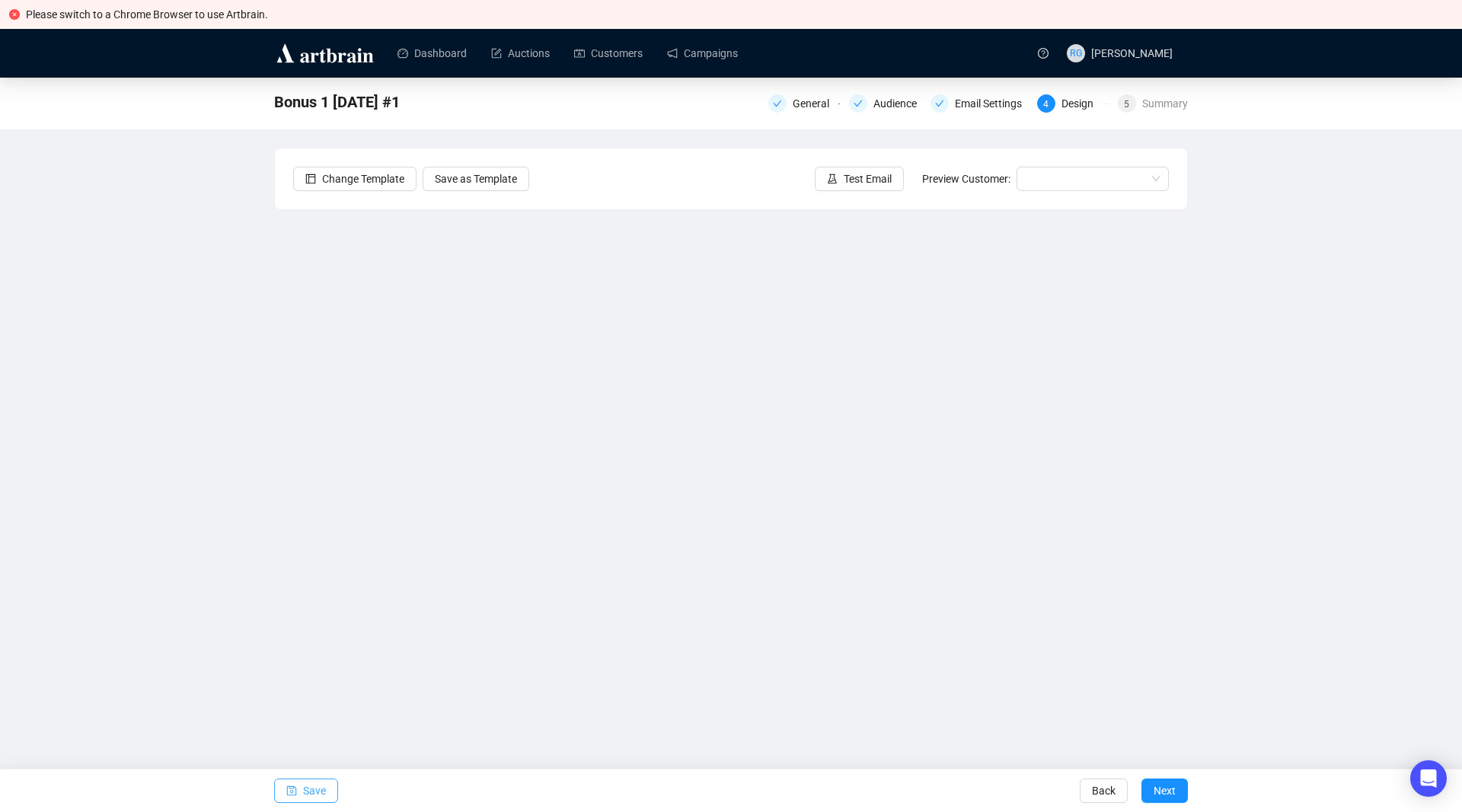
click at [296, 796] on icon "save" at bounding box center [291, 790] width 11 height 11
click at [297, 787] on button "Save" at bounding box center [306, 790] width 64 height 25
click at [304, 794] on span "Save" at bounding box center [314, 790] width 23 height 42
click at [309, 789] on span "Save" at bounding box center [314, 790] width 23 height 42
click at [305, 786] on span "Save" at bounding box center [314, 790] width 23 height 42
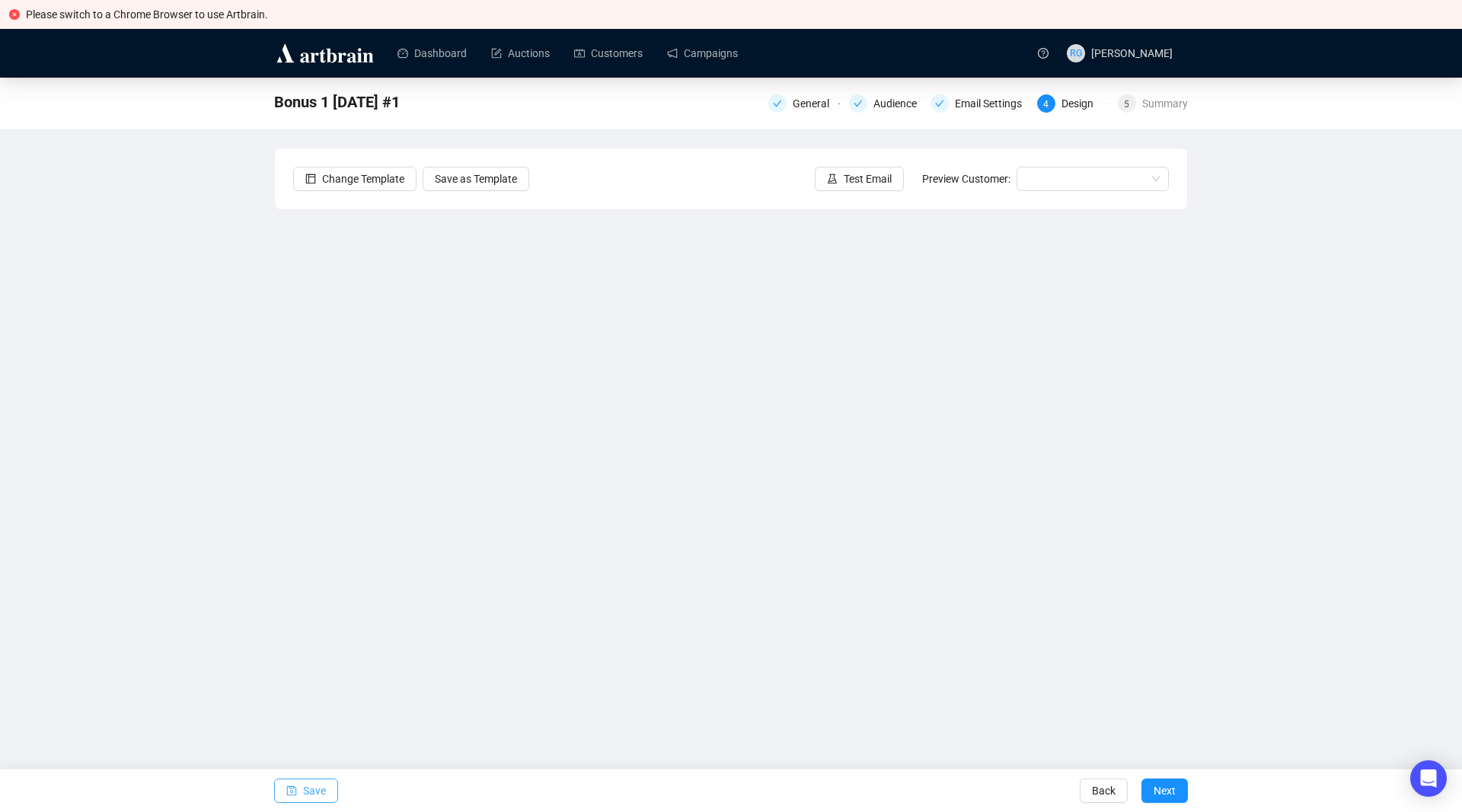
click at [306, 786] on span "Save" at bounding box center [314, 790] width 23 height 42
click at [315, 789] on span "Save" at bounding box center [314, 790] width 23 height 42
click at [320, 790] on span "Save" at bounding box center [314, 790] width 23 height 42
click at [318, 788] on span "Save" at bounding box center [314, 790] width 23 height 42
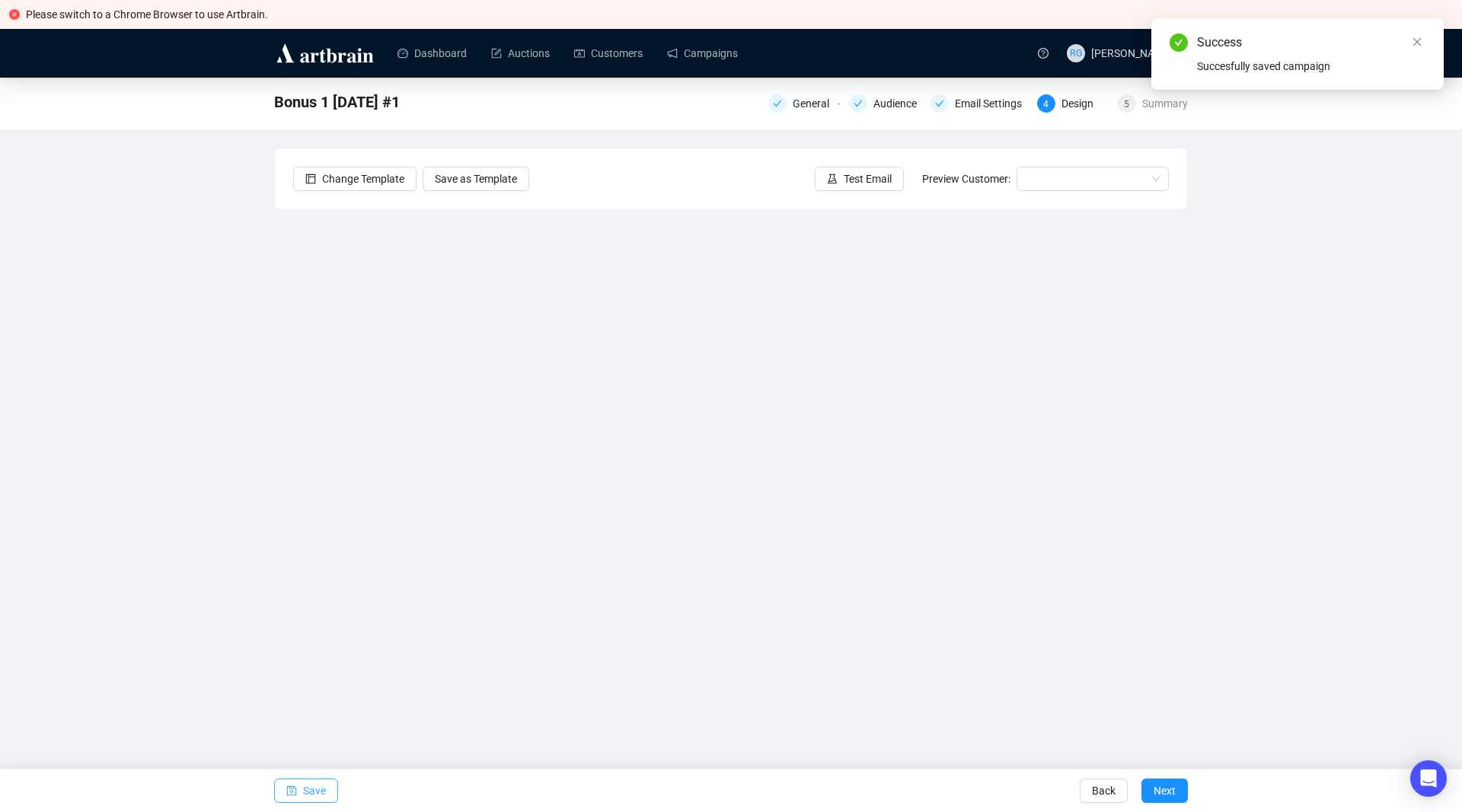
click at [291, 790] on icon "save" at bounding box center [292, 791] width 10 height 10
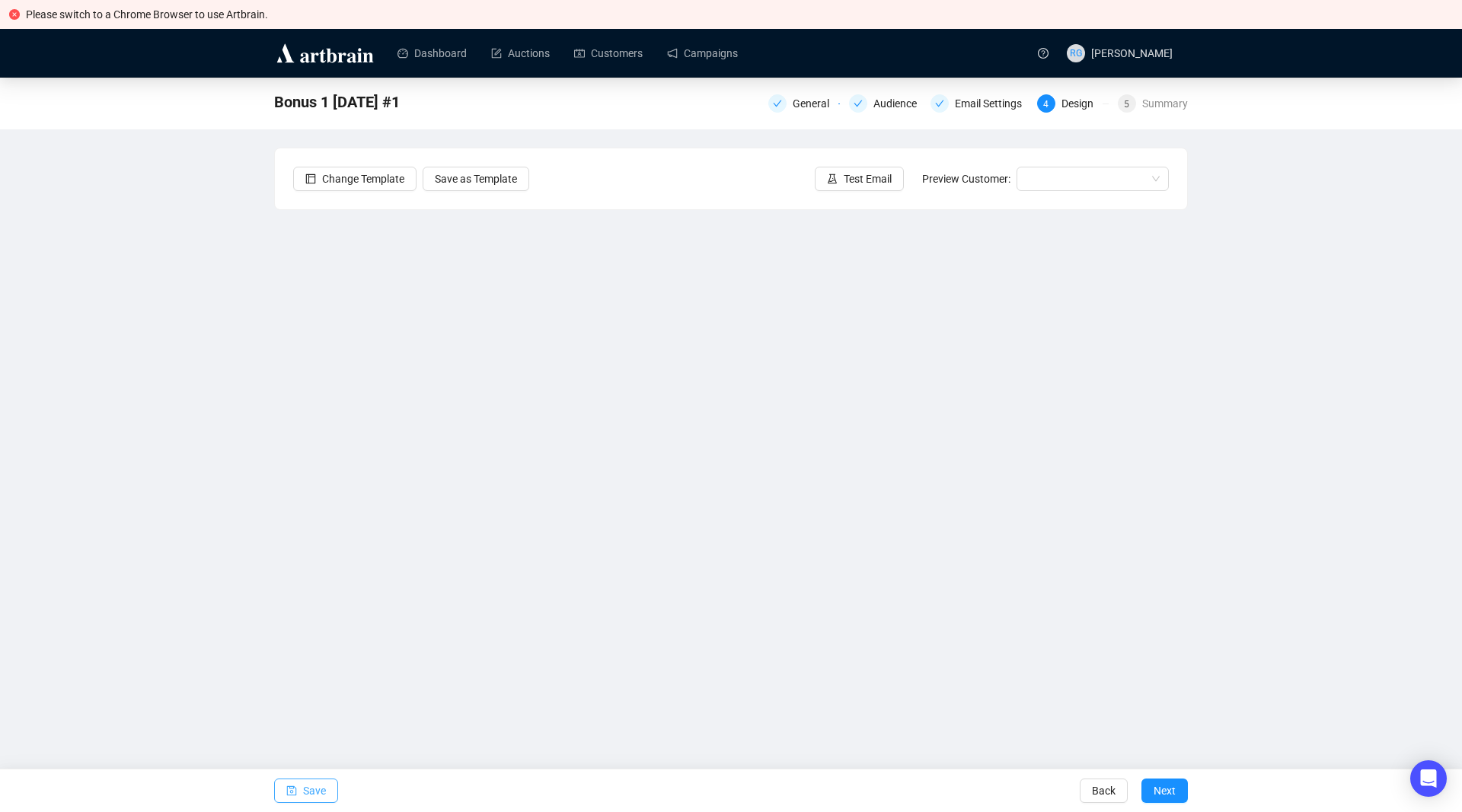
click at [316, 783] on span "Save" at bounding box center [314, 790] width 23 height 42
click at [307, 786] on span "Save" at bounding box center [314, 790] width 23 height 42
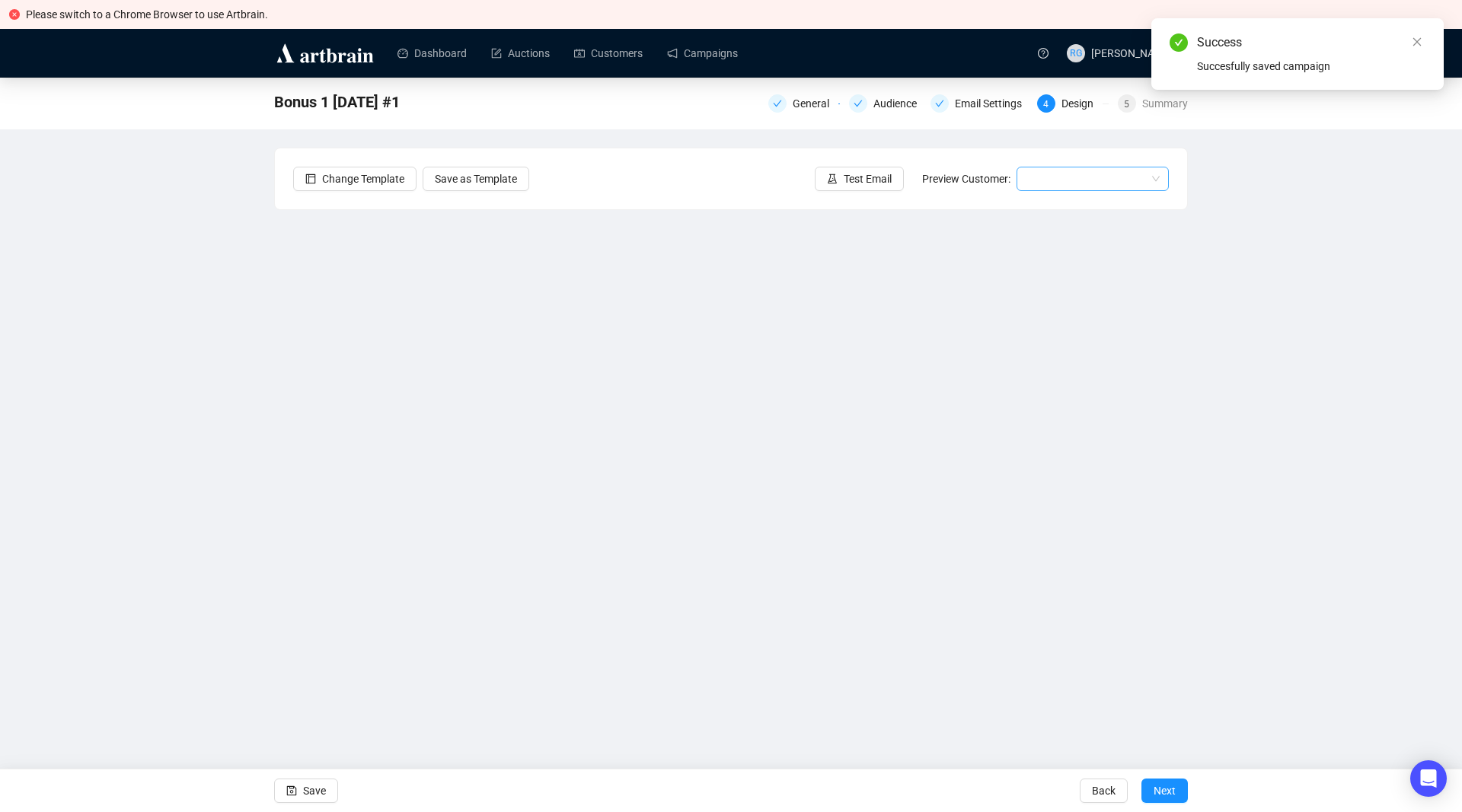
click at [1053, 183] on input "search" at bounding box center [1086, 179] width 120 height 23
click at [1053, 202] on div "[PERSON_NAME] | Example" at bounding box center [1093, 209] width 128 height 17
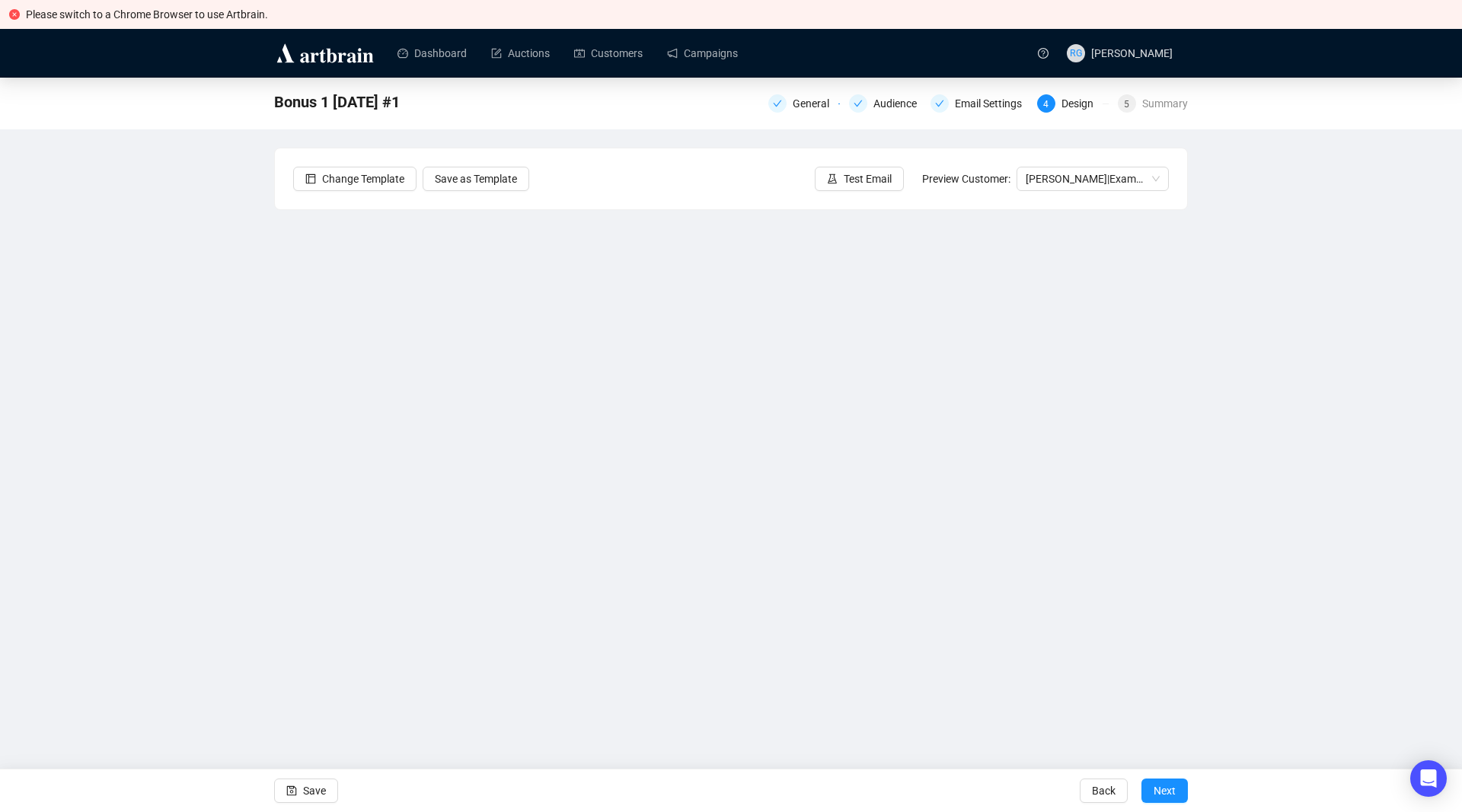
click at [15, 17] on icon "close-circle" at bounding box center [14, 14] width 11 height 11
click at [15, 12] on icon "close-circle" at bounding box center [14, 14] width 11 height 11
click at [298, 783] on button "Save" at bounding box center [306, 790] width 64 height 25
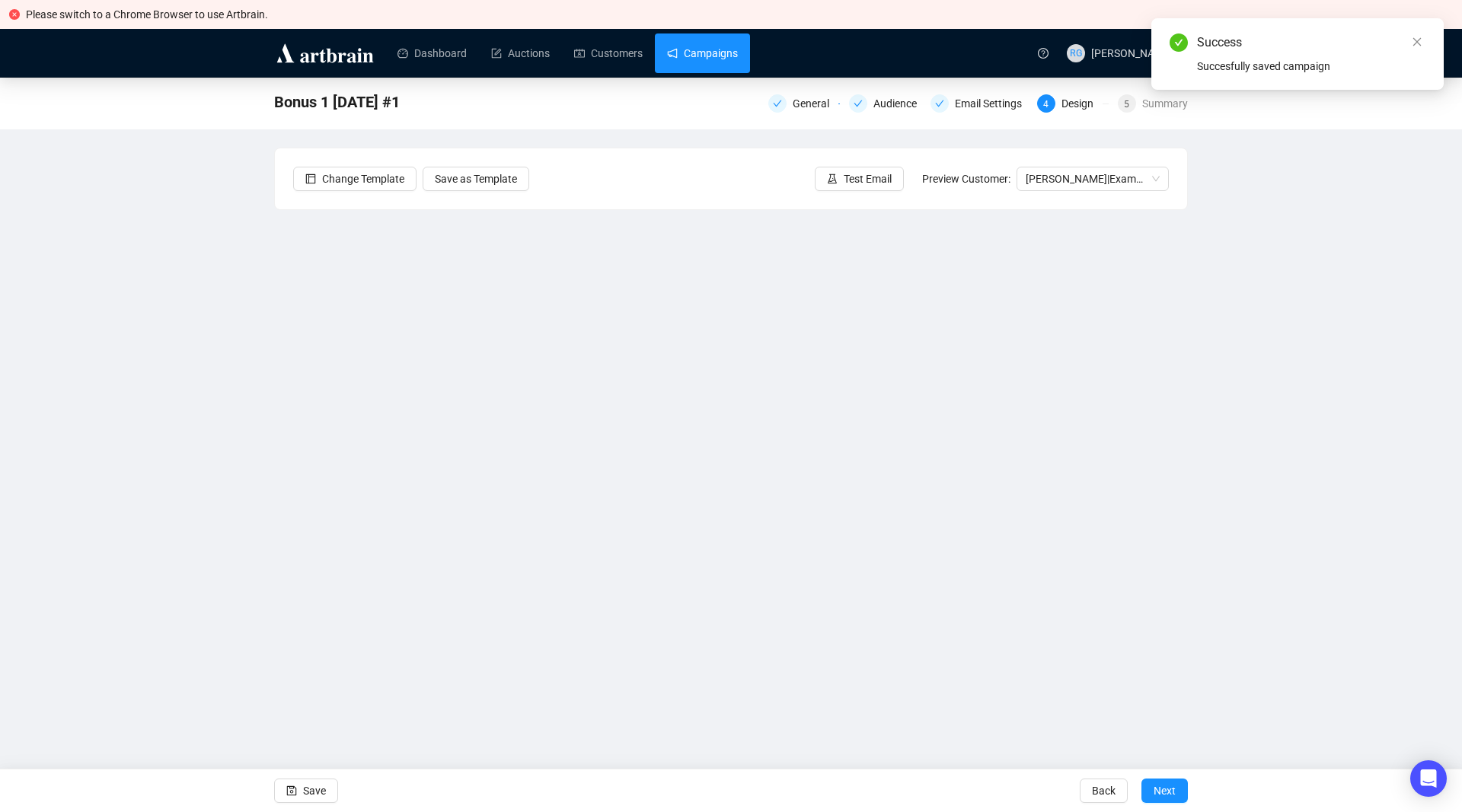
click at [686, 50] on link "Campaigns" at bounding box center [703, 53] width 71 height 39
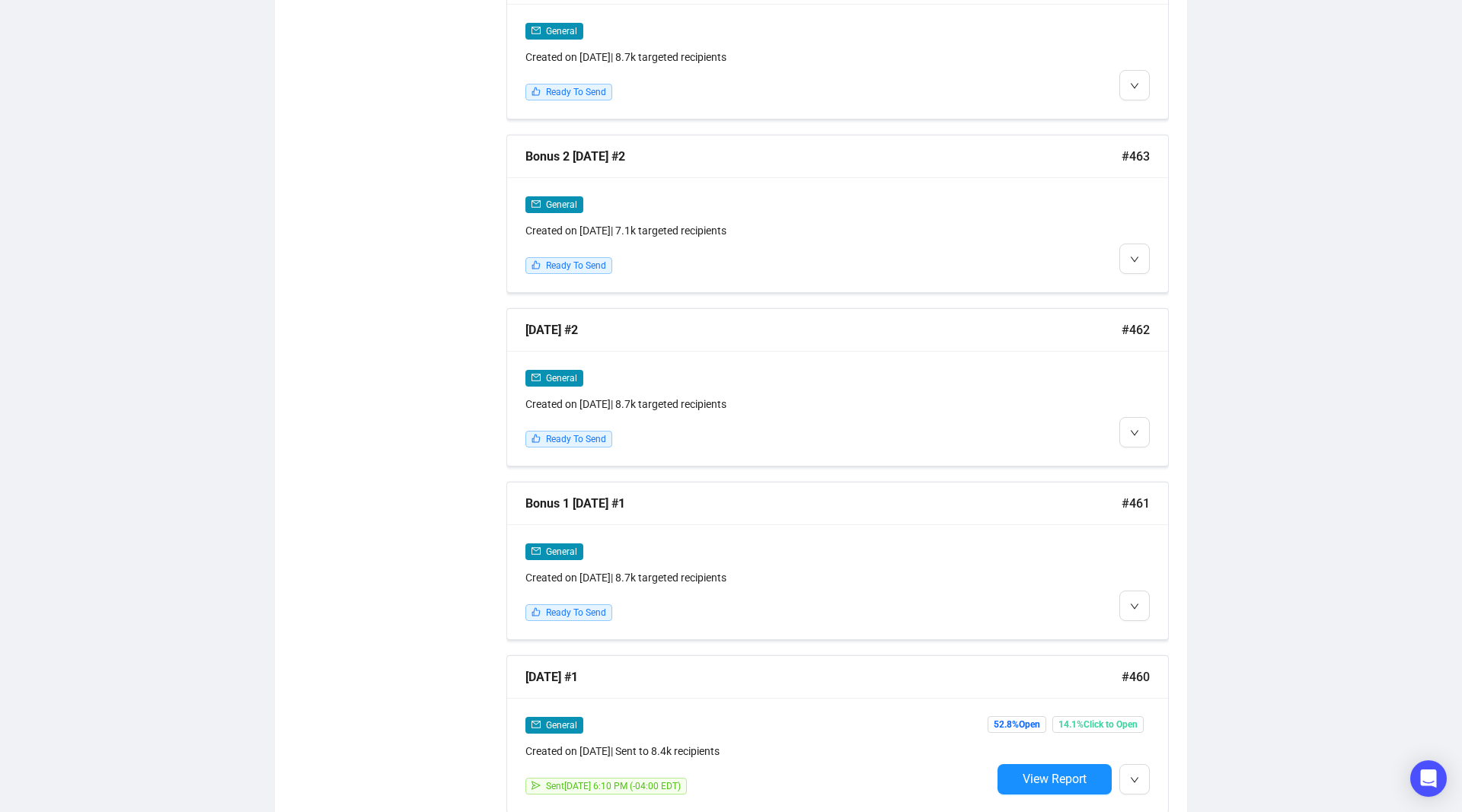
scroll to position [1556, 0]
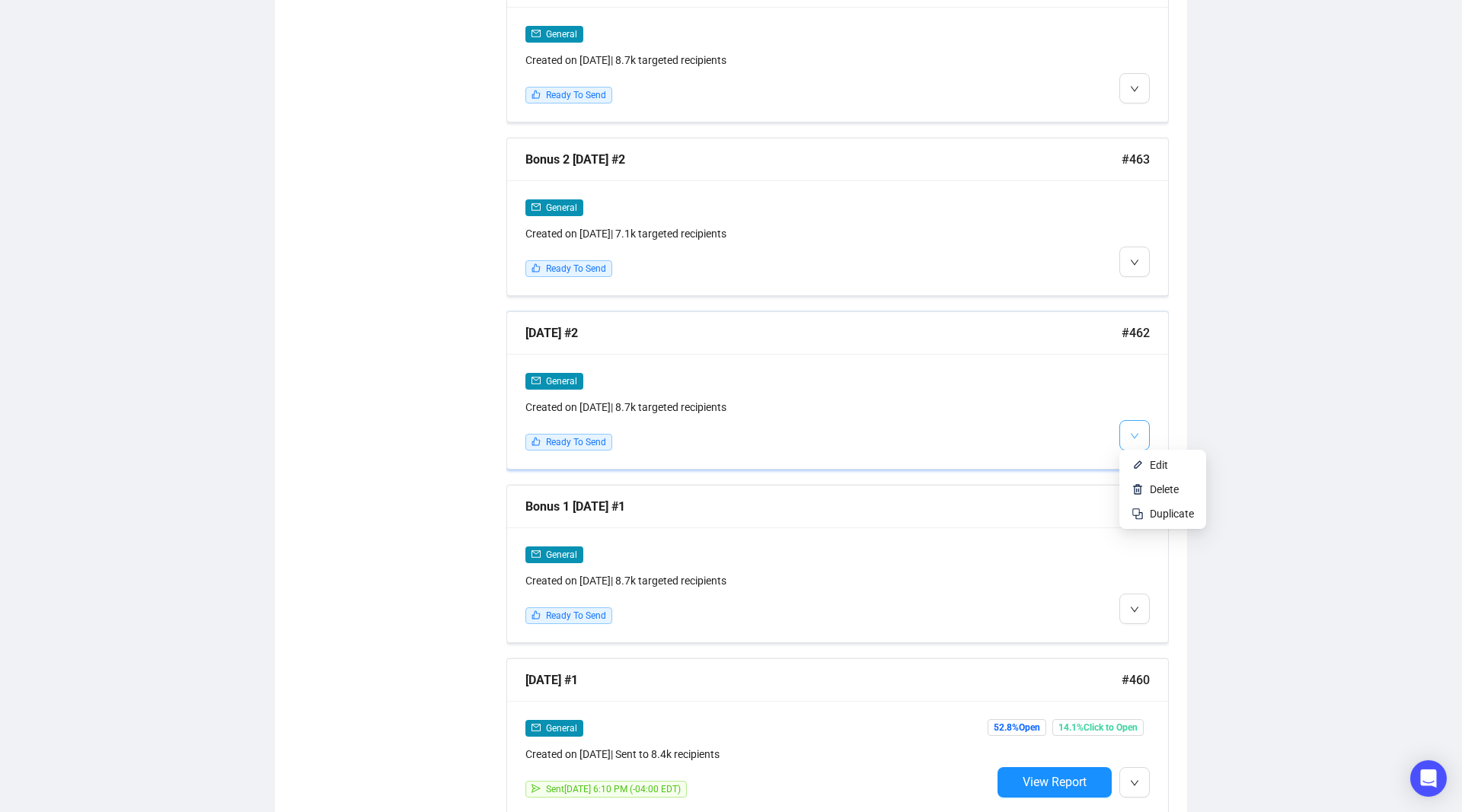
click at [1125, 431] on button "button" at bounding box center [1134, 435] width 31 height 31
click at [1146, 464] on li "Edit" at bounding box center [1163, 465] width 81 height 25
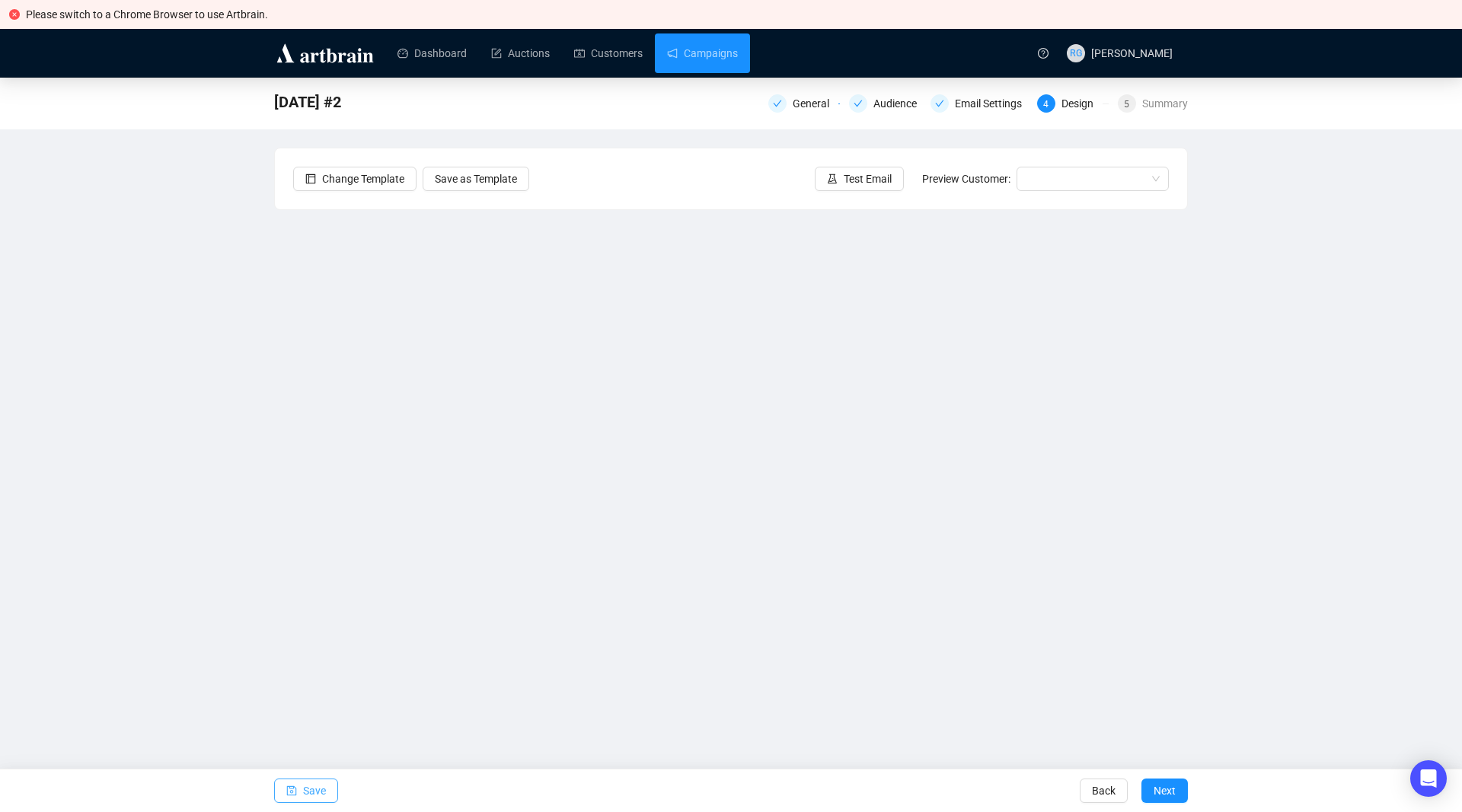
click at [318, 784] on span "Save" at bounding box center [314, 790] width 23 height 42
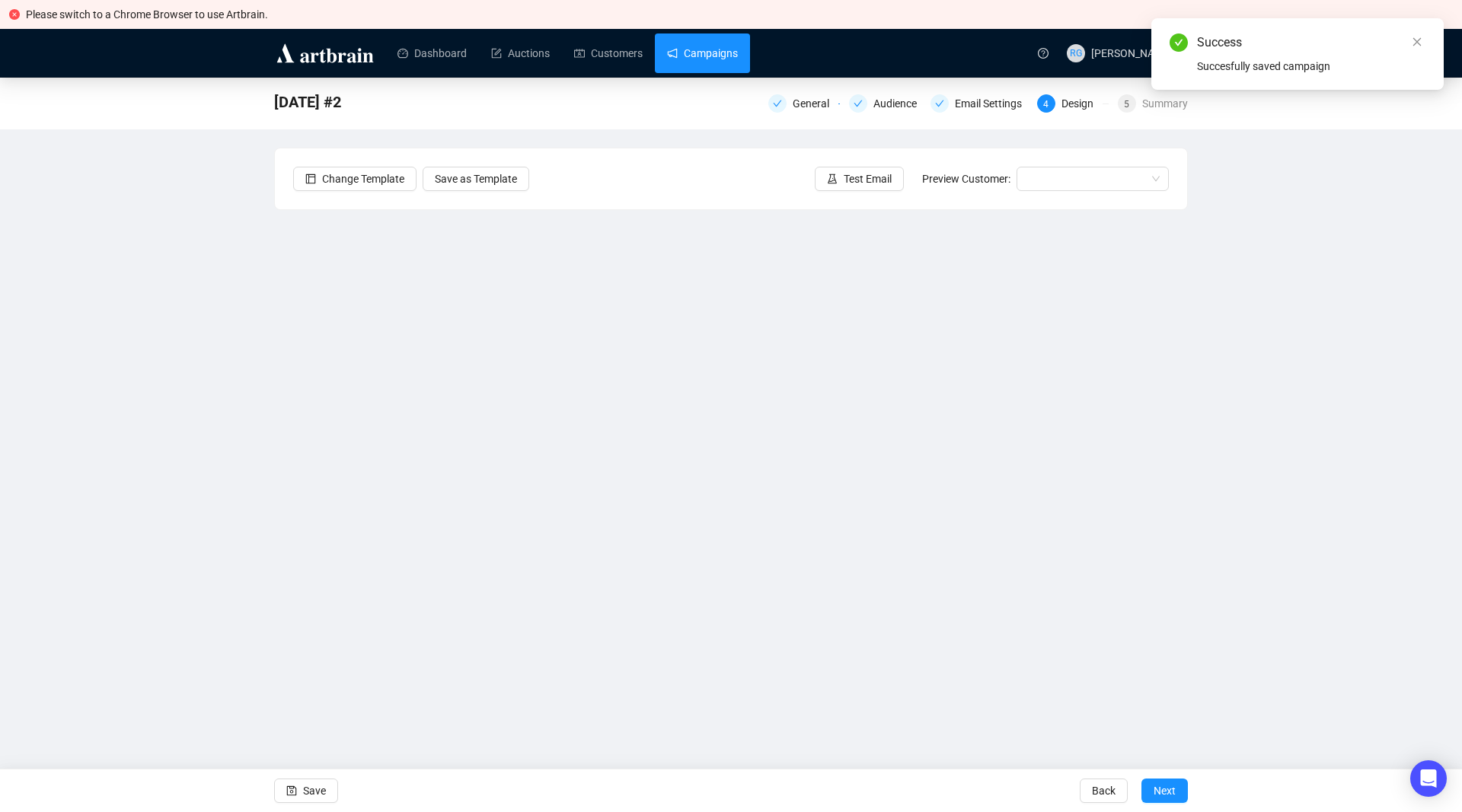
click at [699, 59] on link "Campaigns" at bounding box center [703, 53] width 71 height 39
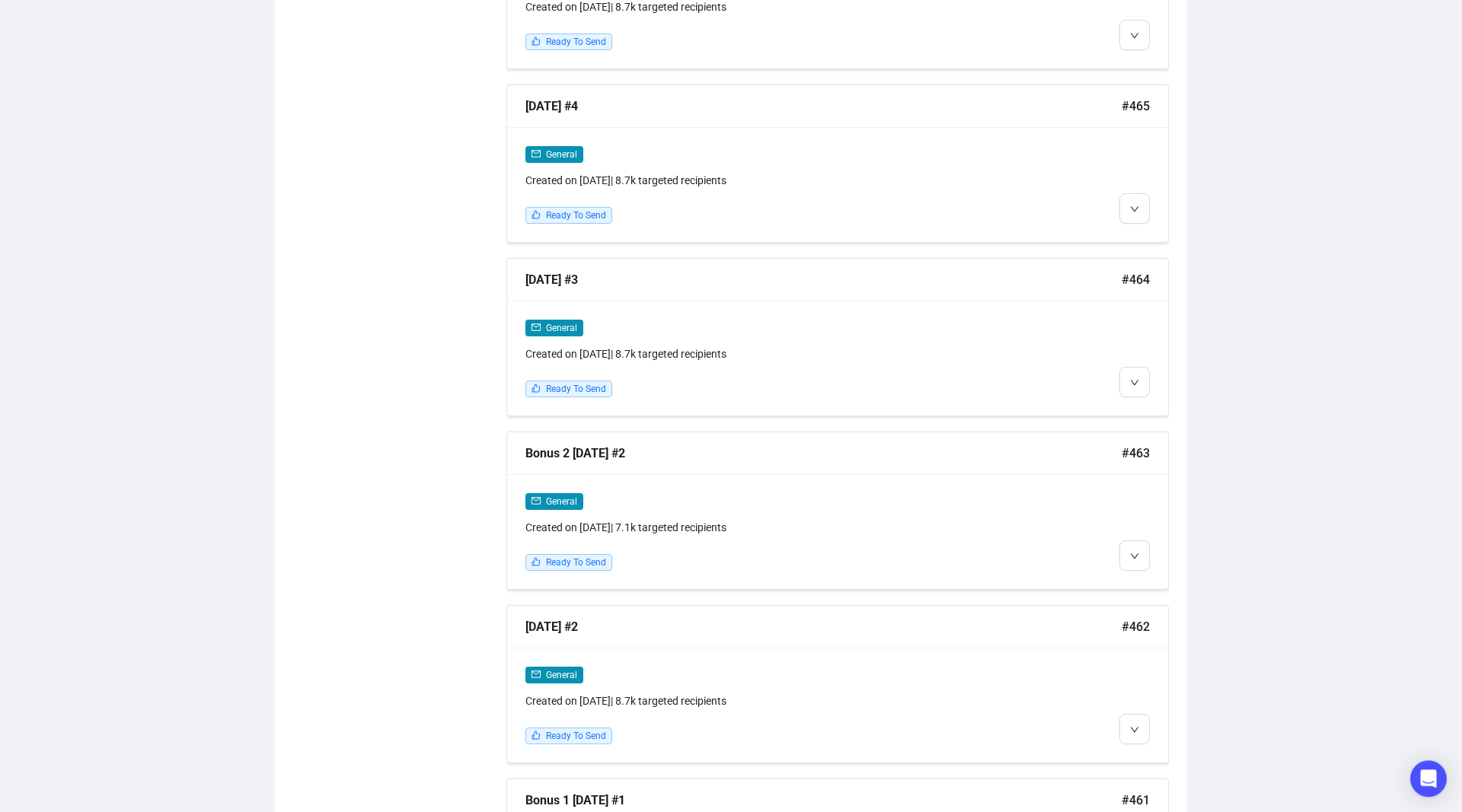
scroll to position [1289, 0]
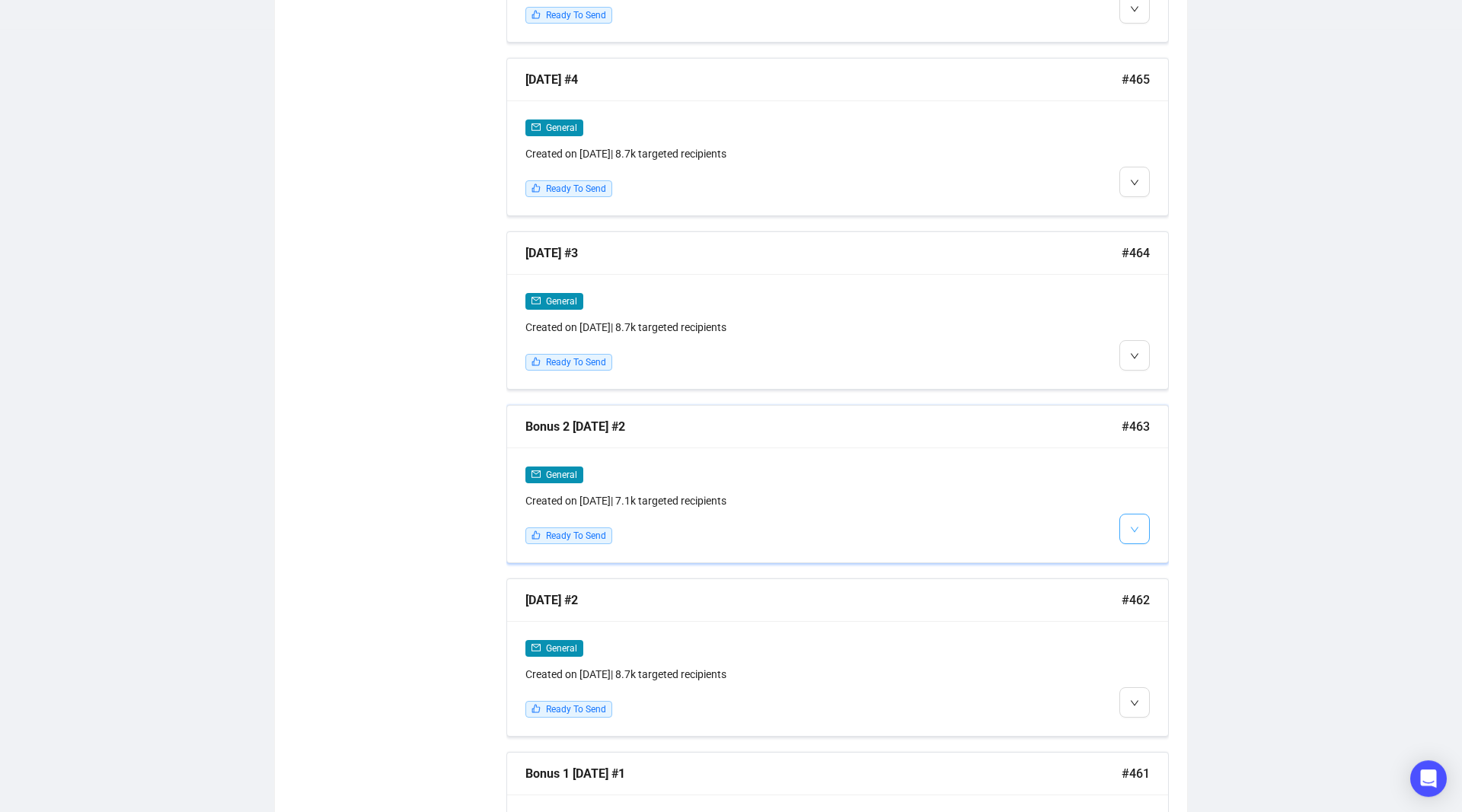
click at [1139, 525] on button "button" at bounding box center [1134, 529] width 31 height 31
click at [1143, 552] on li "Edit" at bounding box center [1163, 558] width 81 height 25
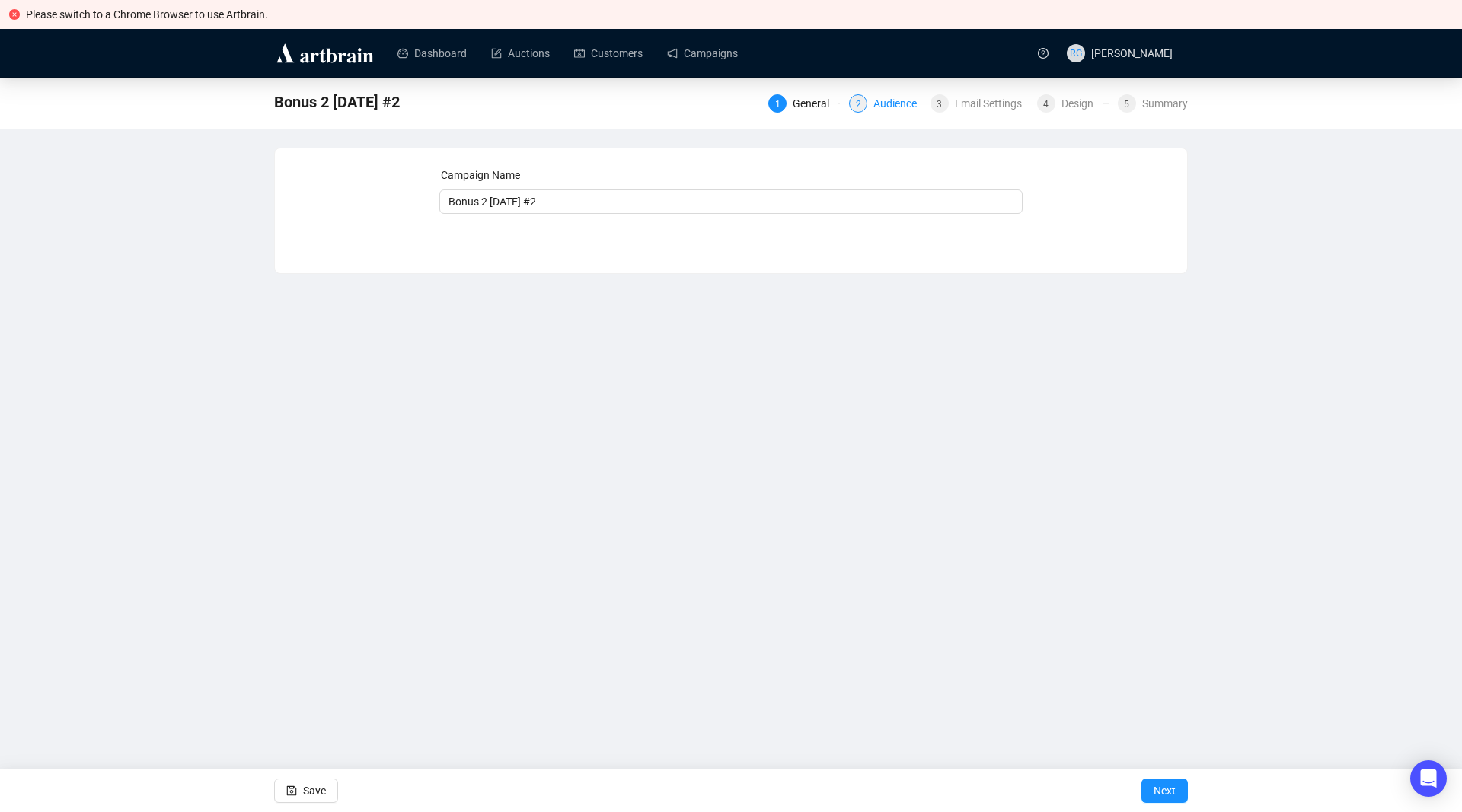
click at [896, 109] on div "Audience" at bounding box center [899, 104] width 52 height 19
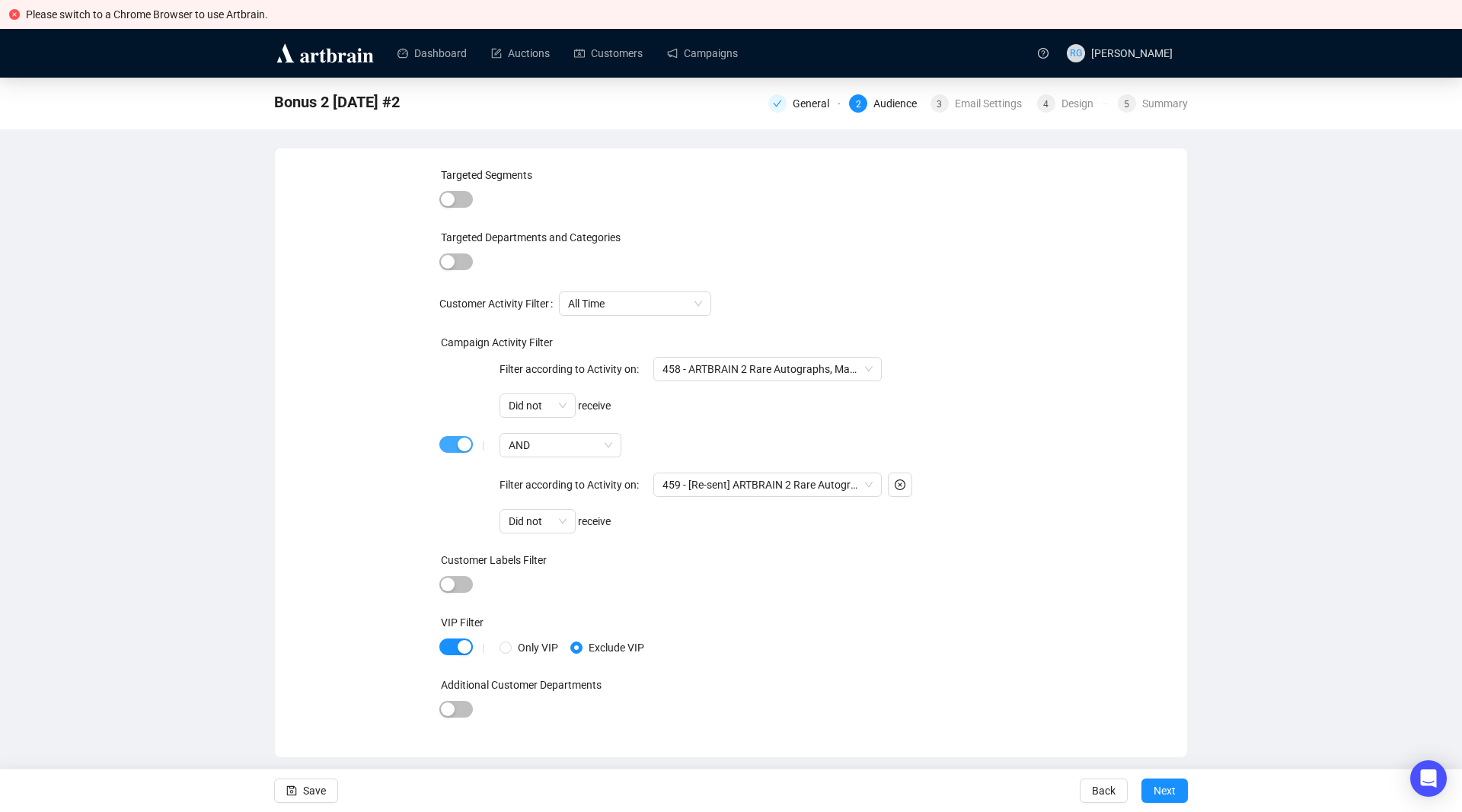
click at [450, 445] on span "button" at bounding box center [456, 444] width 34 height 17
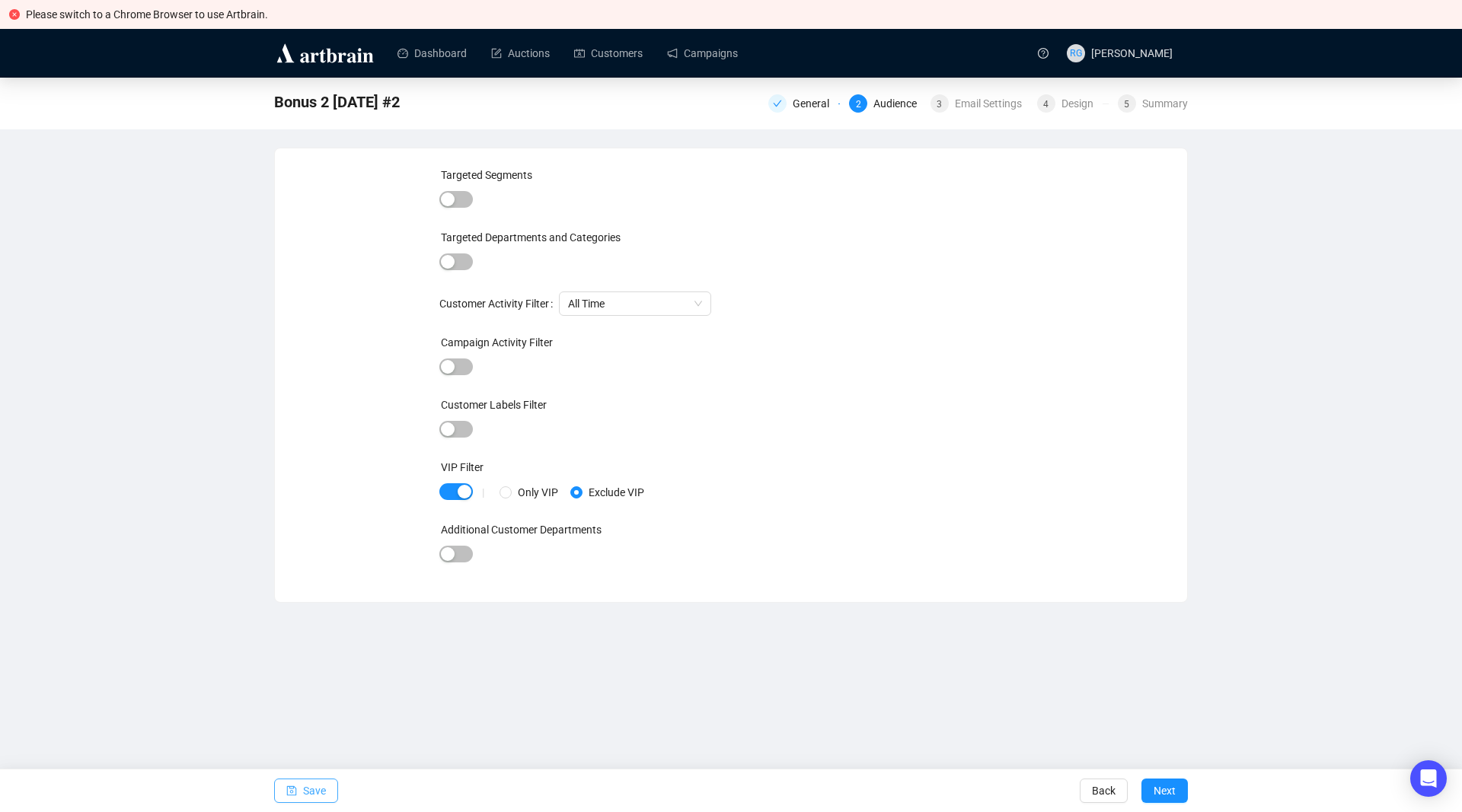
click at [329, 788] on button "Save" at bounding box center [306, 790] width 64 height 25
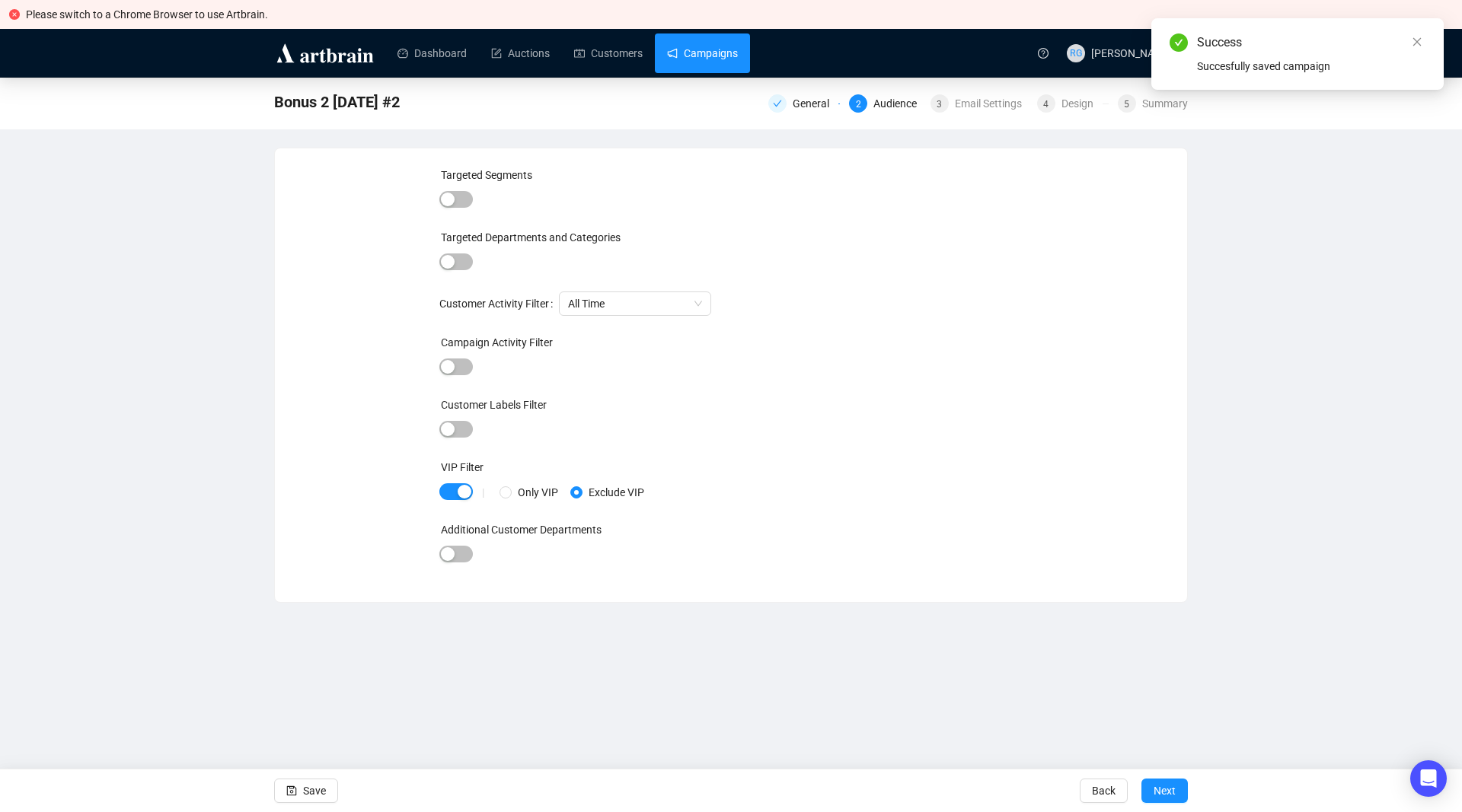
click at [687, 65] on link "Campaigns" at bounding box center [703, 53] width 71 height 39
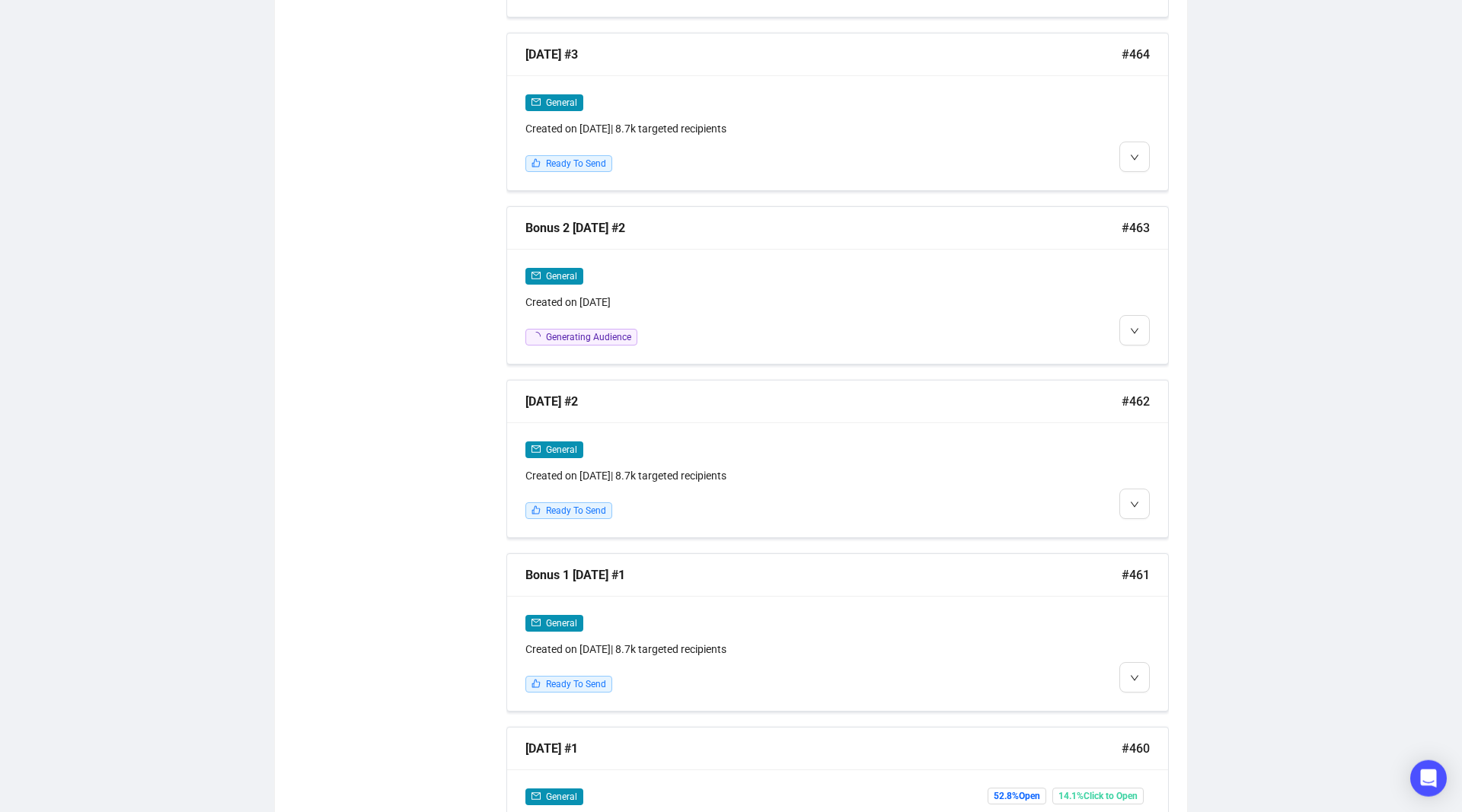
scroll to position [1494, 0]
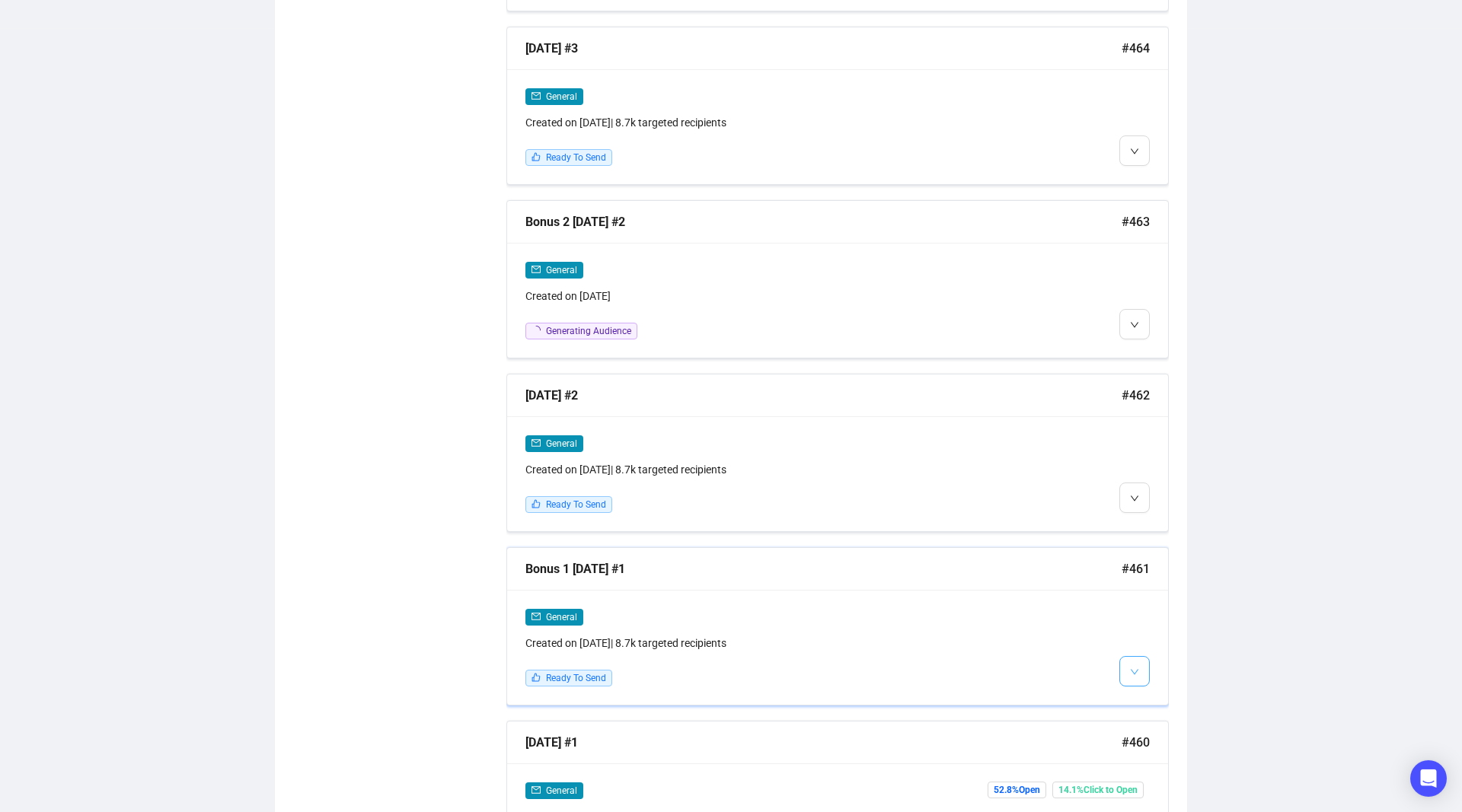
click at [1136, 664] on span "button" at bounding box center [1133, 670] width 9 height 19
click at [1151, 698] on span "Edit" at bounding box center [1159, 700] width 19 height 12
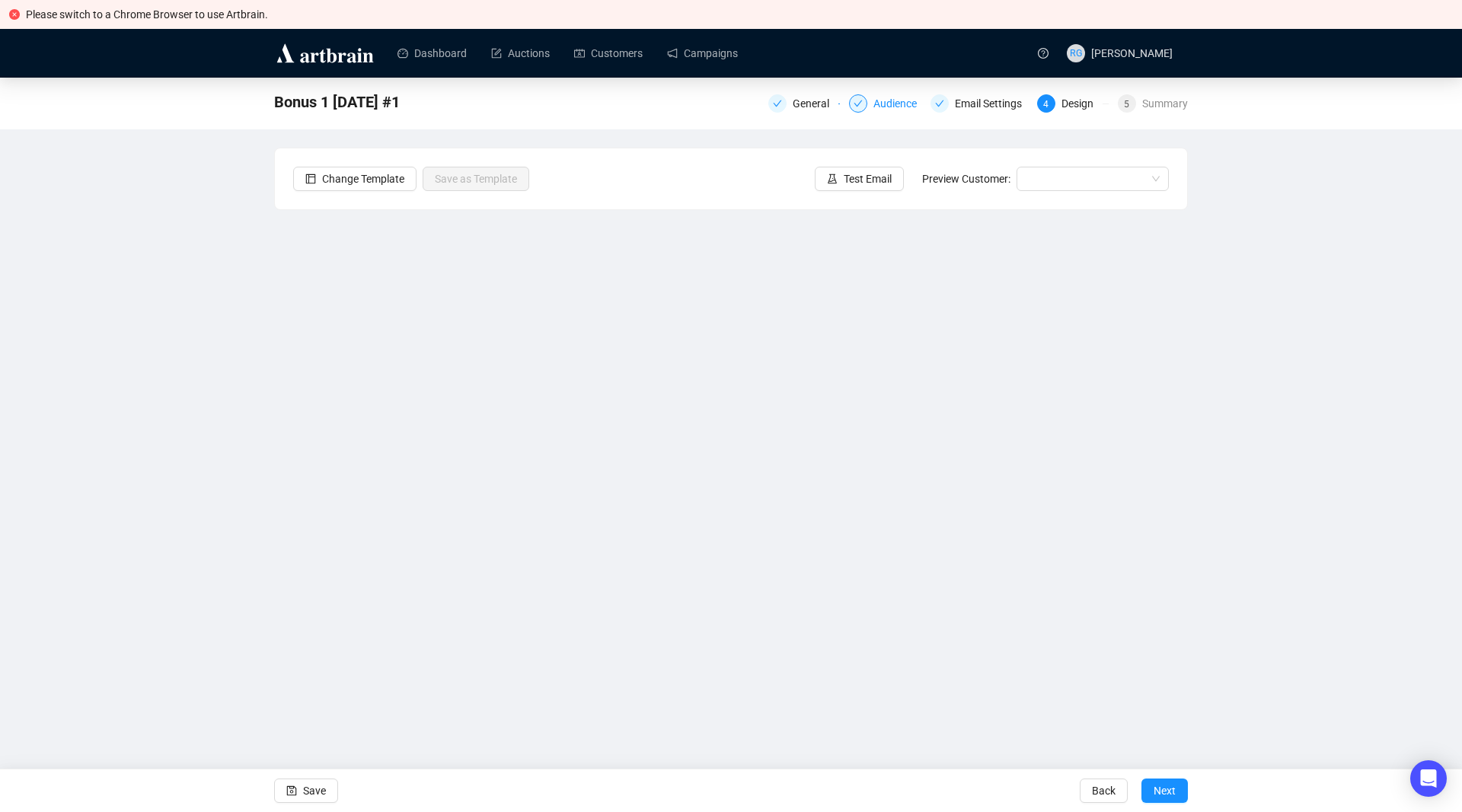
click at [865, 103] on div at bounding box center [858, 104] width 19 height 19
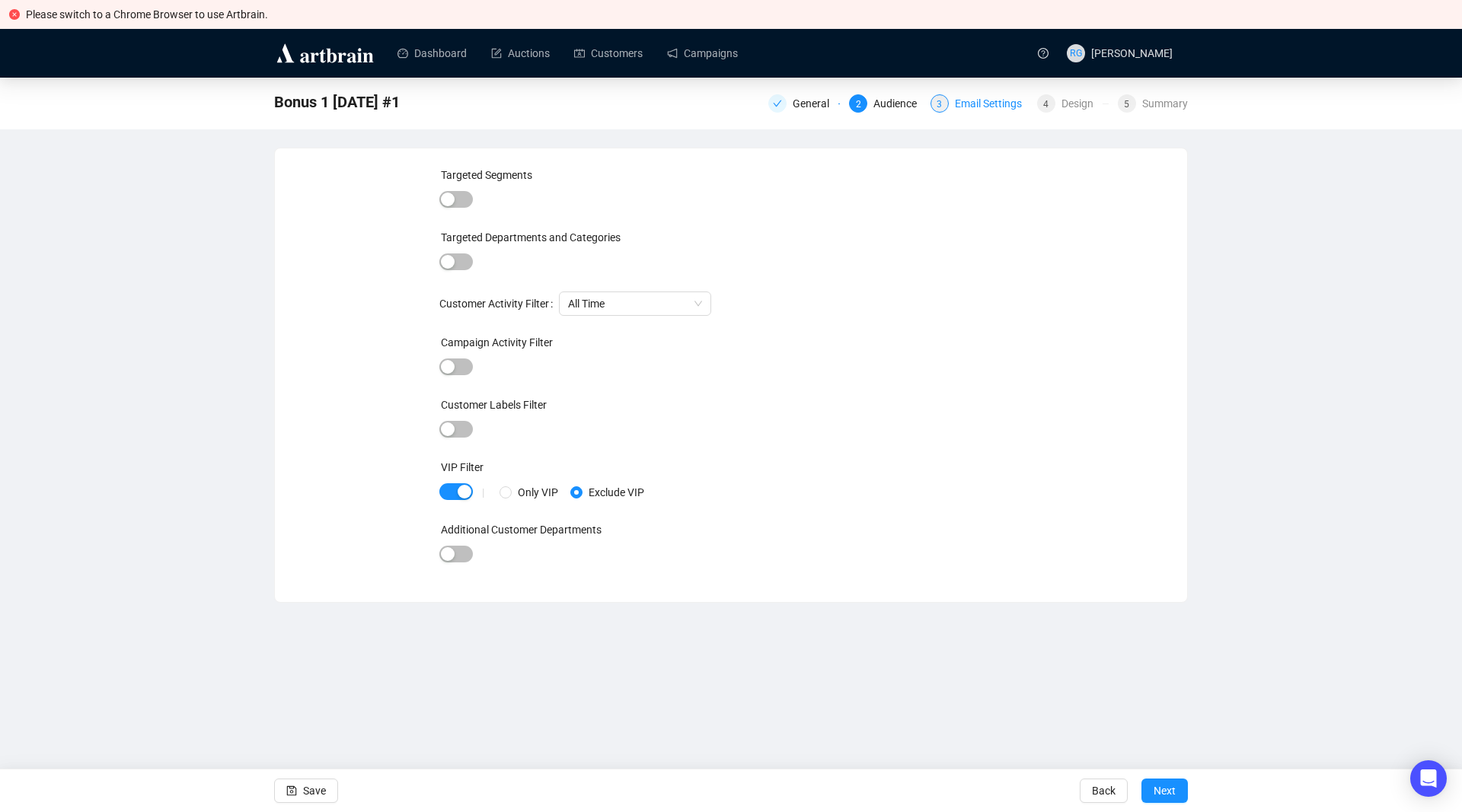
click at [952, 102] on div "3 Email Settings" at bounding box center [978, 104] width 98 height 19
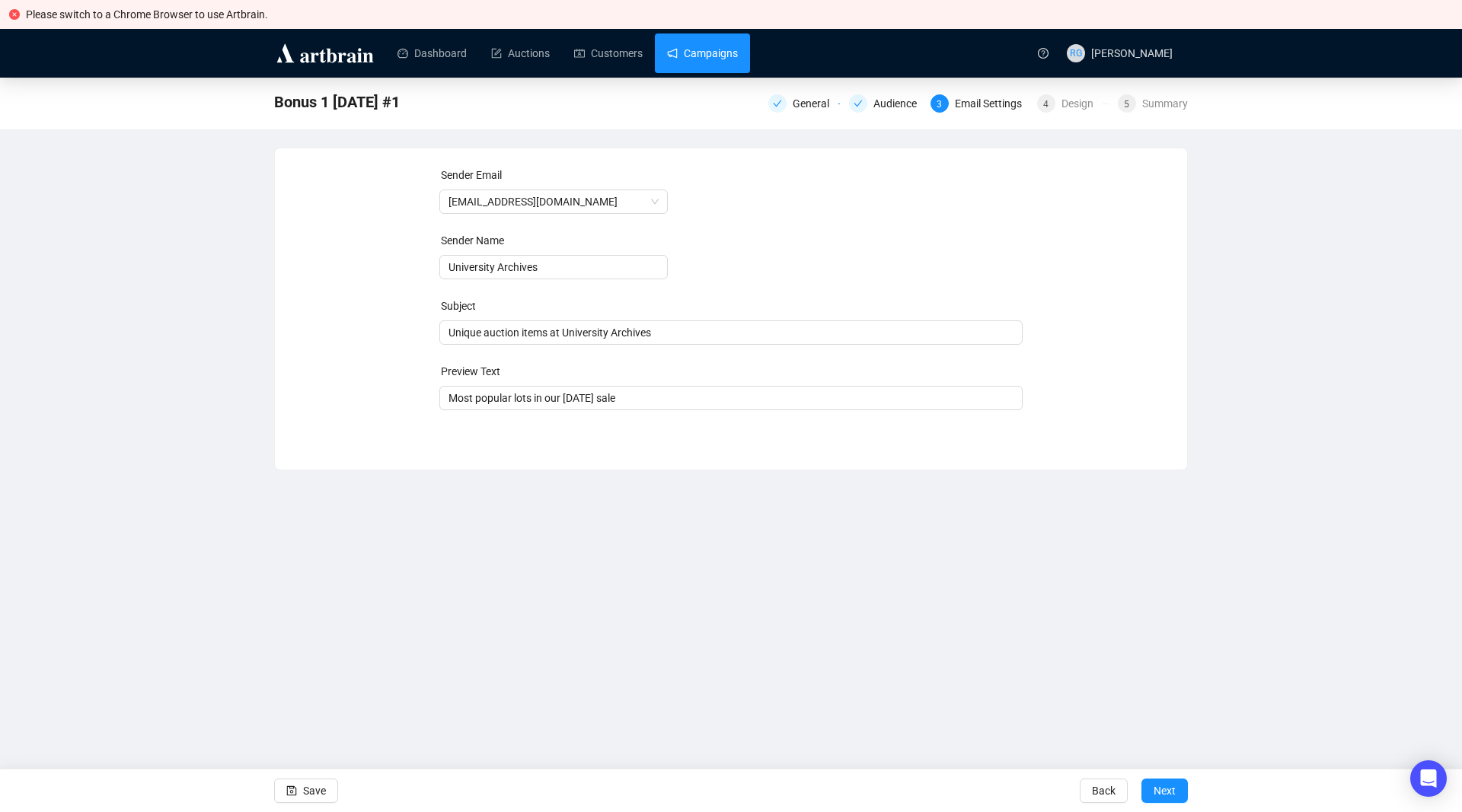
click at [698, 54] on link "Campaigns" at bounding box center [703, 53] width 71 height 39
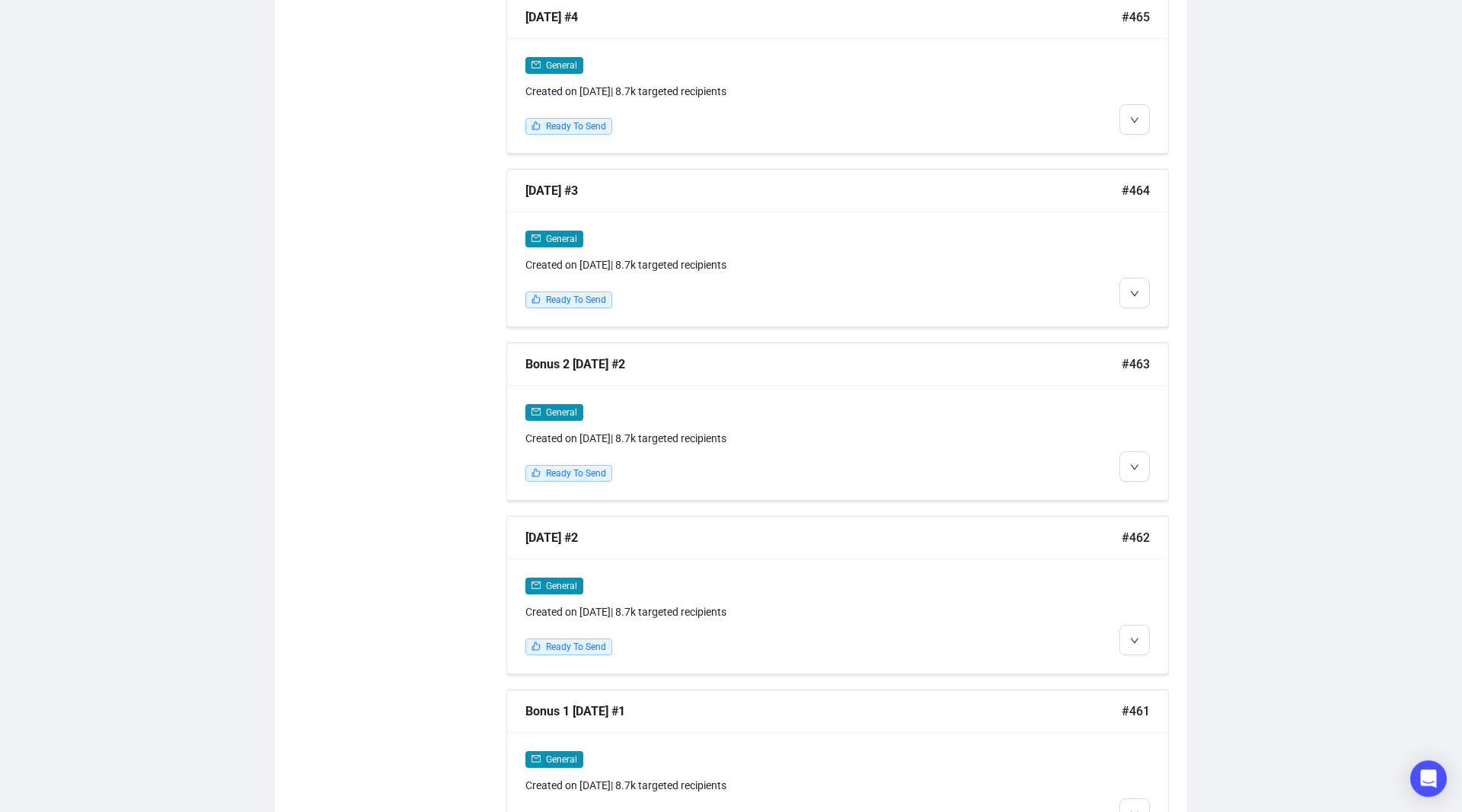
scroll to position [1336, 0]
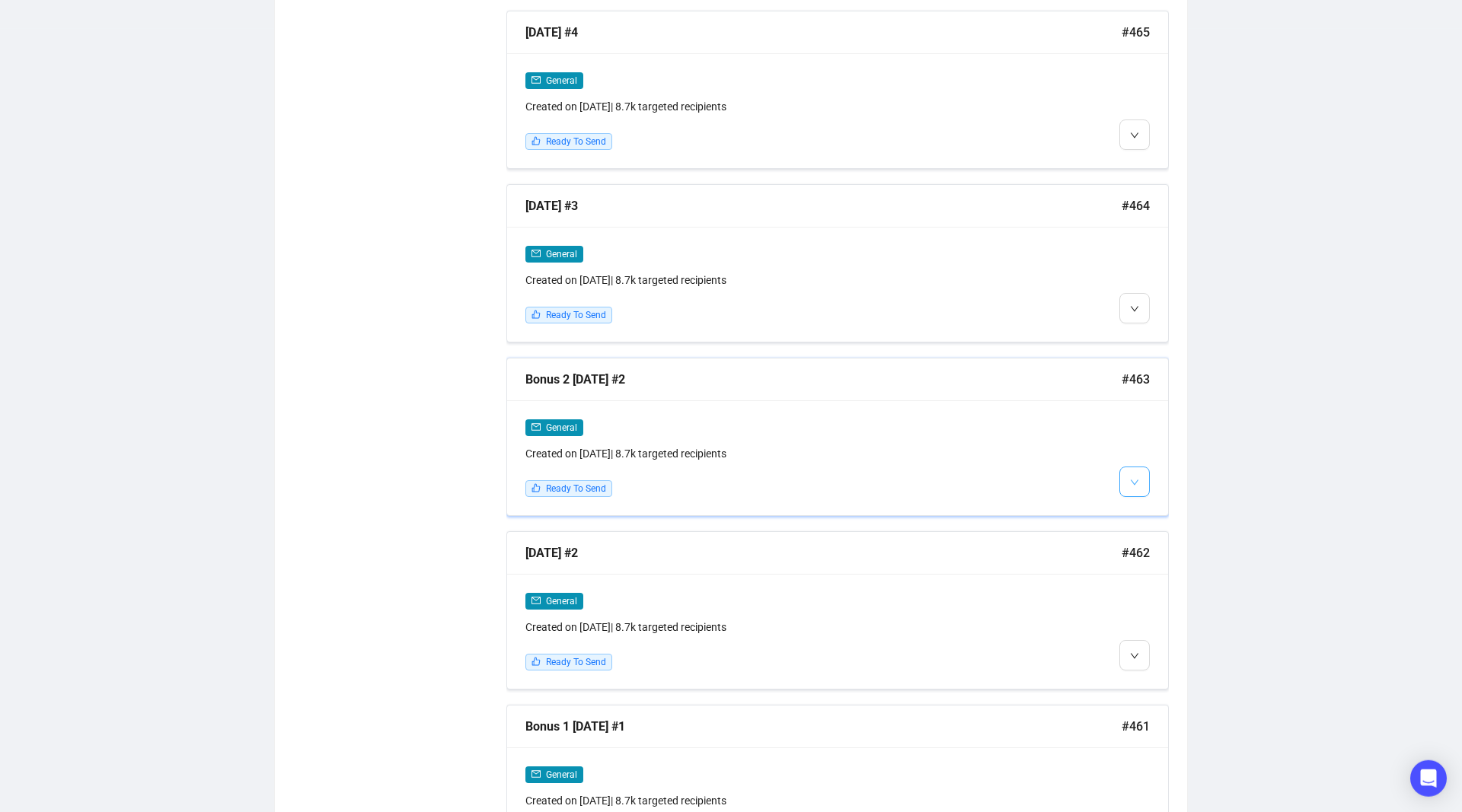
click at [1134, 478] on icon "down" at bounding box center [1133, 481] width 9 height 9
click at [1141, 508] on img at bounding box center [1137, 511] width 12 height 12
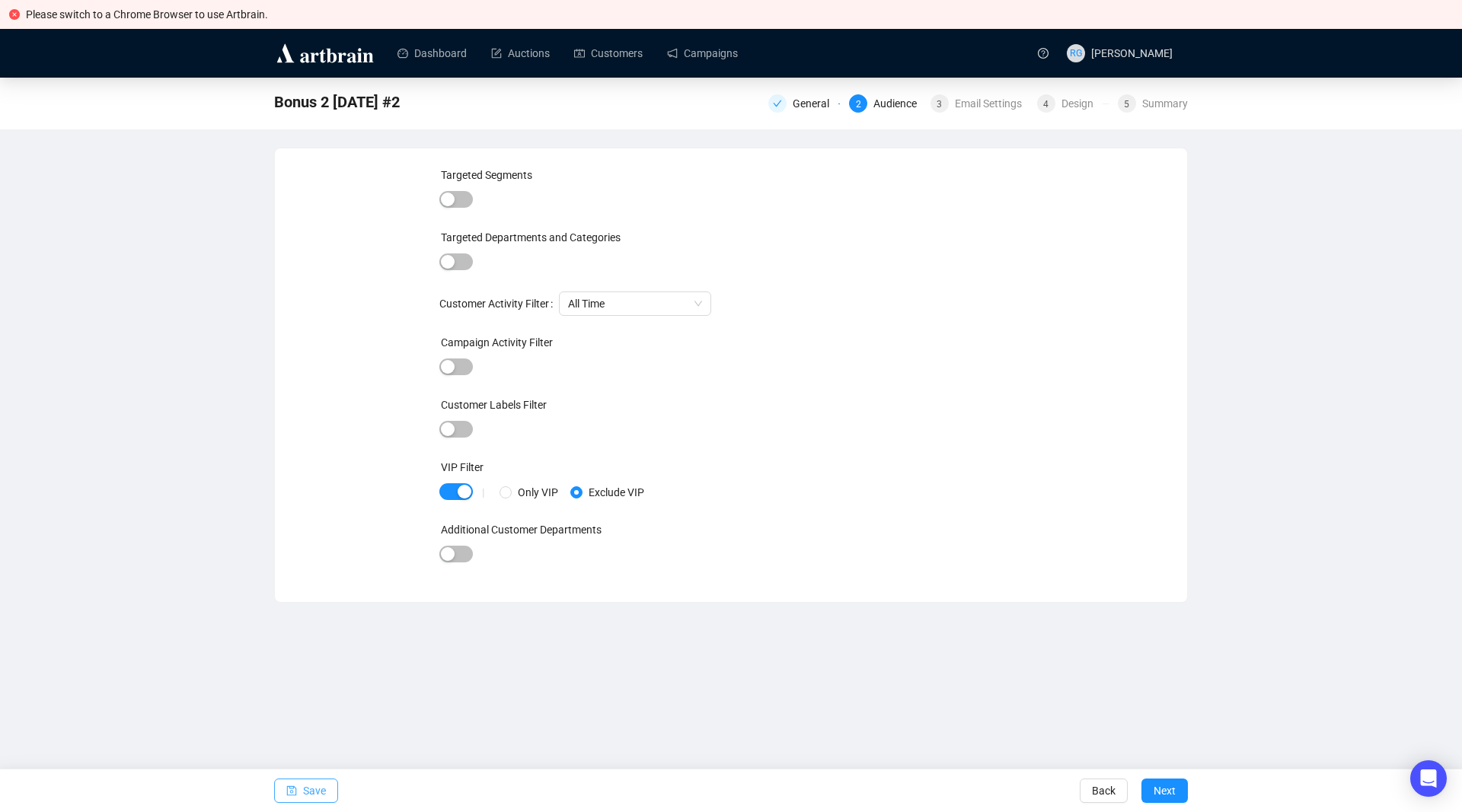
click at [317, 784] on span "Save" at bounding box center [314, 790] width 23 height 42
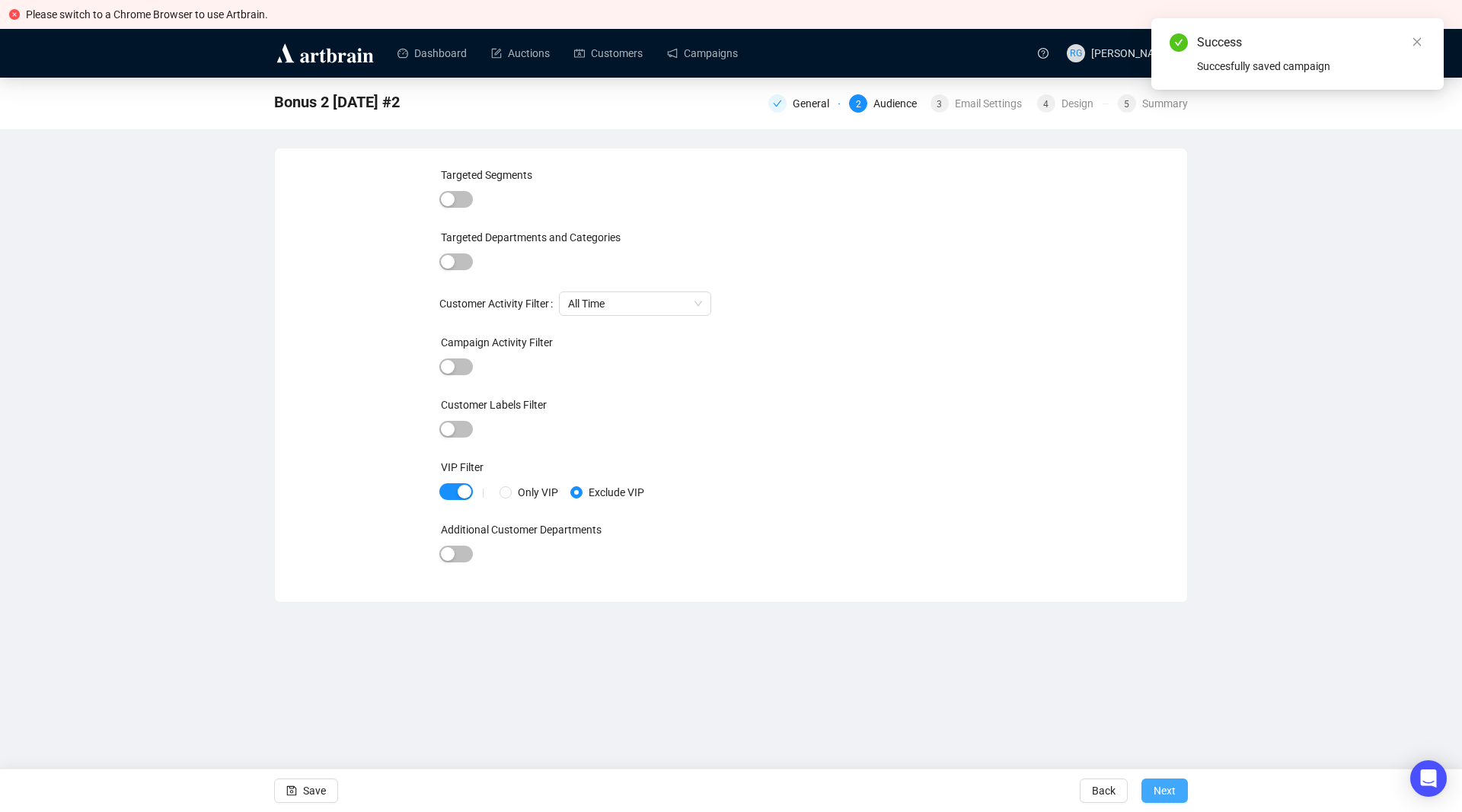
click at [1176, 787] on button "Next" at bounding box center [1164, 790] width 46 height 25
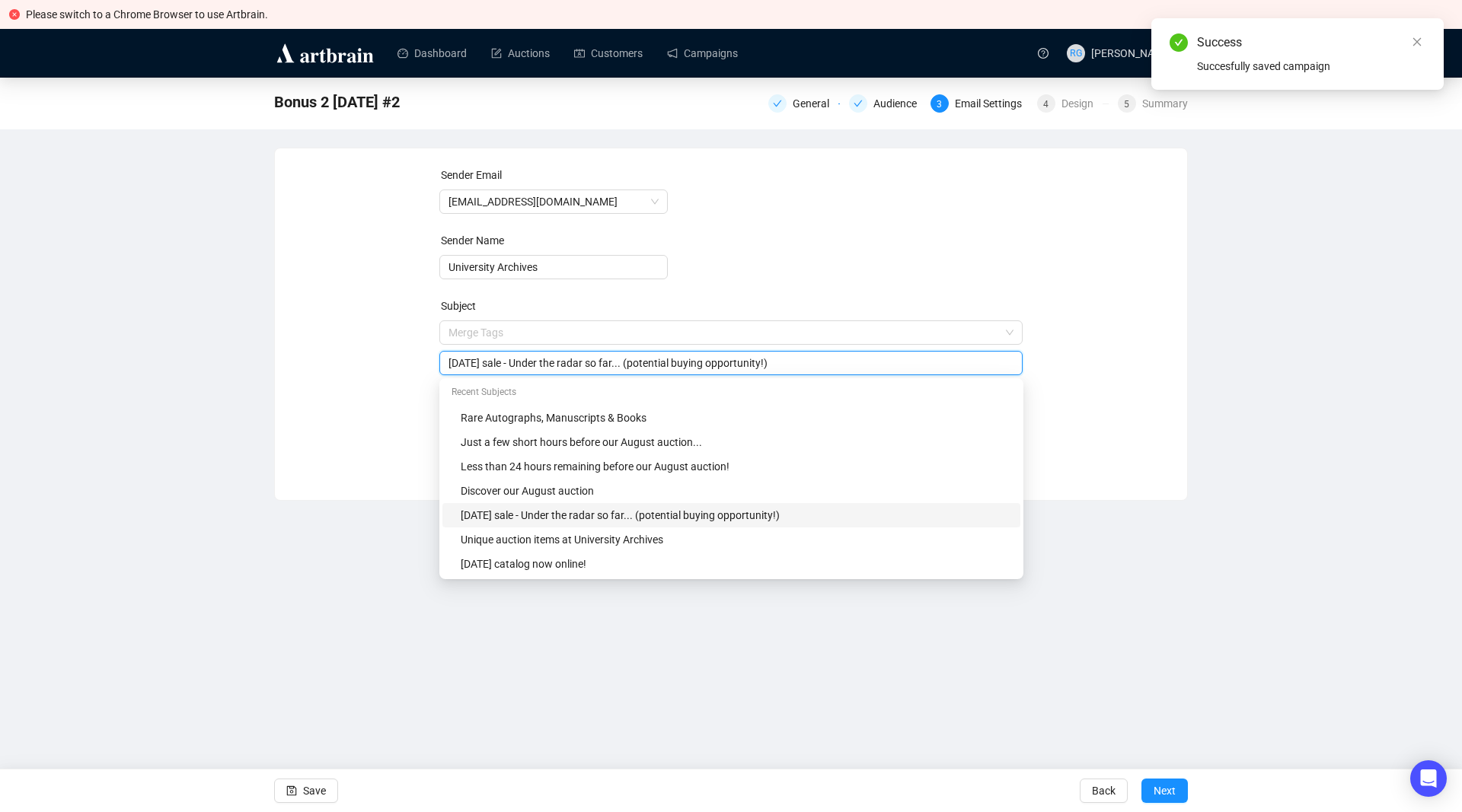
drag, startPoint x: 495, startPoint y: 331, endPoint x: 434, endPoint y: 331, distance: 61.0
click at [448, 354] on input "[DATE] sale - Under the radar so far... (potential buying opportunity!)" at bounding box center [731, 362] width 566 height 17
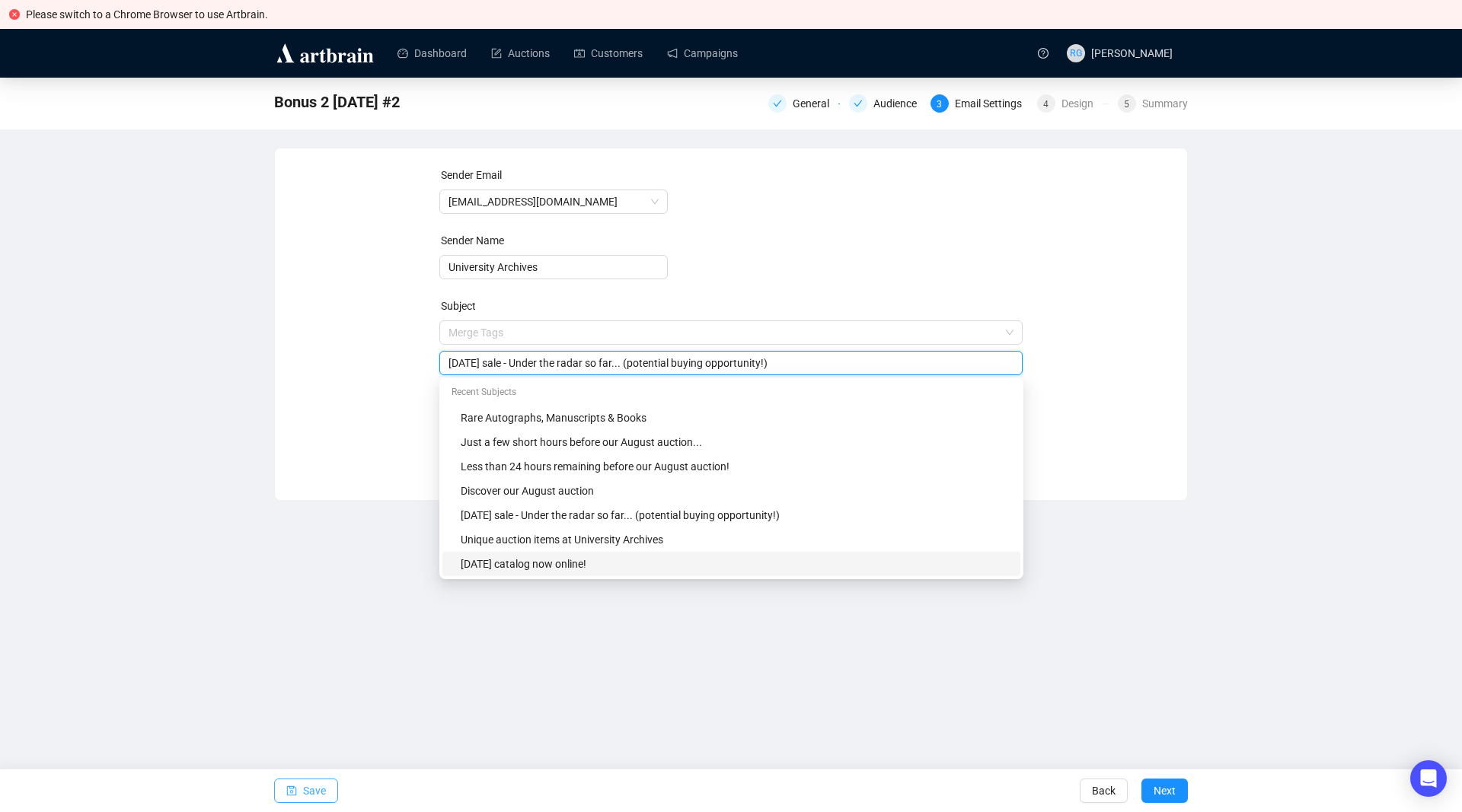
type input "[DATE] sale - Under the radar so far... (potential buying opportunity!)"
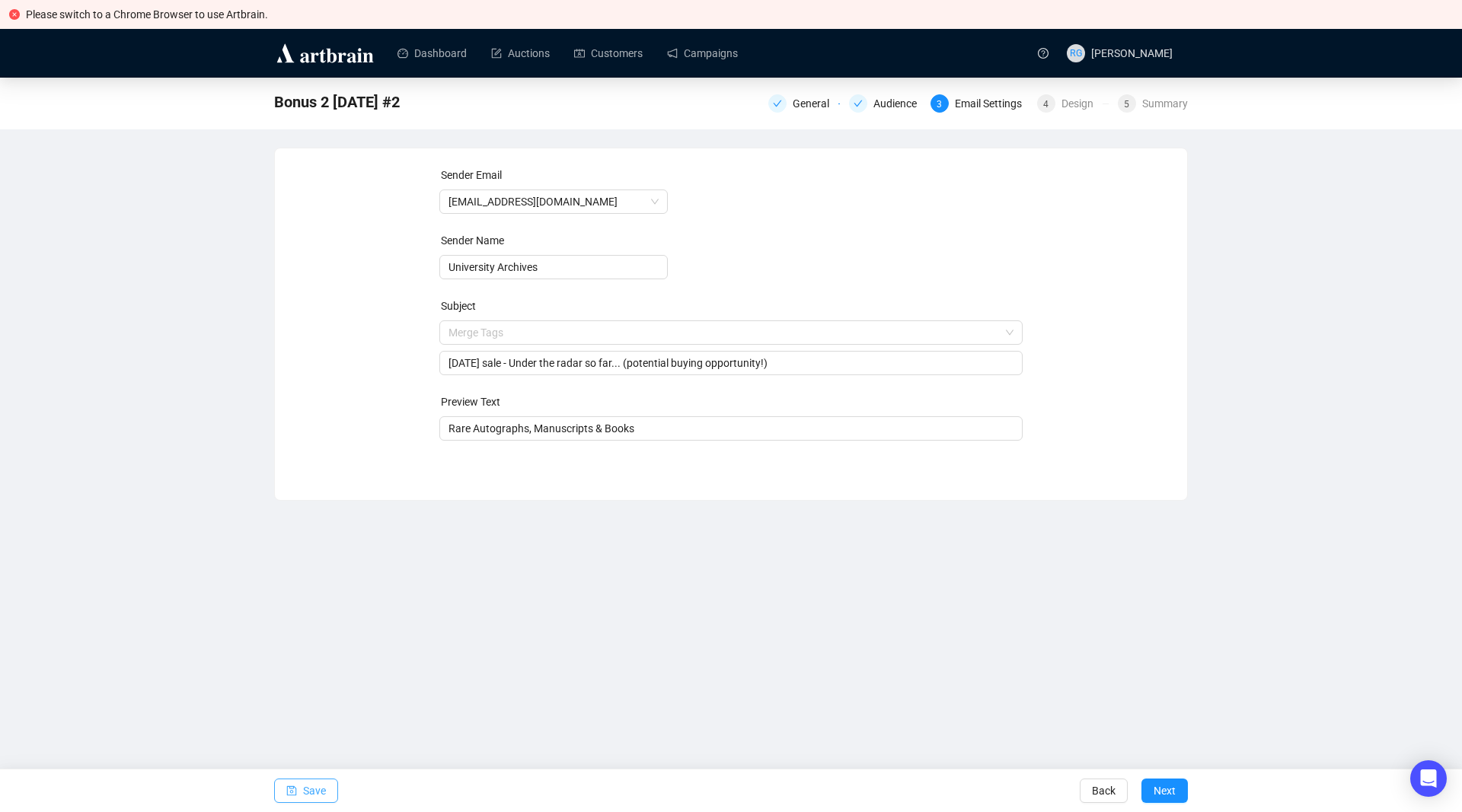
click at [311, 788] on span "Save" at bounding box center [314, 790] width 23 height 42
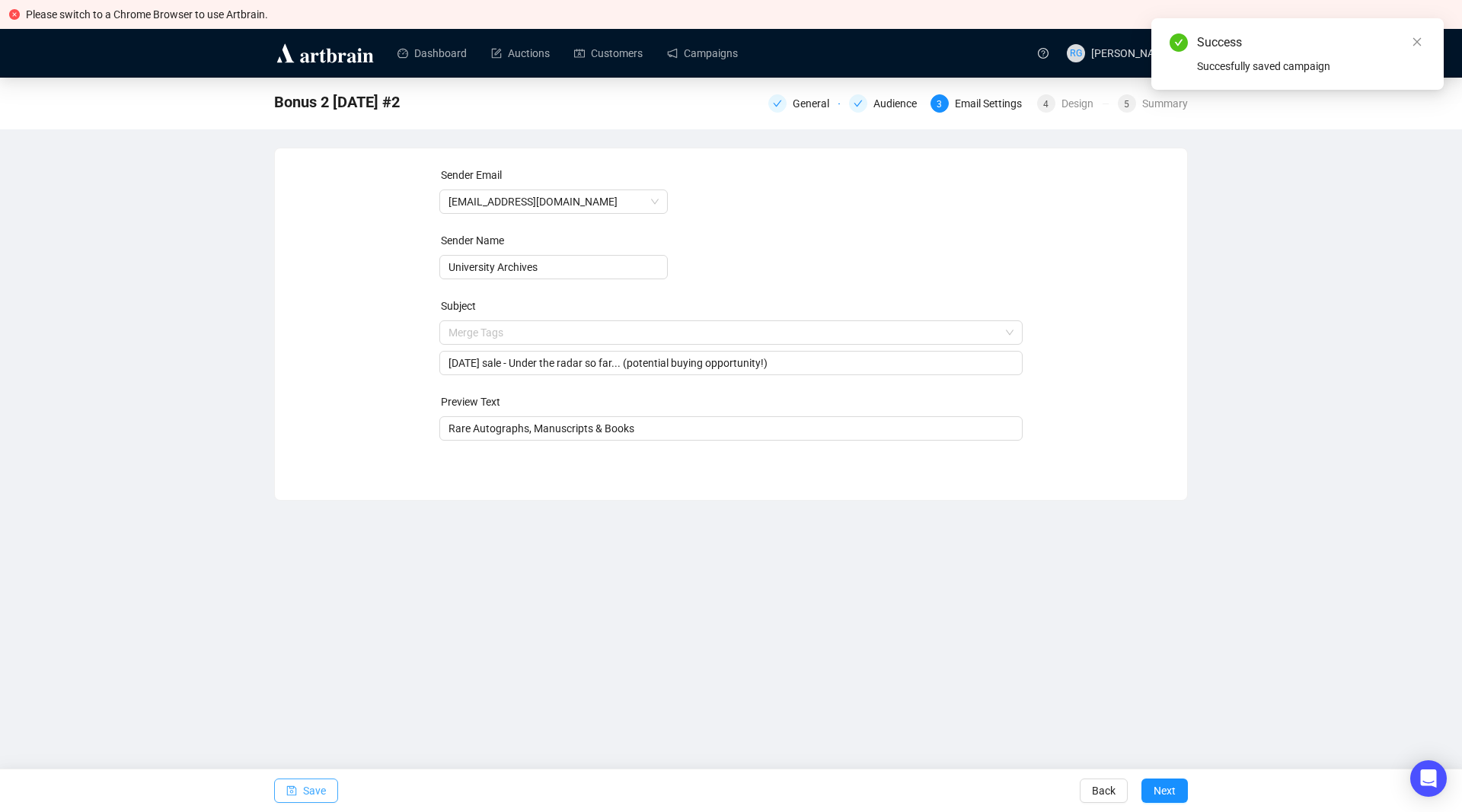
click at [311, 788] on span "Save" at bounding box center [314, 790] width 23 height 42
click at [1180, 791] on button "Next" at bounding box center [1164, 790] width 46 height 25
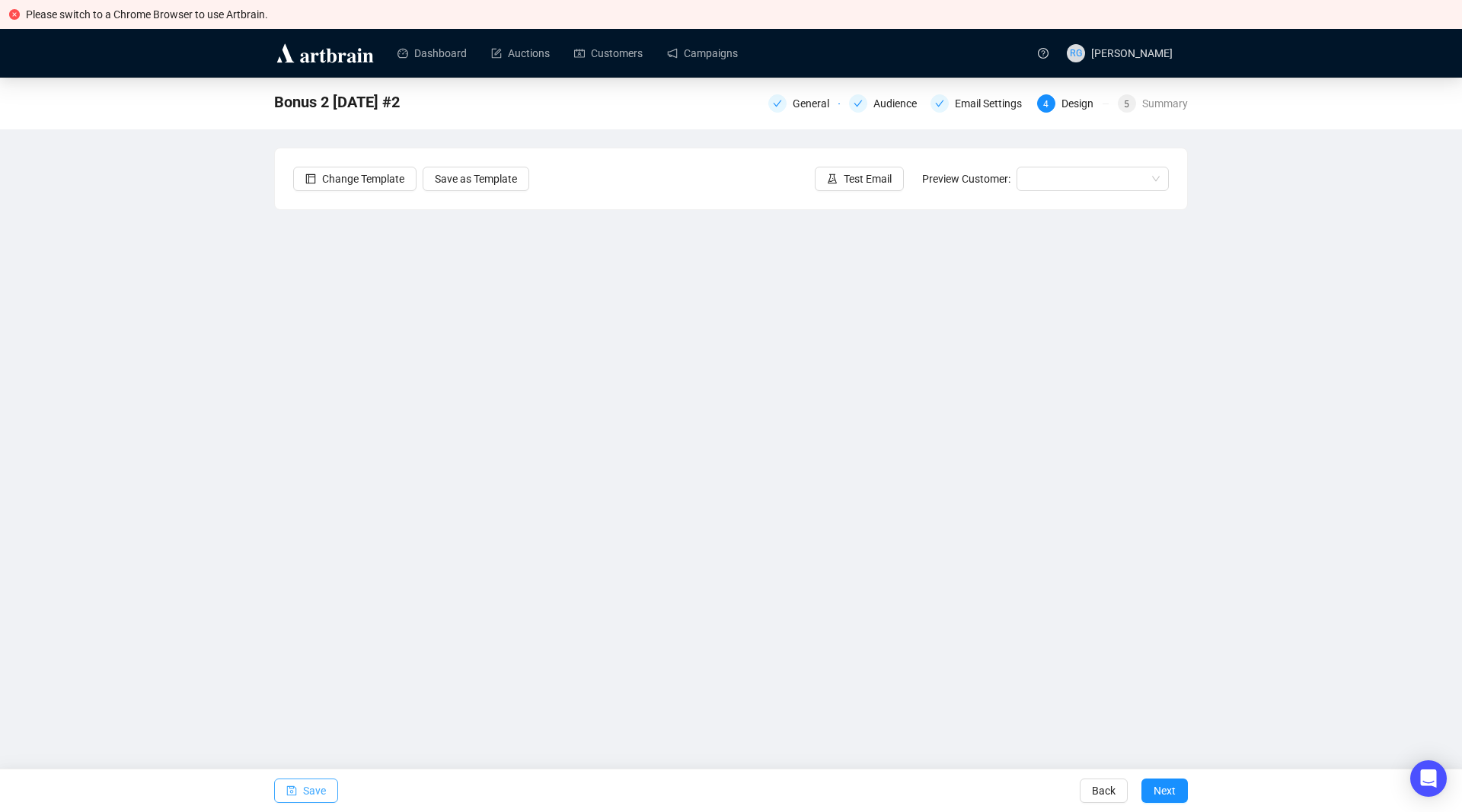
click at [294, 786] on icon "save" at bounding box center [292, 791] width 10 height 10
click at [303, 786] on span "Save" at bounding box center [314, 790] width 23 height 42
click at [289, 786] on icon "save" at bounding box center [292, 791] width 10 height 10
click at [287, 793] on icon "save" at bounding box center [292, 791] width 10 height 10
click at [315, 786] on span "Save" at bounding box center [314, 790] width 23 height 42
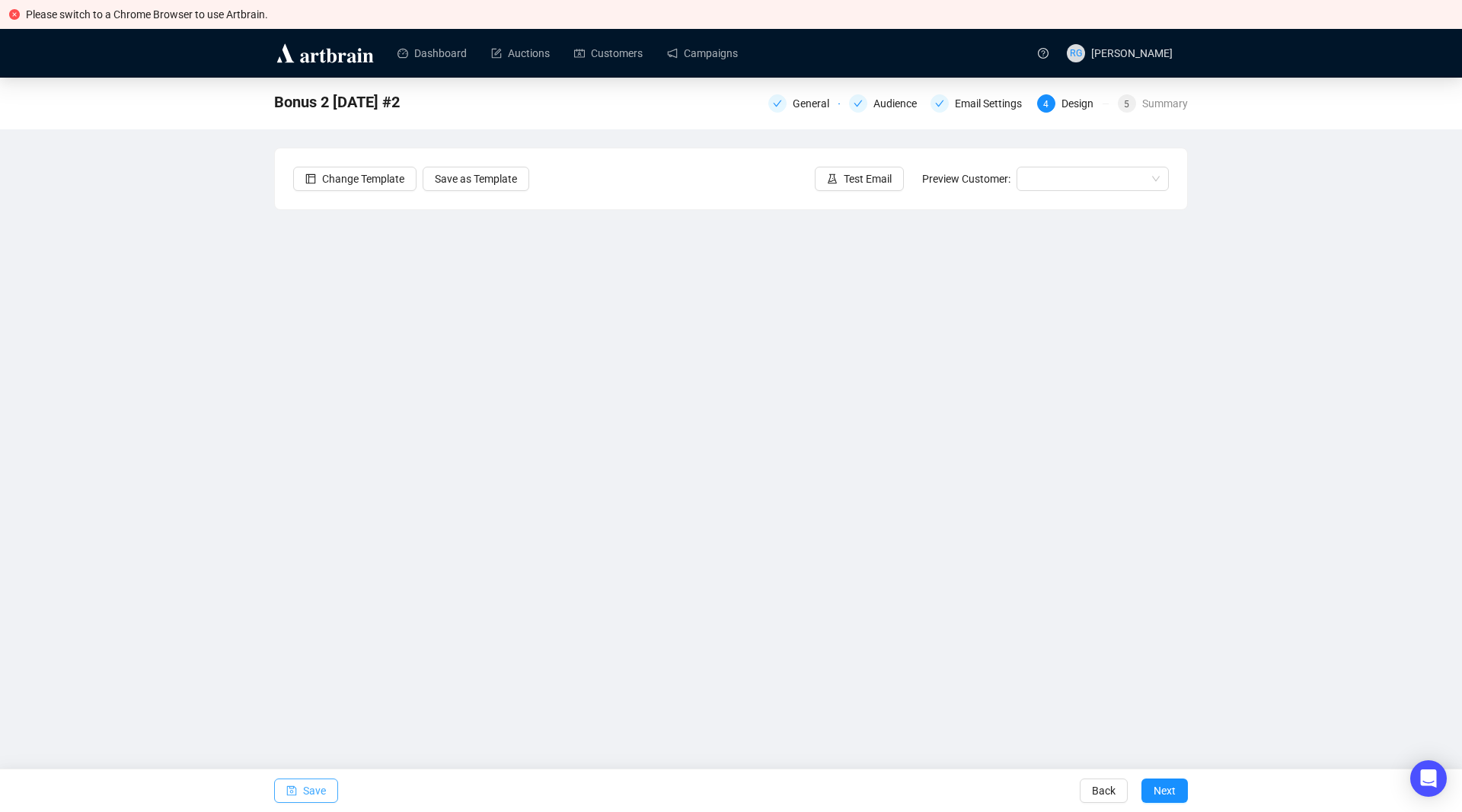
click at [312, 783] on span "Save" at bounding box center [314, 790] width 23 height 42
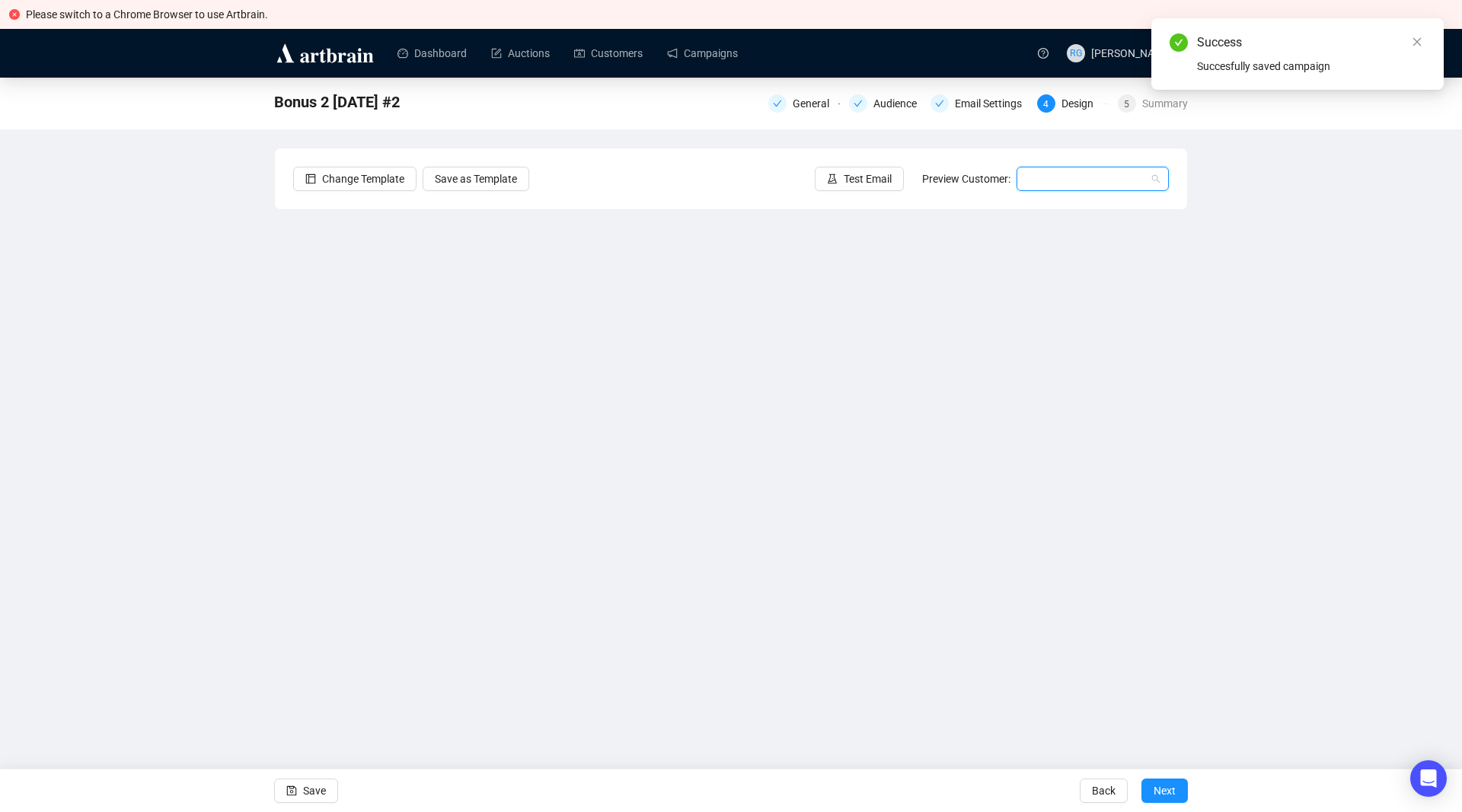
click at [1039, 180] on input "search" at bounding box center [1086, 179] width 120 height 23
click at [1043, 235] on div "[PERSON_NAME] | Example" at bounding box center [1093, 233] width 128 height 17
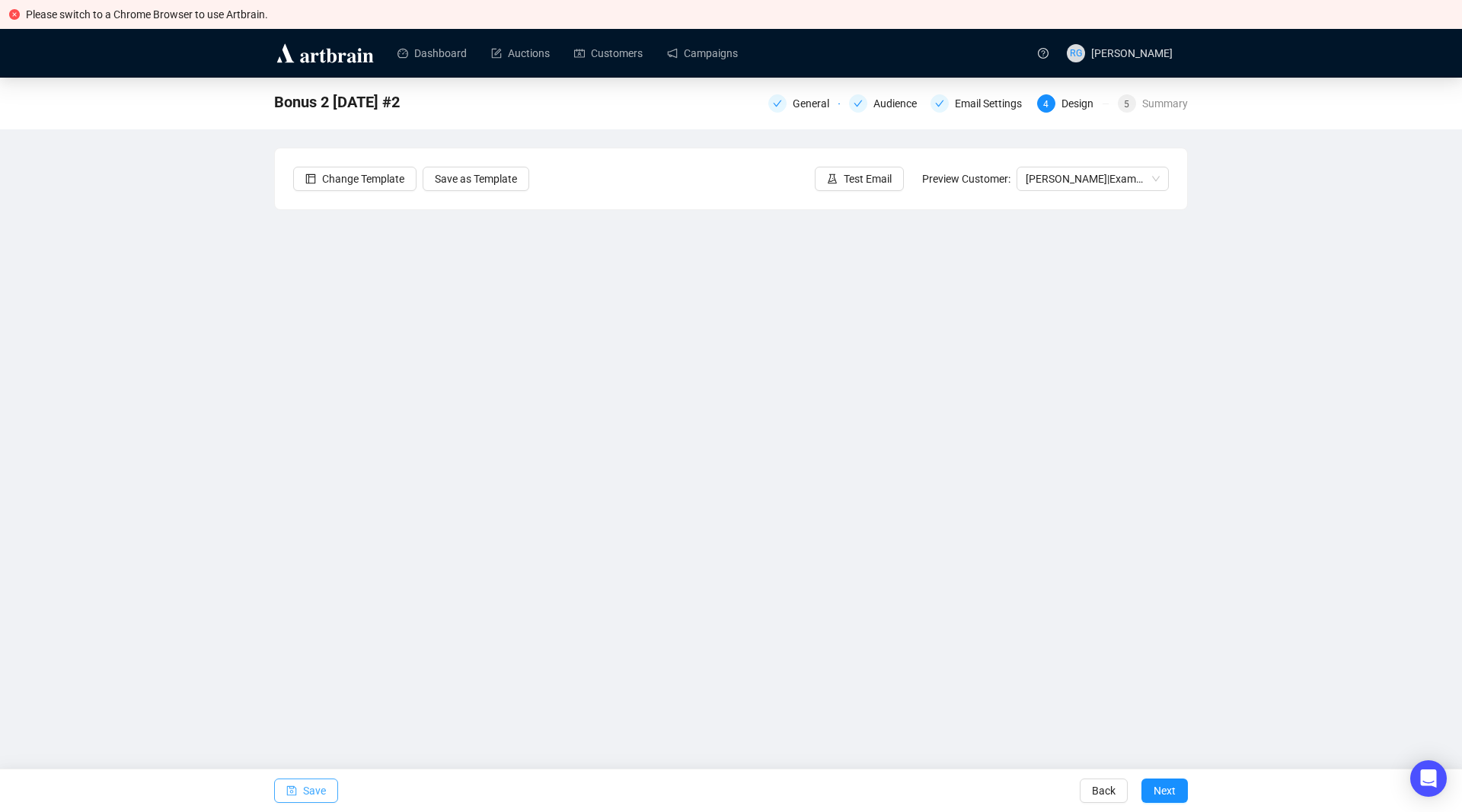
click at [308, 789] on span "Save" at bounding box center [314, 790] width 23 height 42
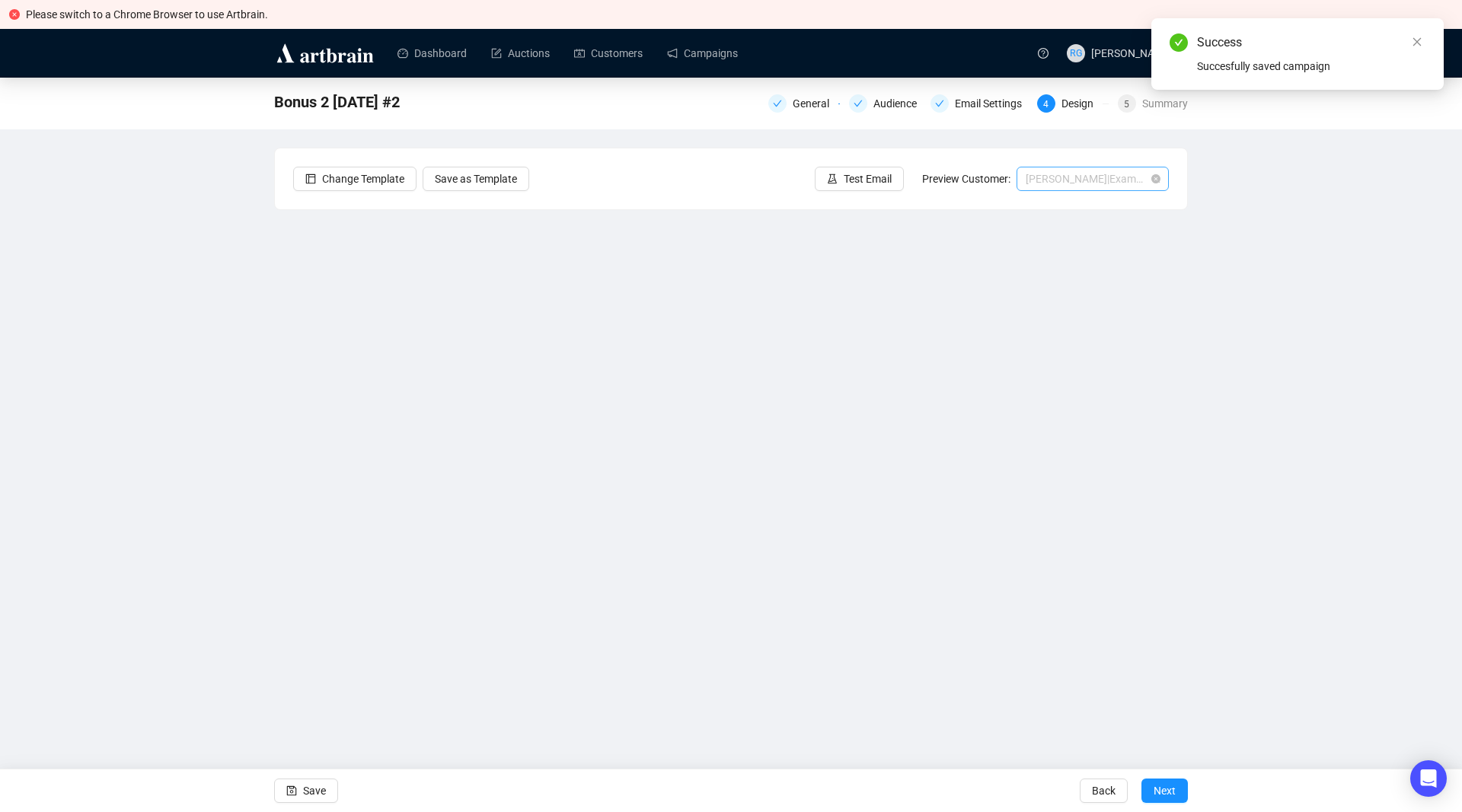
click at [1060, 181] on span "[PERSON_NAME] | Example" at bounding box center [1093, 179] width 134 height 23
click at [1073, 255] on div "[PERSON_NAME] | Example" at bounding box center [1093, 258] width 128 height 17
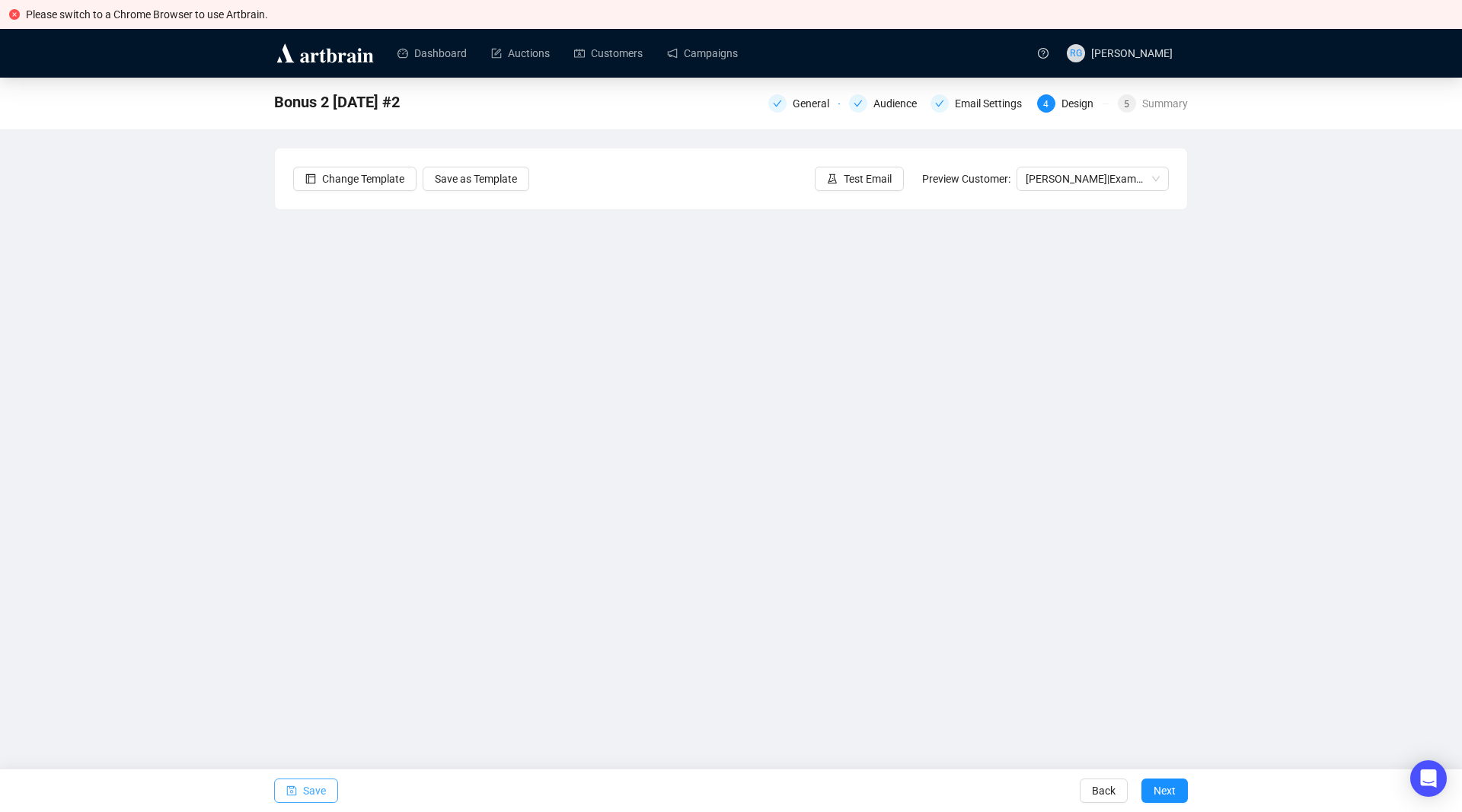
click at [325, 793] on button "Save" at bounding box center [306, 790] width 64 height 25
click at [683, 58] on link "Campaigns" at bounding box center [703, 53] width 71 height 39
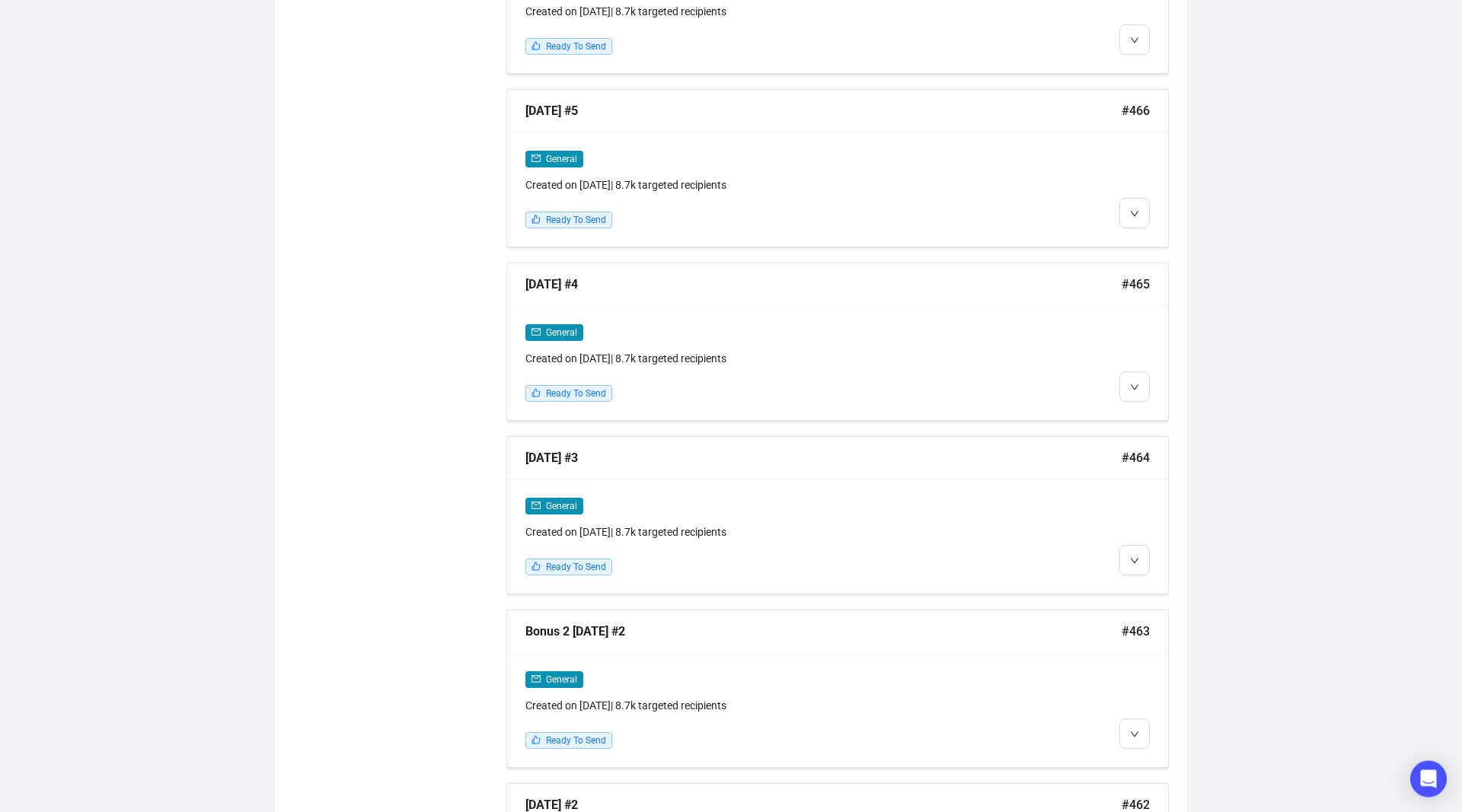
scroll to position [1149, 0]
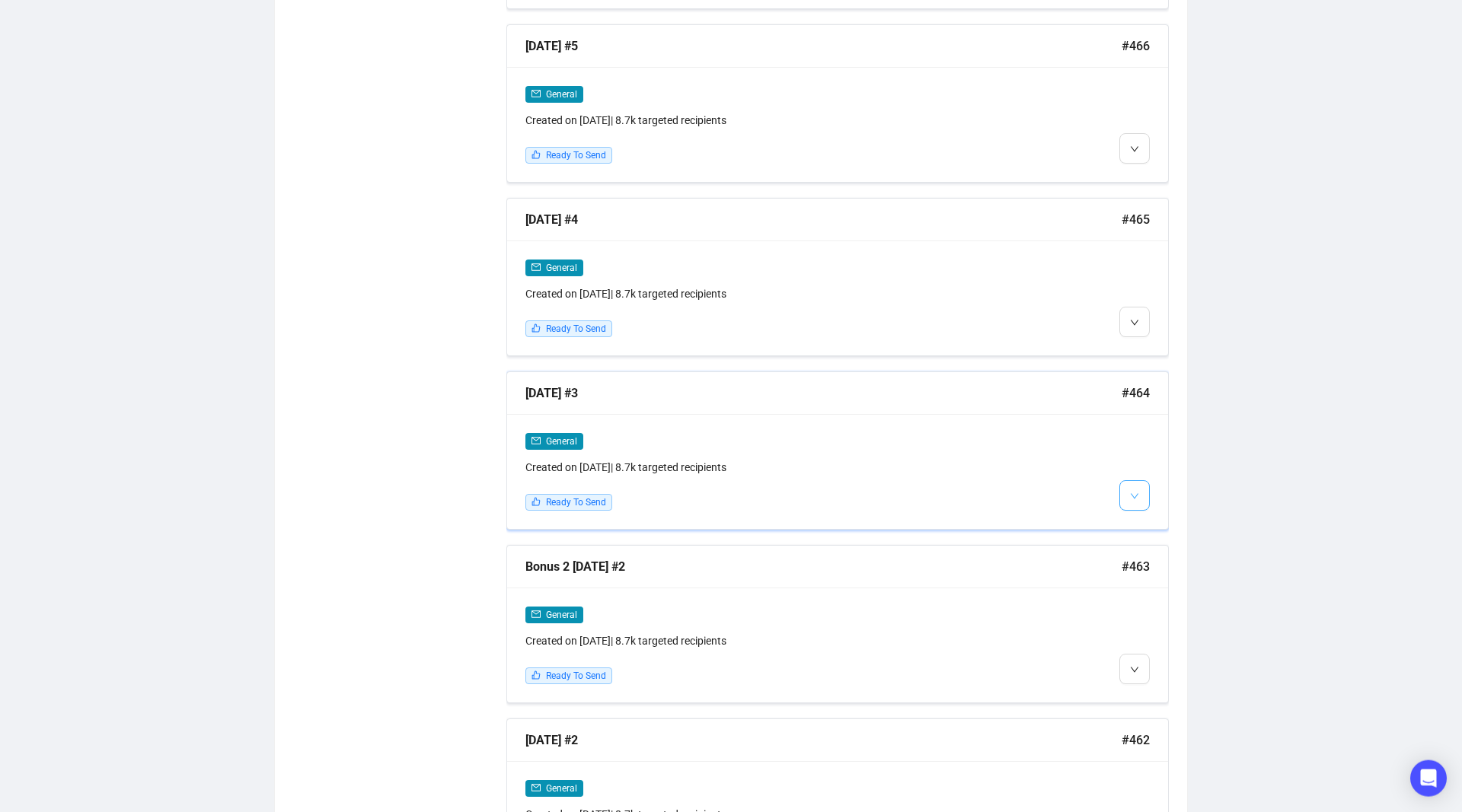
click at [1130, 495] on icon "down" at bounding box center [1133, 495] width 9 height 9
click at [1166, 534] on span "Edit" at bounding box center [1172, 525] width 44 height 17
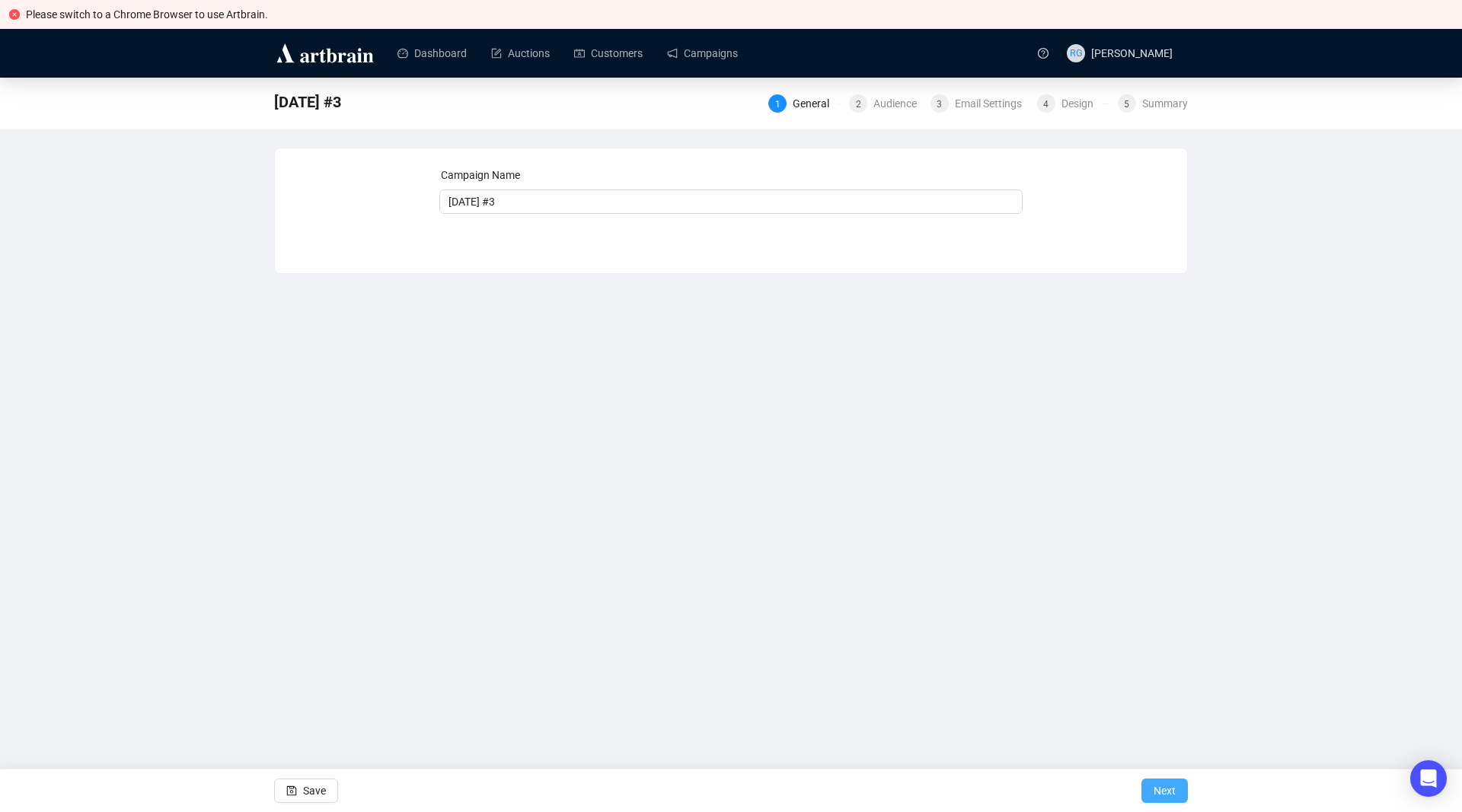
click at [1180, 786] on button "Next" at bounding box center [1164, 790] width 46 height 25
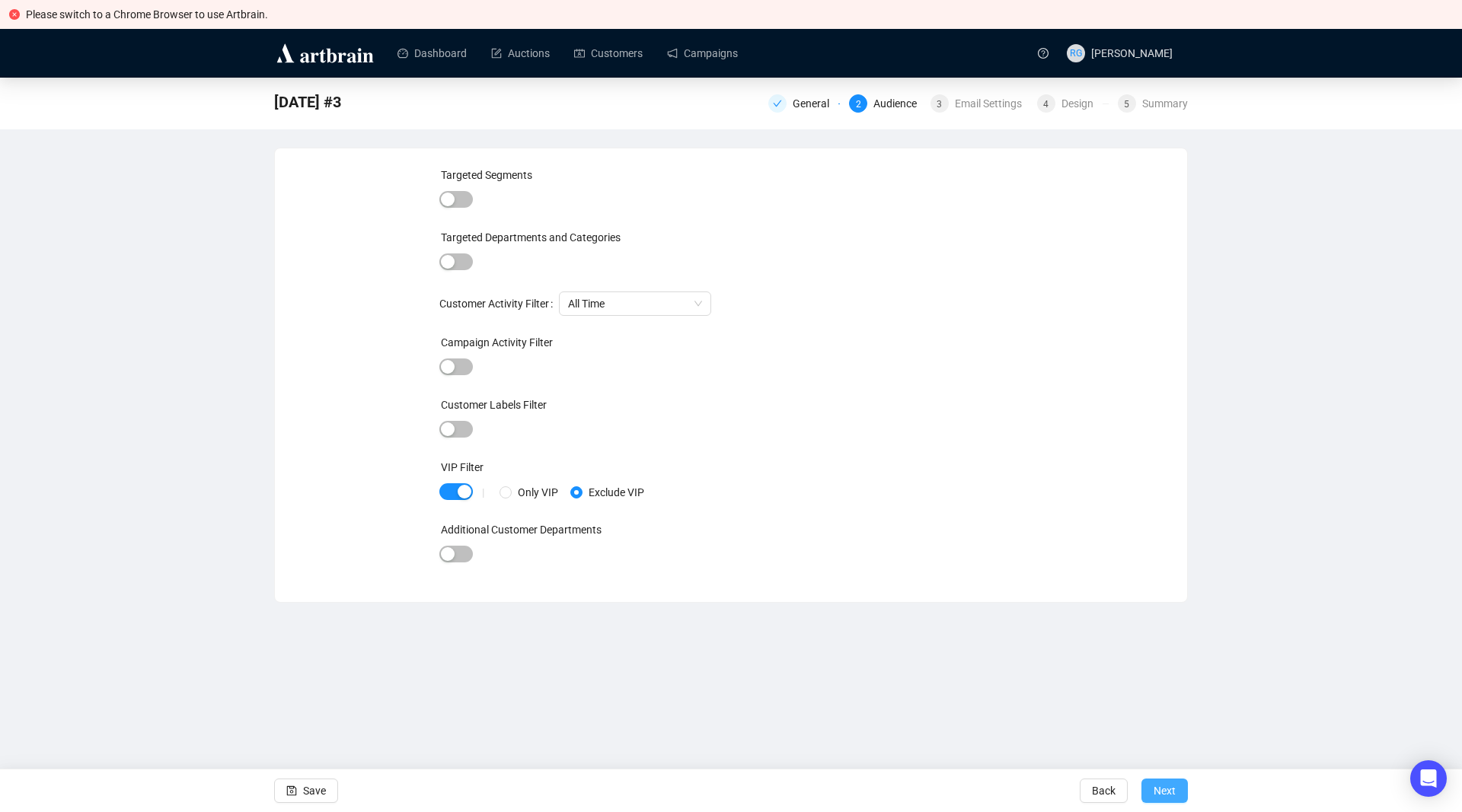
click at [1177, 788] on button "Next" at bounding box center [1164, 790] width 46 height 25
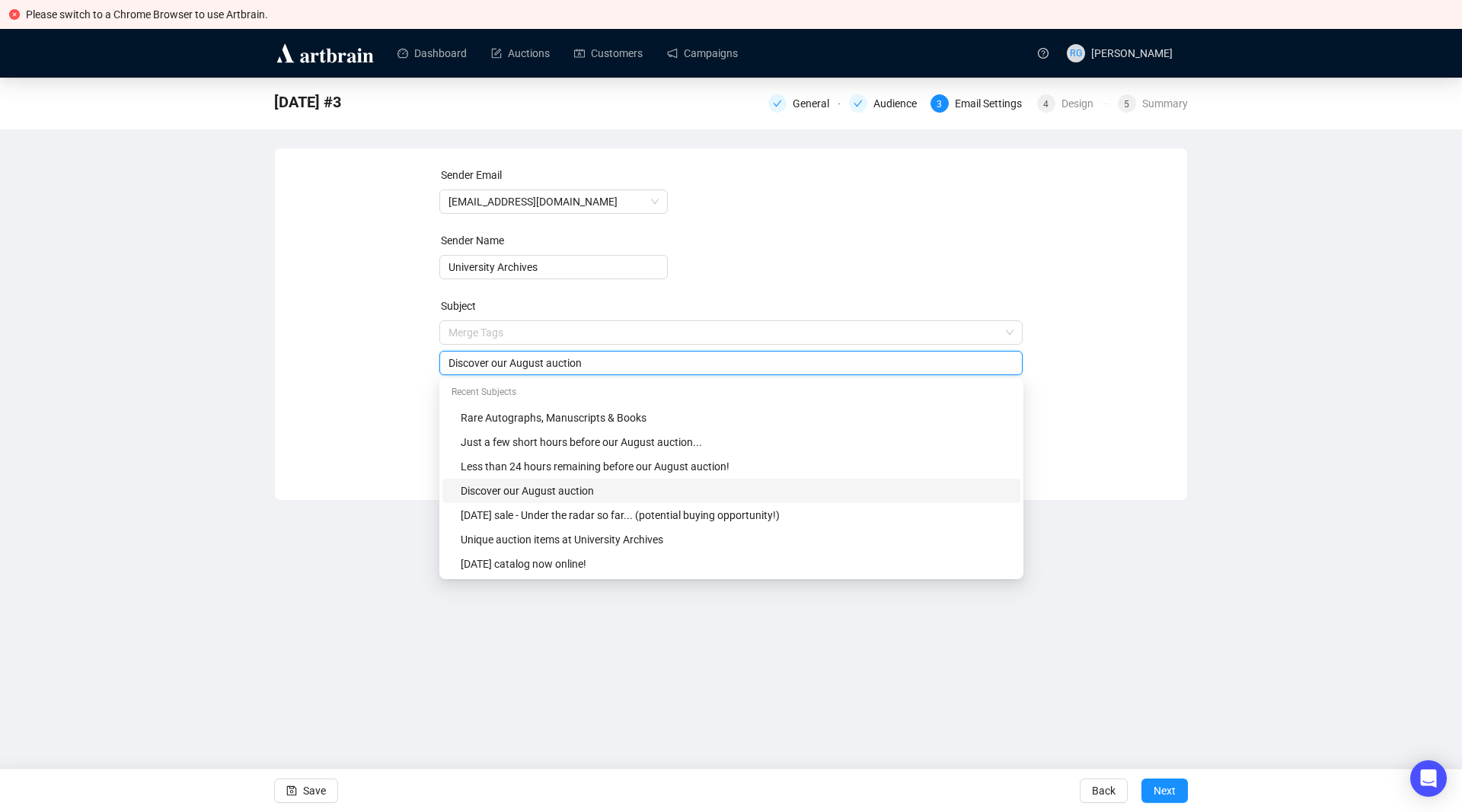
drag, startPoint x: 521, startPoint y: 332, endPoint x: 544, endPoint y: 341, distance: 24.7
click at [544, 354] on input "Discover our August auction" at bounding box center [731, 362] width 566 height 17
type input "Discover our October auction"
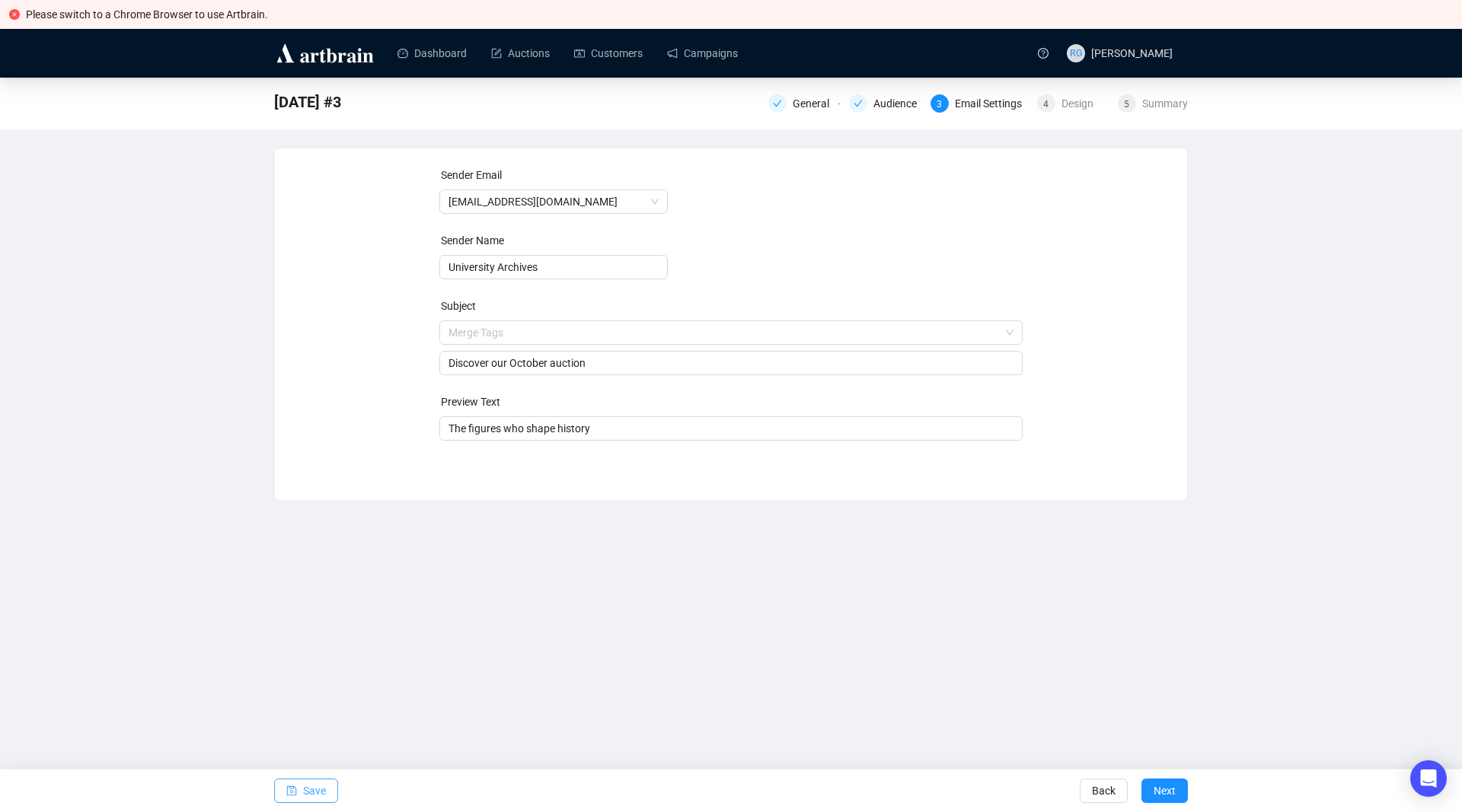
click at [307, 786] on span "Save" at bounding box center [314, 790] width 23 height 42
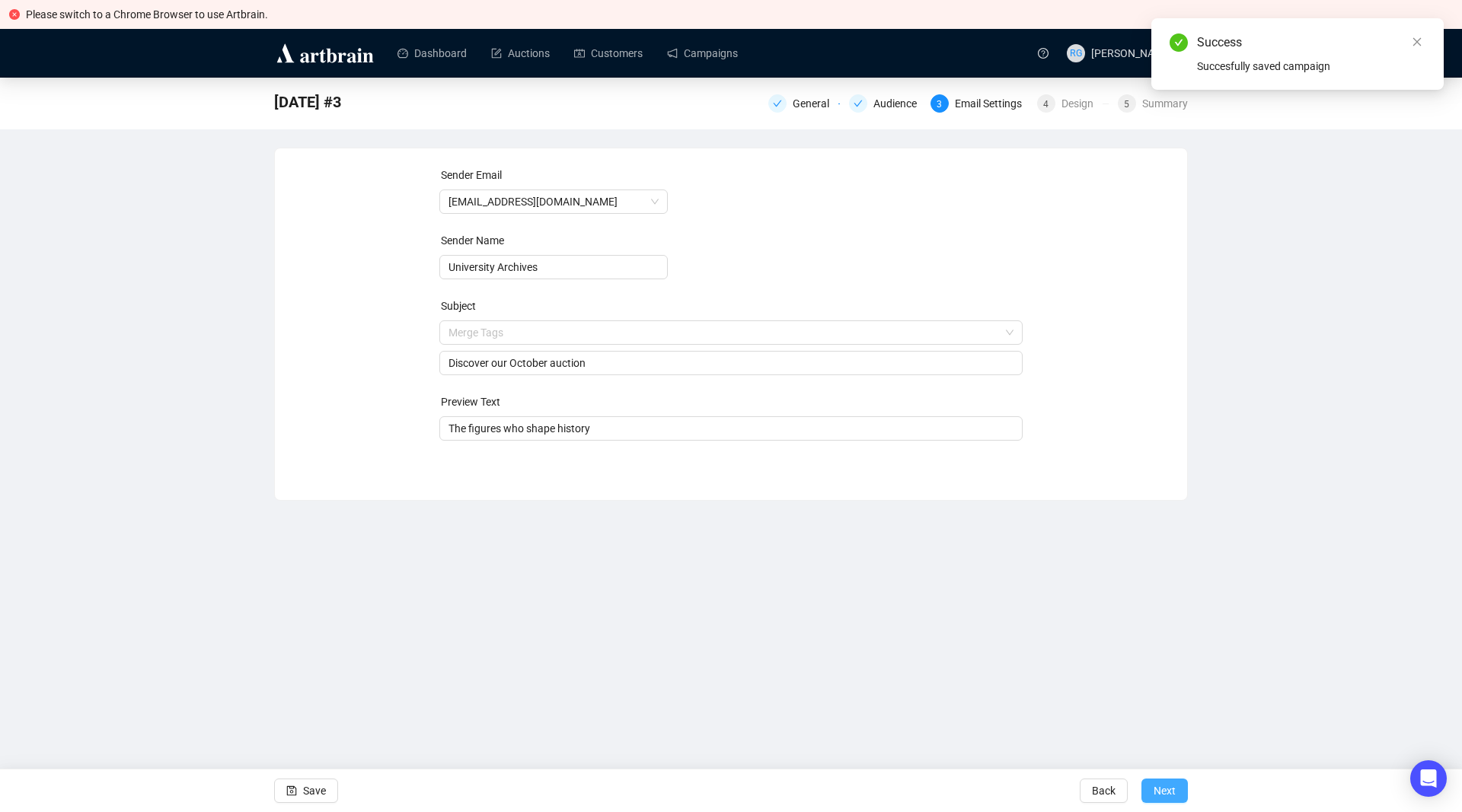
click at [1177, 788] on button "Next" at bounding box center [1164, 790] width 46 height 25
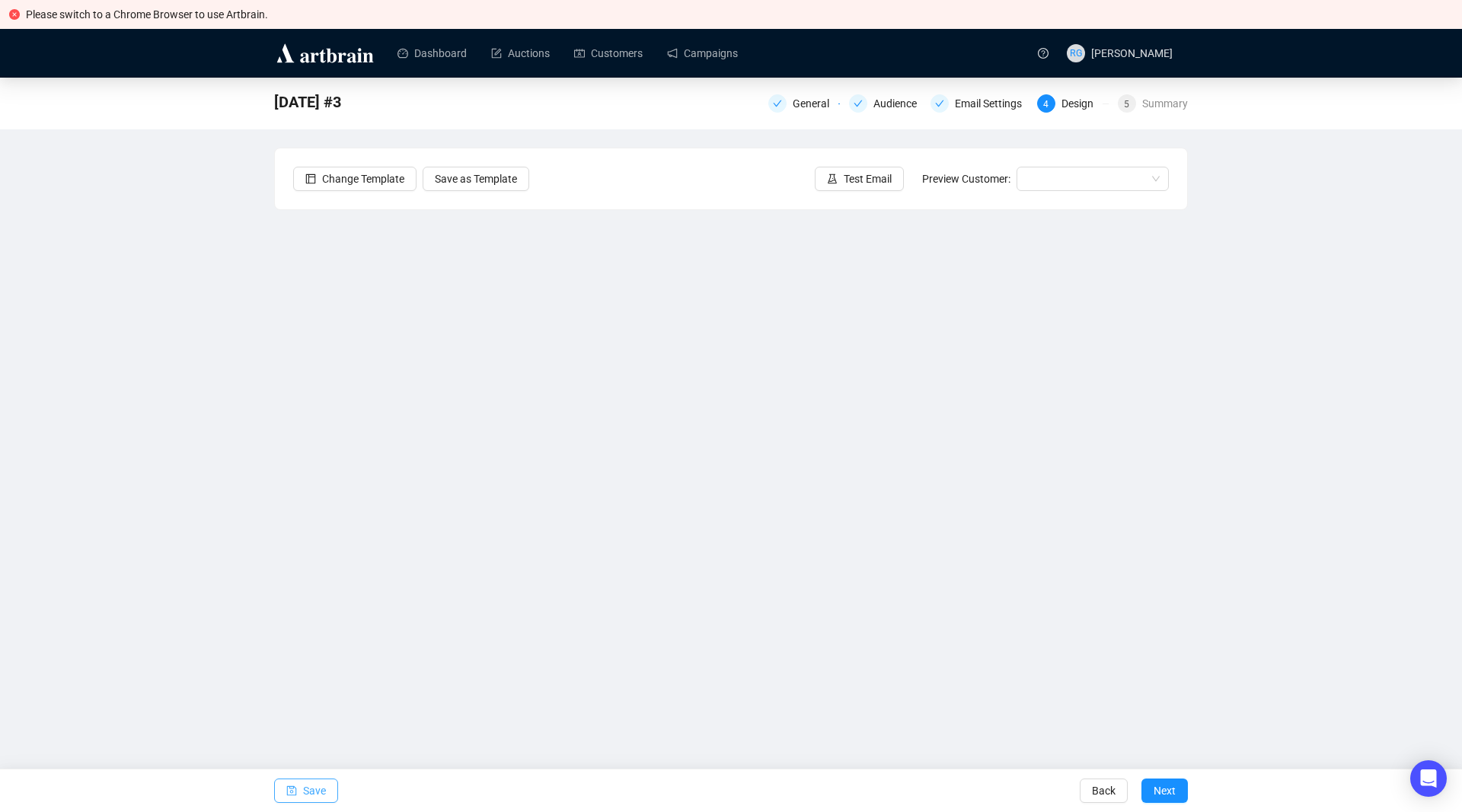
click at [318, 790] on span "Save" at bounding box center [314, 790] width 23 height 42
click at [291, 790] on icon "save" at bounding box center [292, 791] width 10 height 10
click at [290, 793] on icon "save" at bounding box center [291, 790] width 11 height 11
click at [317, 787] on span "Save" at bounding box center [314, 790] width 23 height 42
click at [304, 783] on span "Save" at bounding box center [314, 790] width 23 height 42
